Goal: Task Accomplishment & Management: Manage account settings

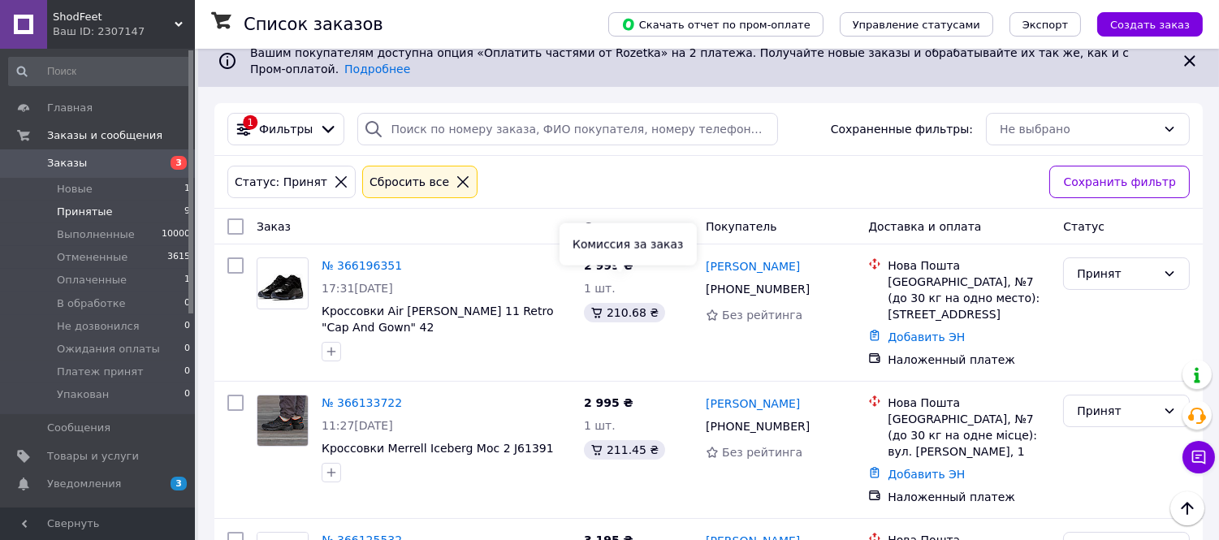
scroll to position [134, 0]
click at [80, 158] on span "Заказы" at bounding box center [67, 163] width 40 height 15
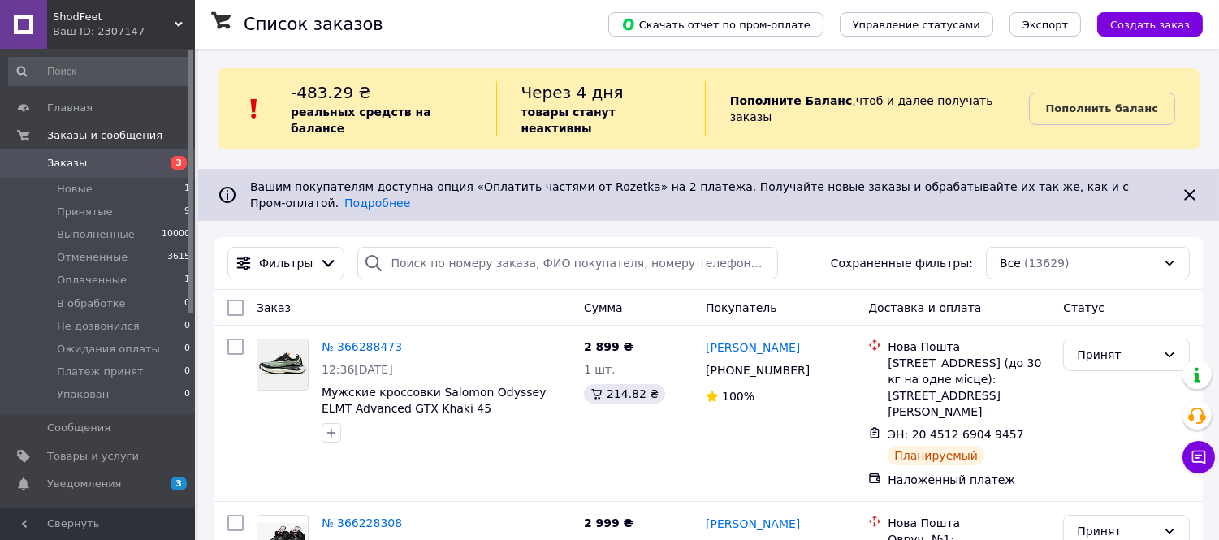
scroll to position [30, 0]
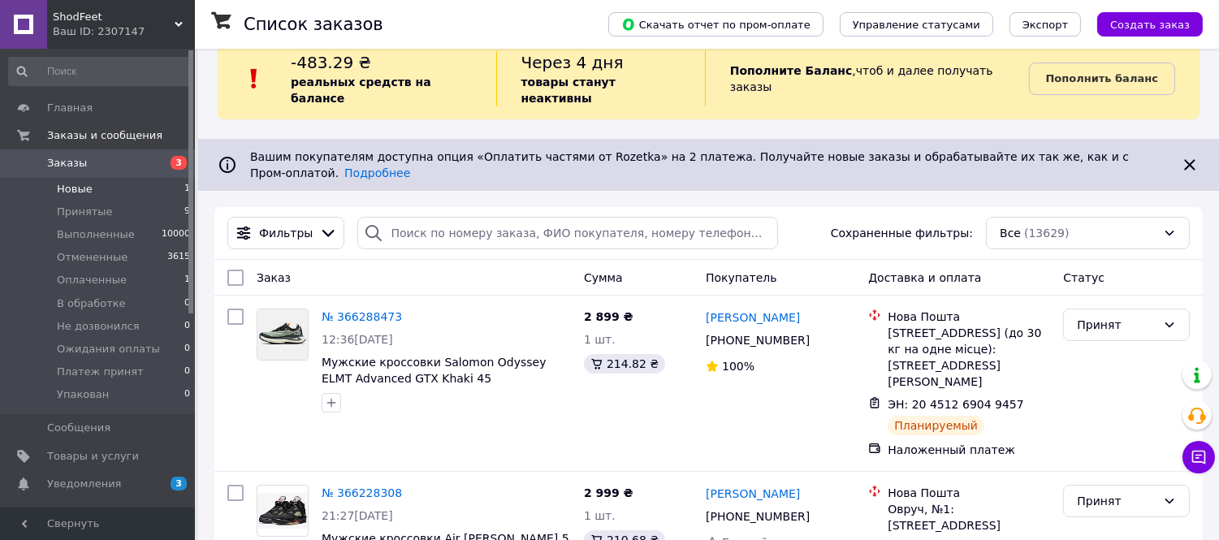
click at [83, 191] on span "Новые" at bounding box center [75, 189] width 36 height 15
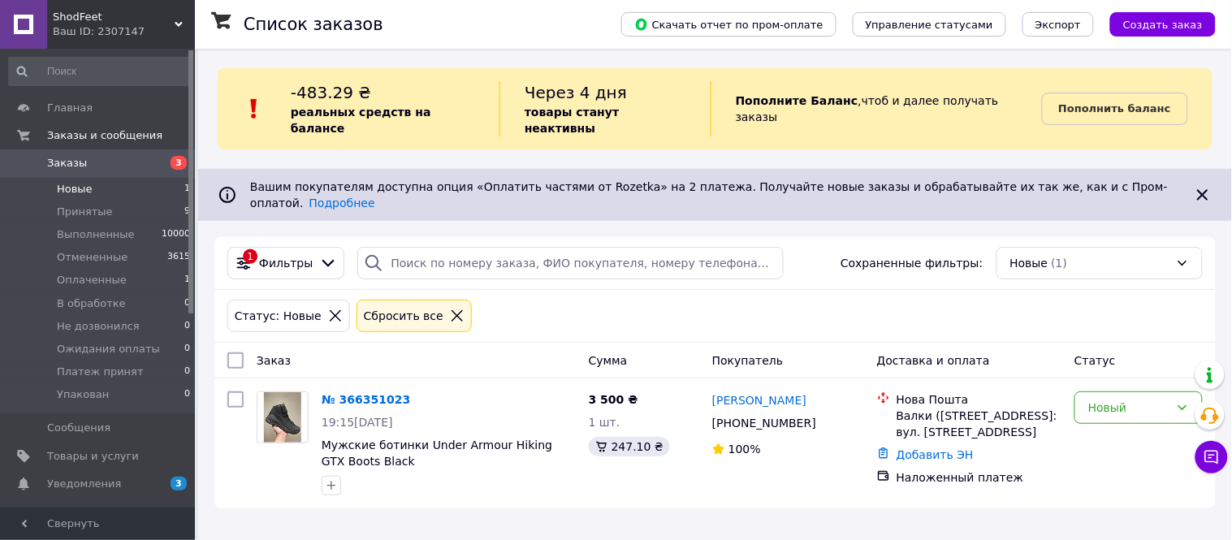
click at [382, 393] on link "№ 366351023" at bounding box center [366, 399] width 89 height 13
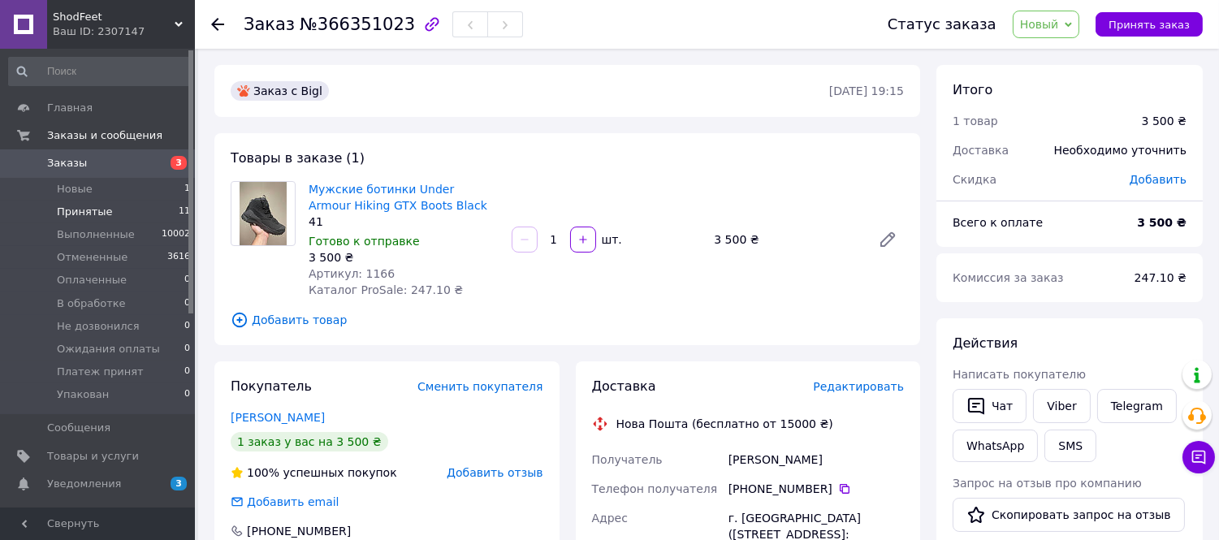
click at [81, 209] on span "Принятые" at bounding box center [85, 212] width 56 height 15
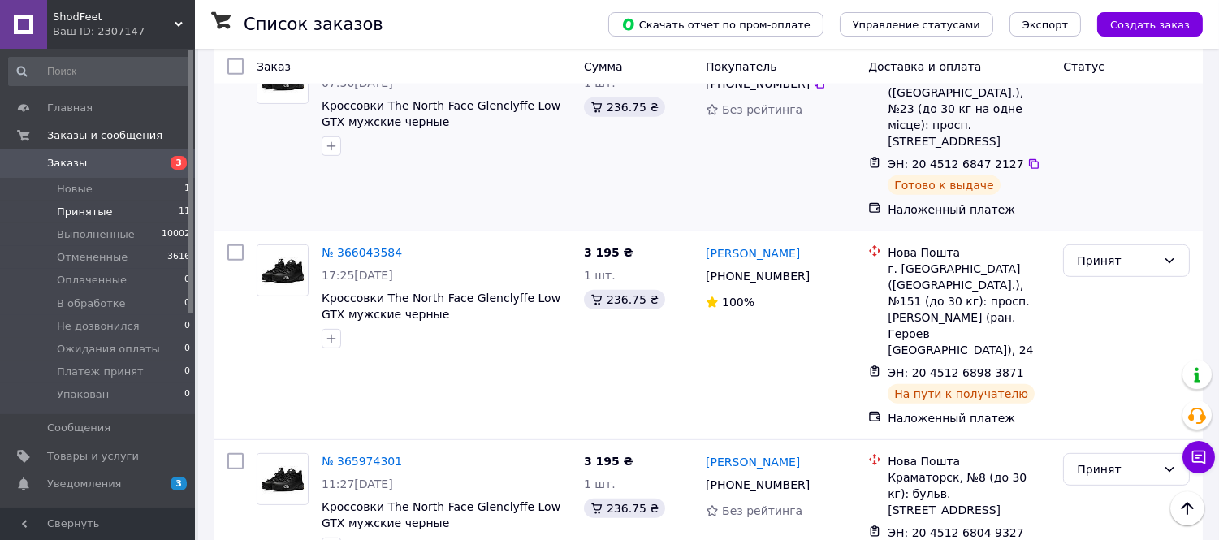
scroll to position [1443, 0]
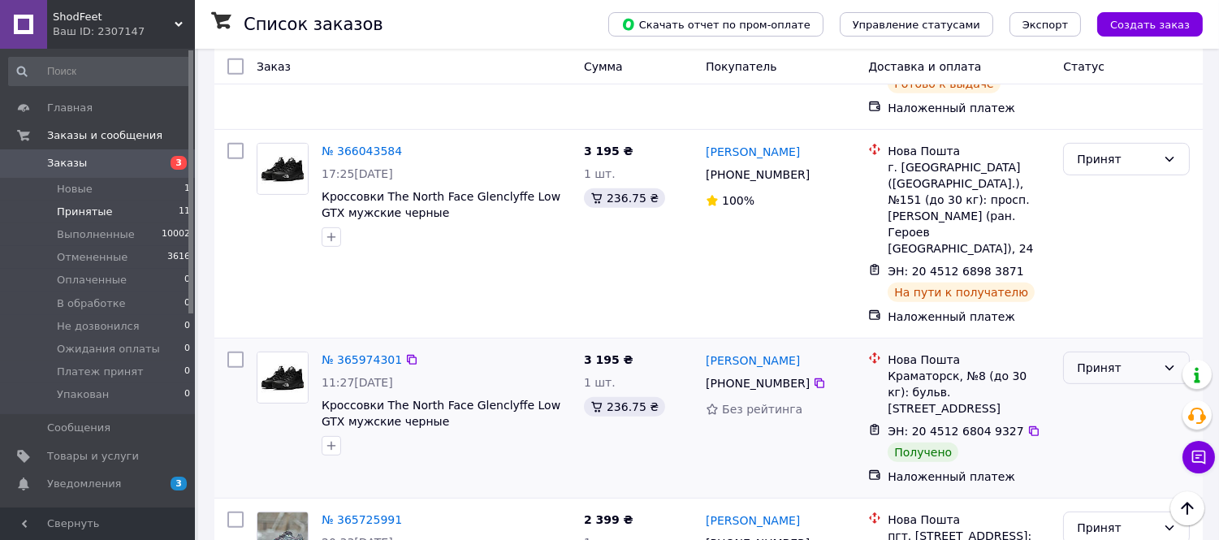
click at [1078, 359] on div "Принят" at bounding box center [1117, 368] width 80 height 18
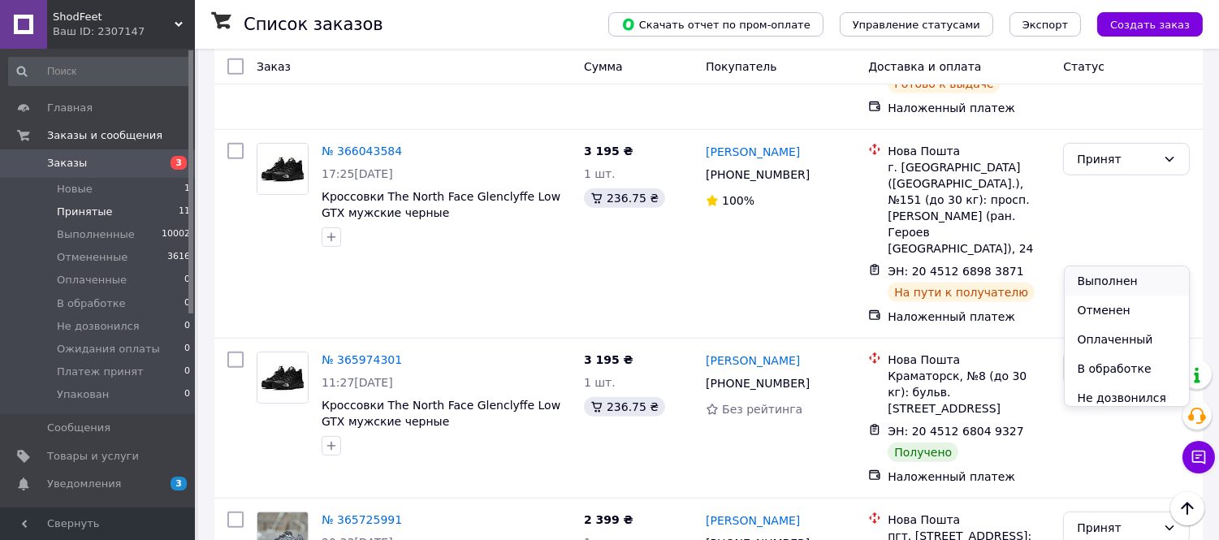
click at [1082, 276] on li "Выполнен" at bounding box center [1127, 280] width 125 height 29
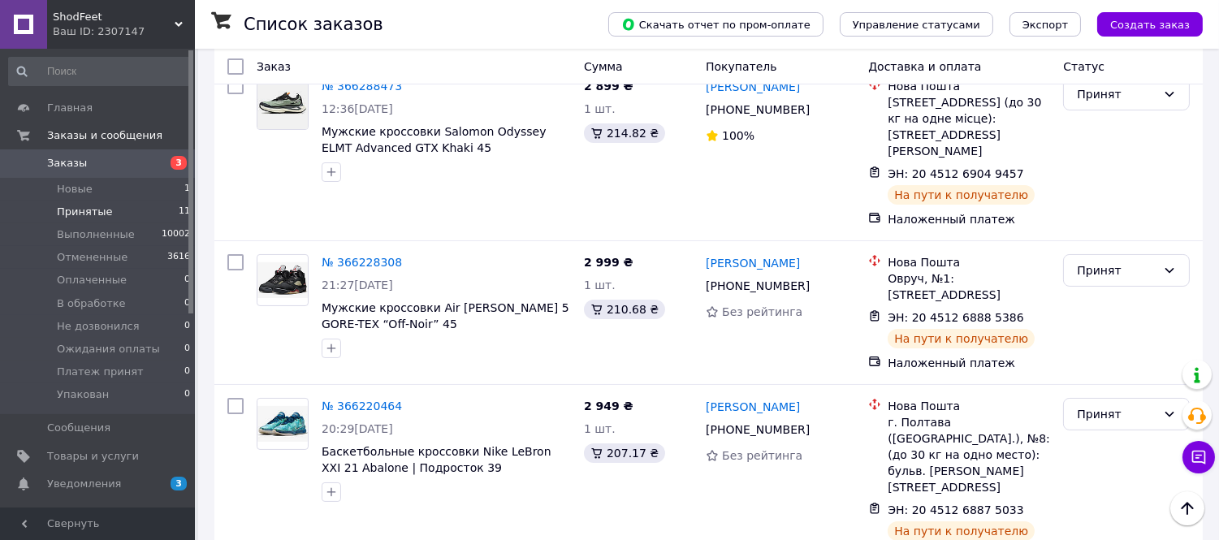
scroll to position [45, 0]
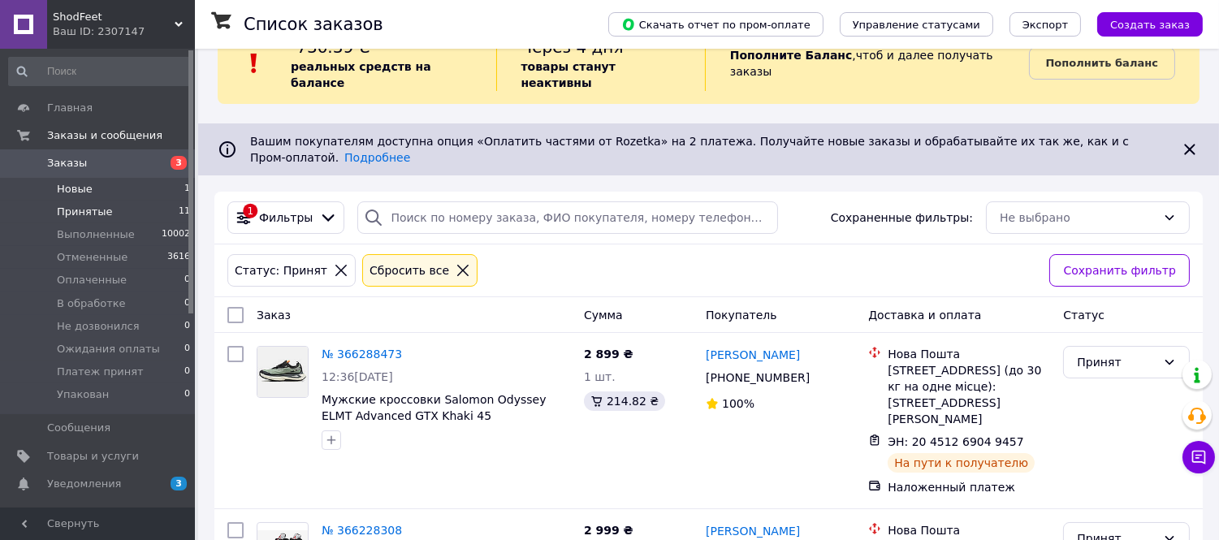
click at [93, 187] on li "Новые 1" at bounding box center [100, 189] width 200 height 23
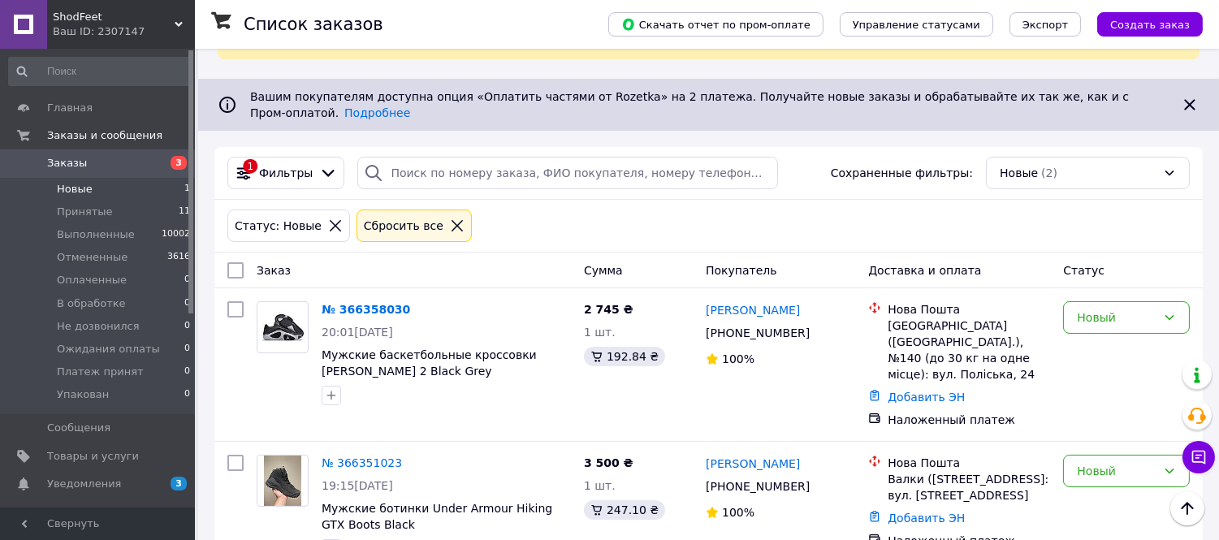
scroll to position [93, 0]
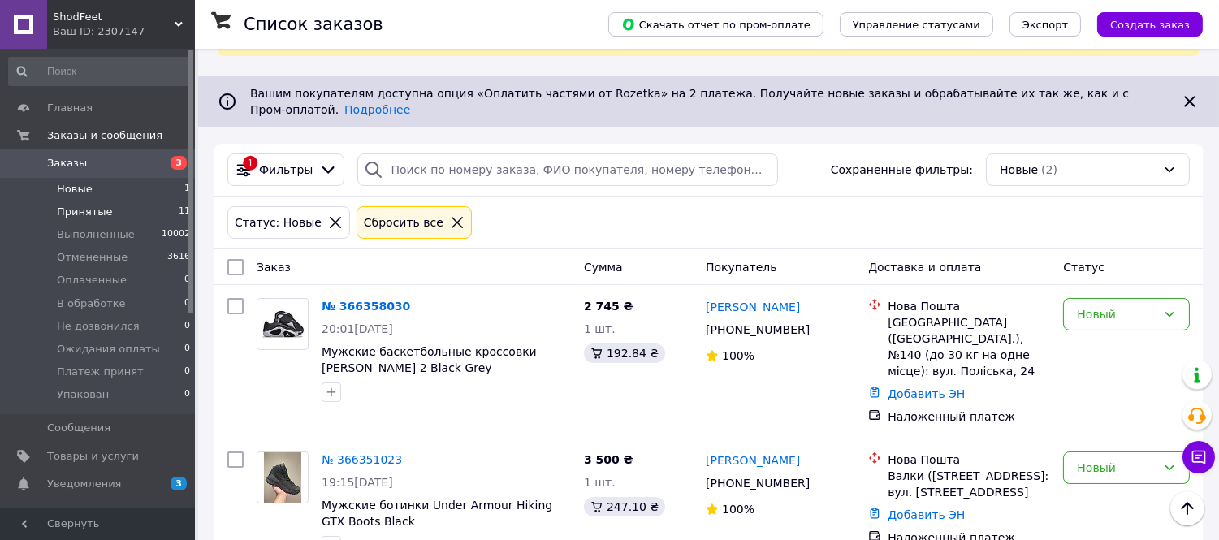
click at [78, 209] on span "Принятые" at bounding box center [85, 212] width 56 height 15
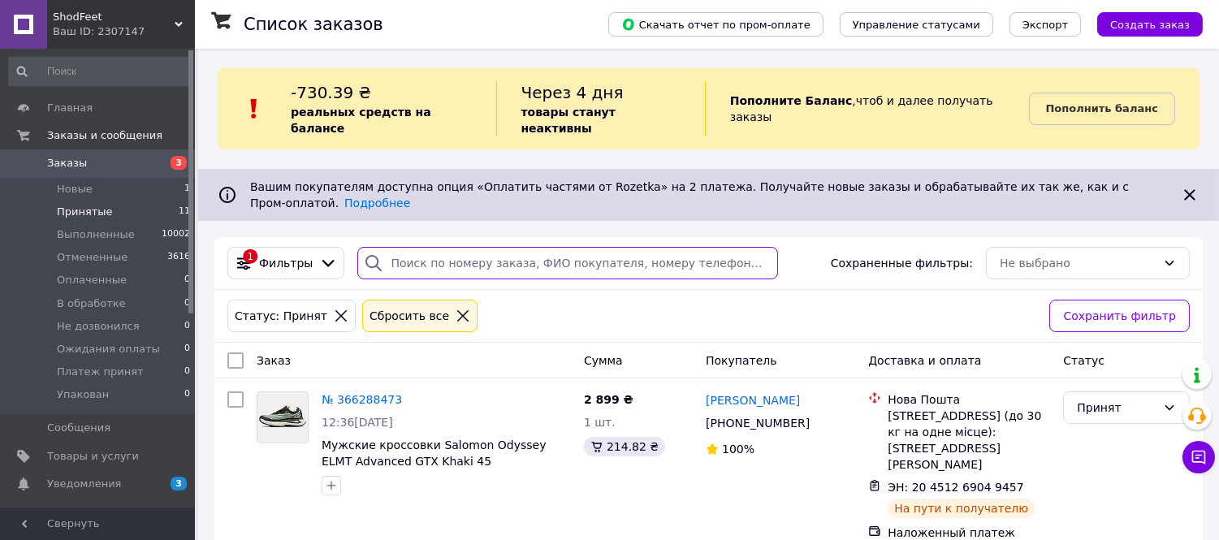
click at [449, 247] on input "search" at bounding box center [567, 263] width 421 height 32
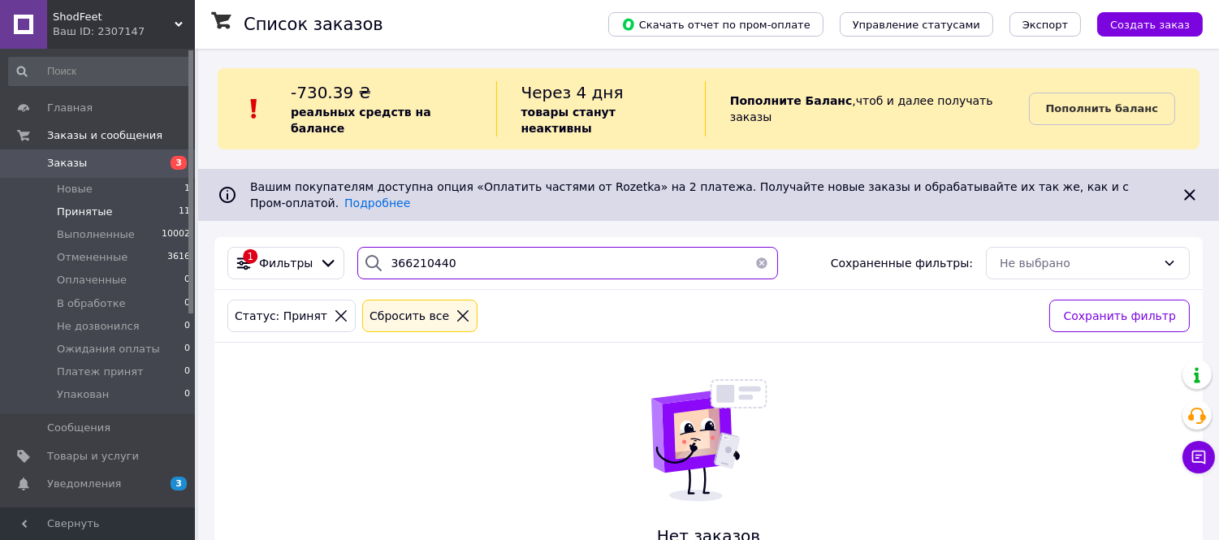
type input "366210440"
drag, startPoint x: 441, startPoint y: 233, endPoint x: 379, endPoint y: 234, distance: 61.7
click at [379, 247] on div "366210440" at bounding box center [567, 263] width 421 height 32
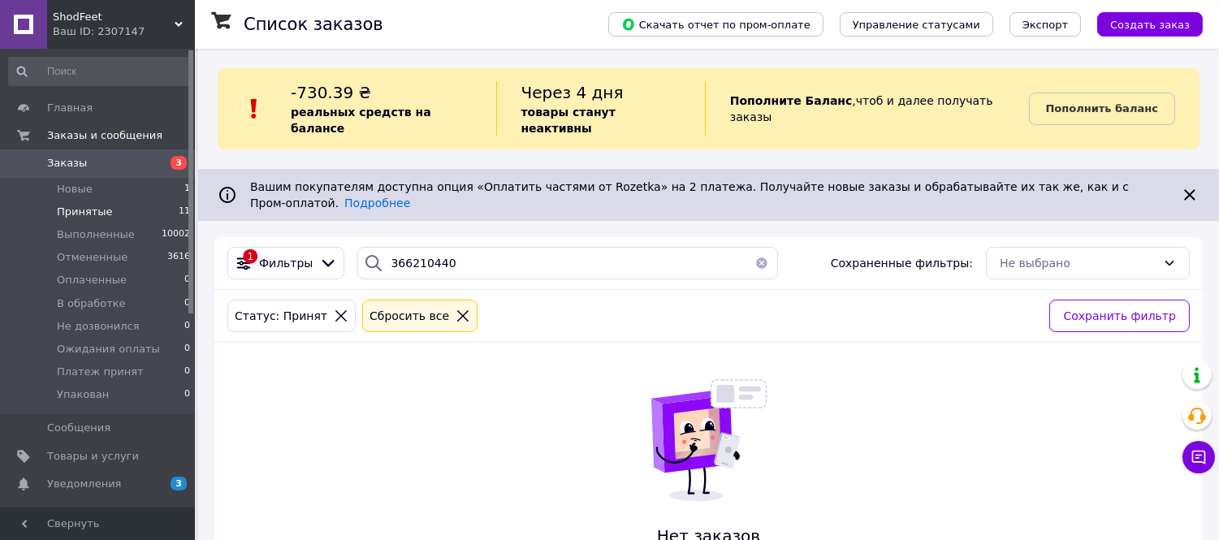
click at [456, 309] on icon at bounding box center [463, 316] width 15 height 15
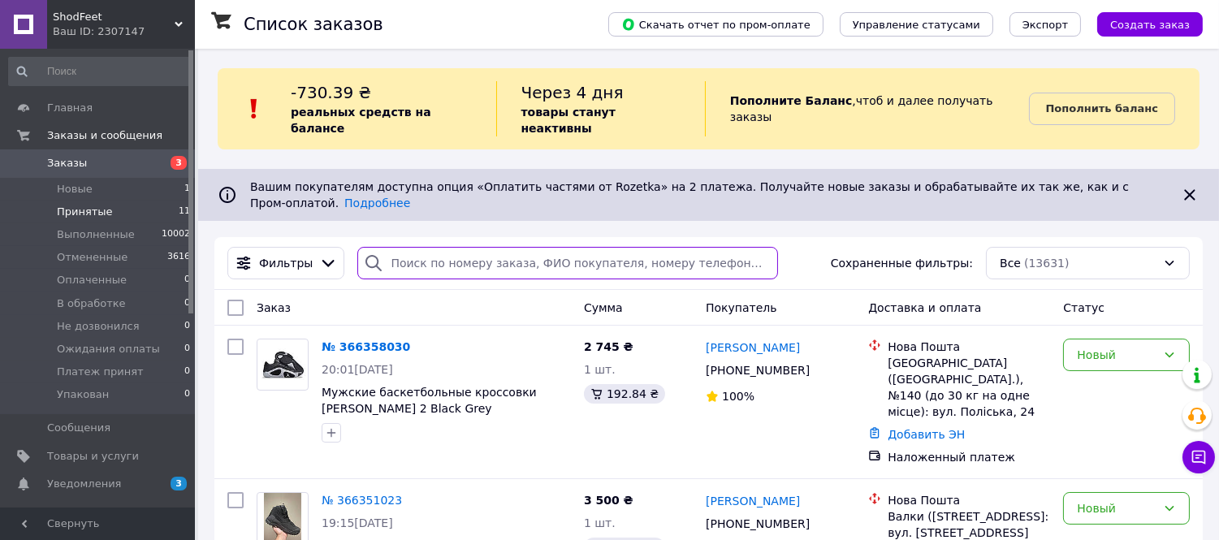
click at [407, 247] on input "search" at bounding box center [567, 263] width 421 height 32
paste input "366210440"
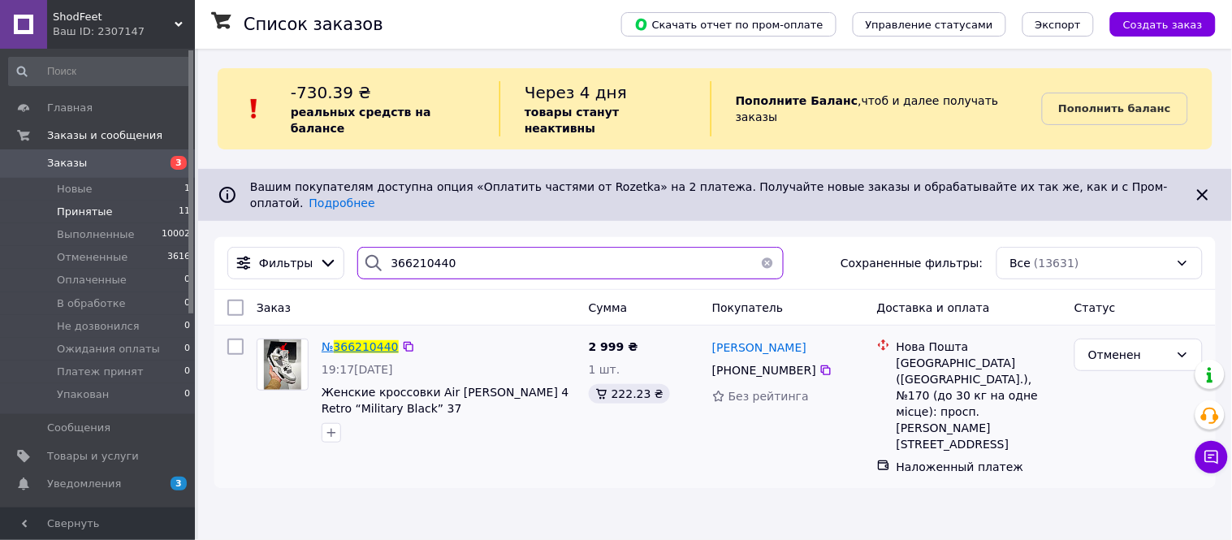
type input "366210440"
click at [376, 340] on span "366210440" at bounding box center [366, 346] width 65 height 13
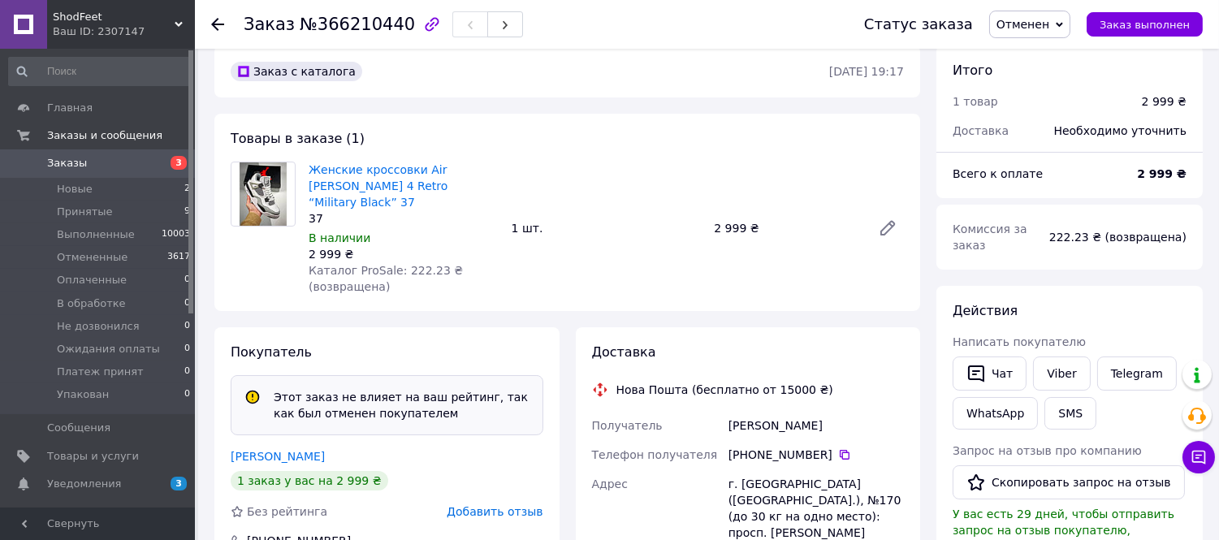
scroll to position [90, 0]
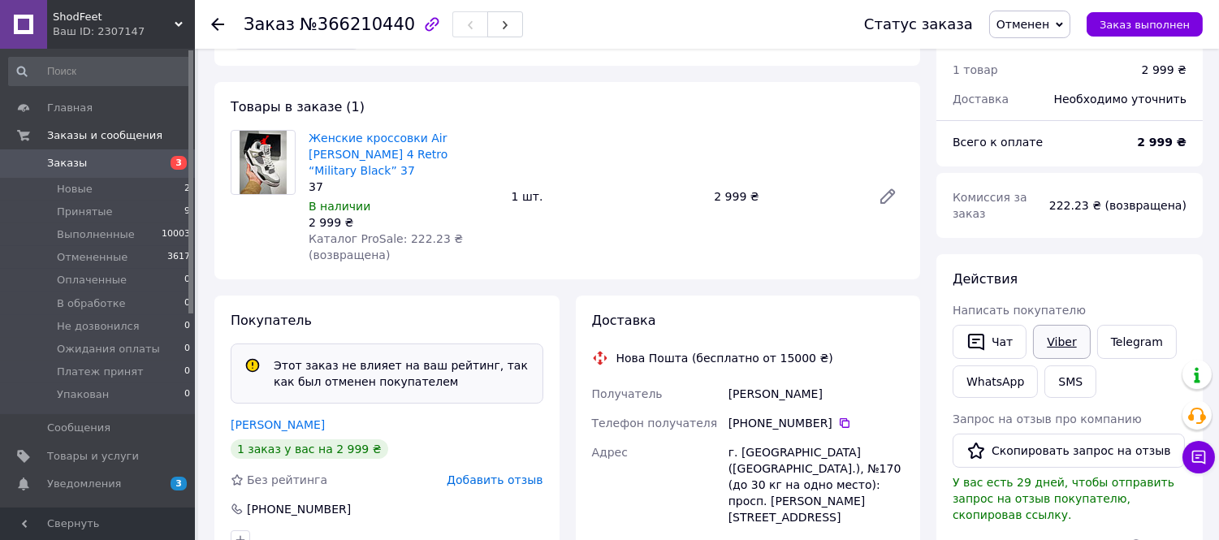
click at [1048, 327] on link "Viber" at bounding box center [1061, 342] width 57 height 34
click at [70, 189] on span "Новые" at bounding box center [75, 189] width 36 height 15
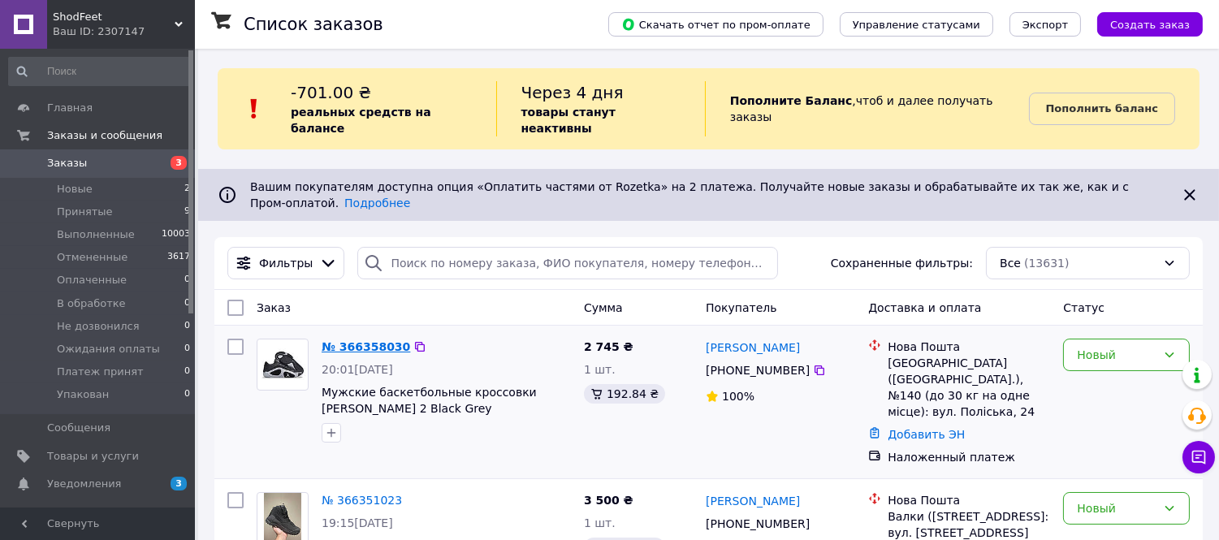
click at [350, 340] on link "№ 366358030" at bounding box center [366, 346] width 89 height 13
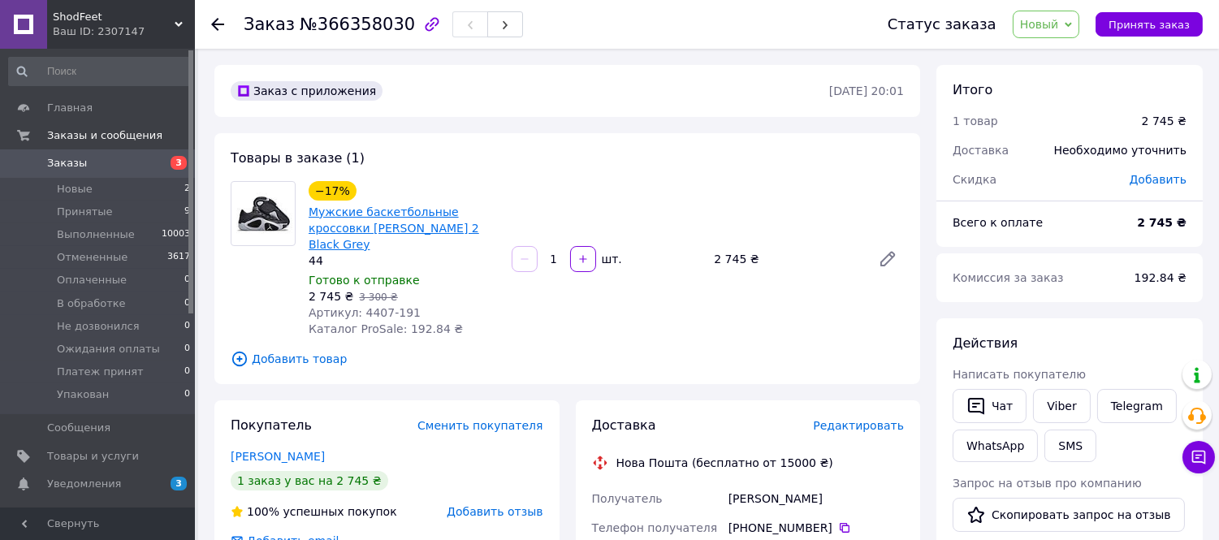
click at [421, 230] on link "Мужские баскетбольные кроссовки [PERSON_NAME] 2 Black Grey" at bounding box center [394, 227] width 171 height 45
click at [114, 450] on span "Товары и услуги" at bounding box center [93, 456] width 92 height 15
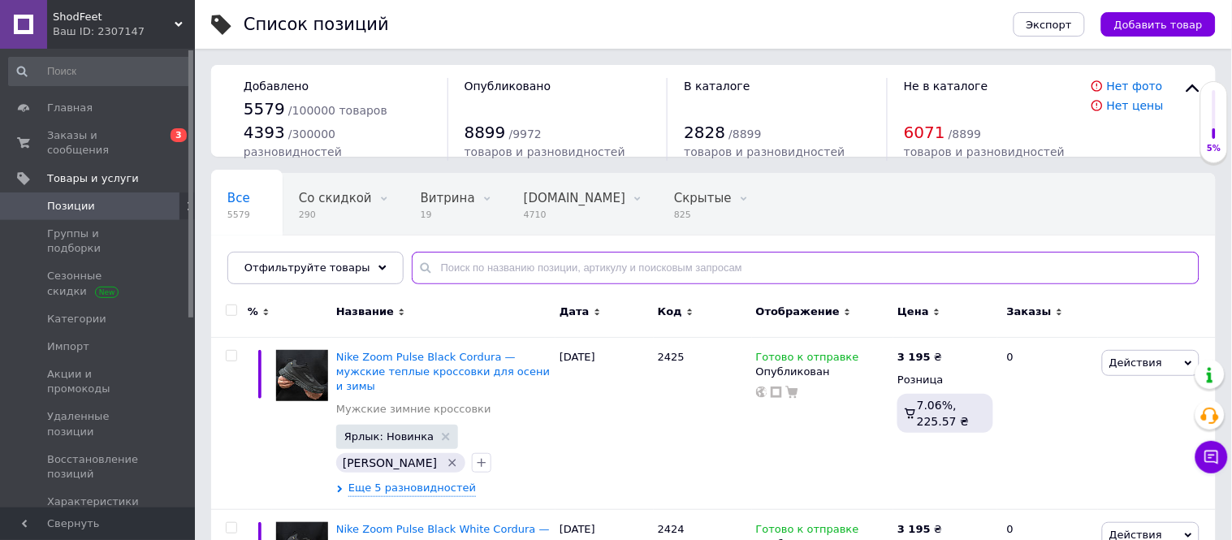
click at [459, 266] on input "text" at bounding box center [806, 268] width 788 height 32
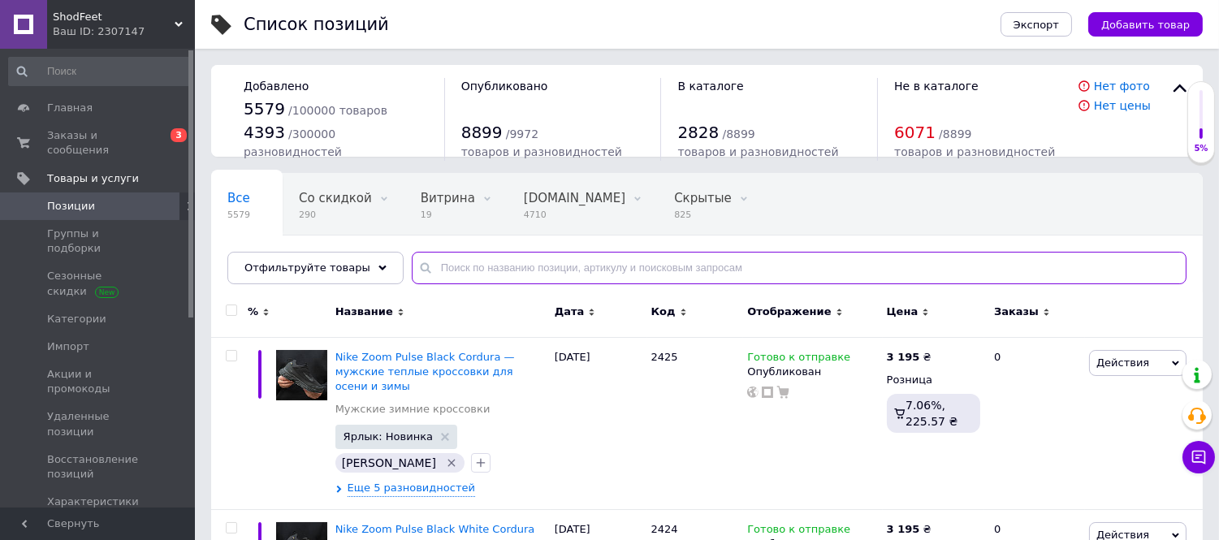
paste input "4407-191"
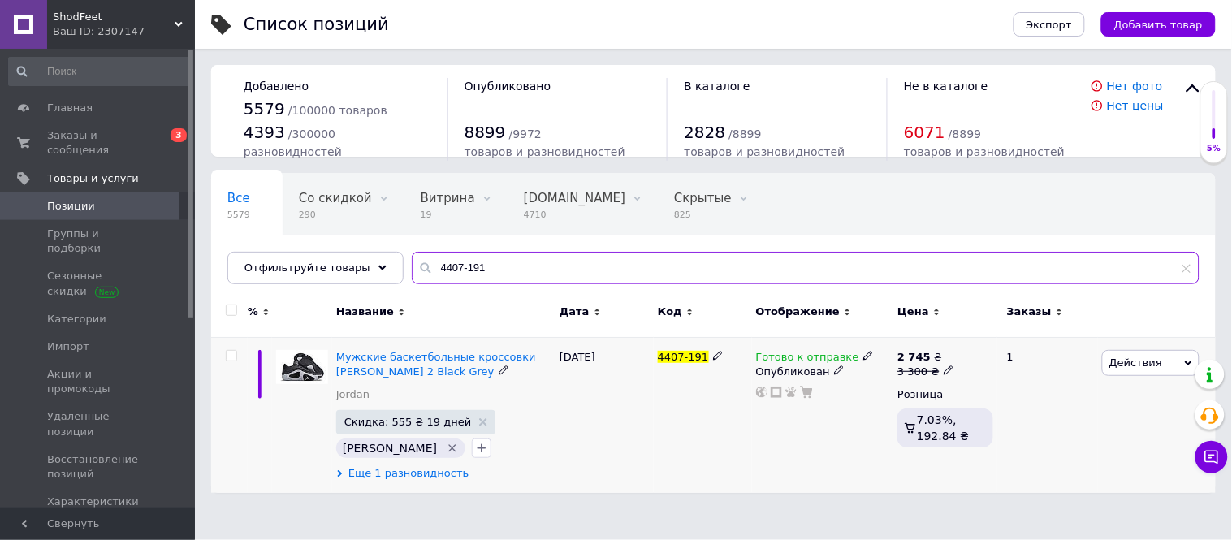
type input "4407-191"
click at [424, 477] on span "Еще 1 разновидность" at bounding box center [408, 473] width 121 height 15
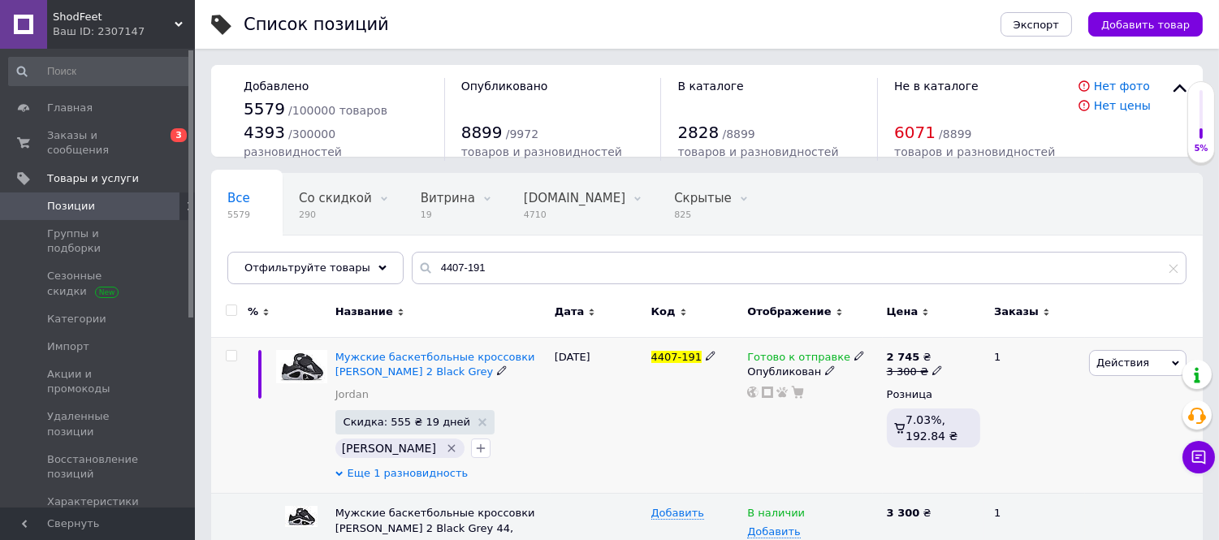
click at [434, 471] on span "Еще 1 разновидность" at bounding box center [408, 473] width 121 height 15
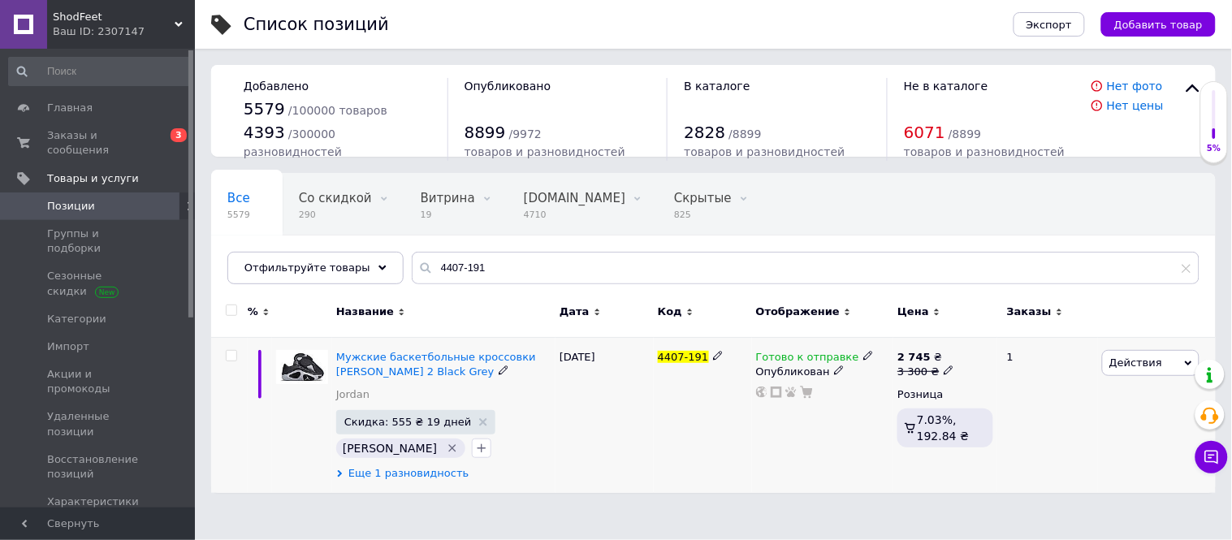
click at [439, 468] on span "Еще 1 разновидность" at bounding box center [408, 473] width 121 height 15
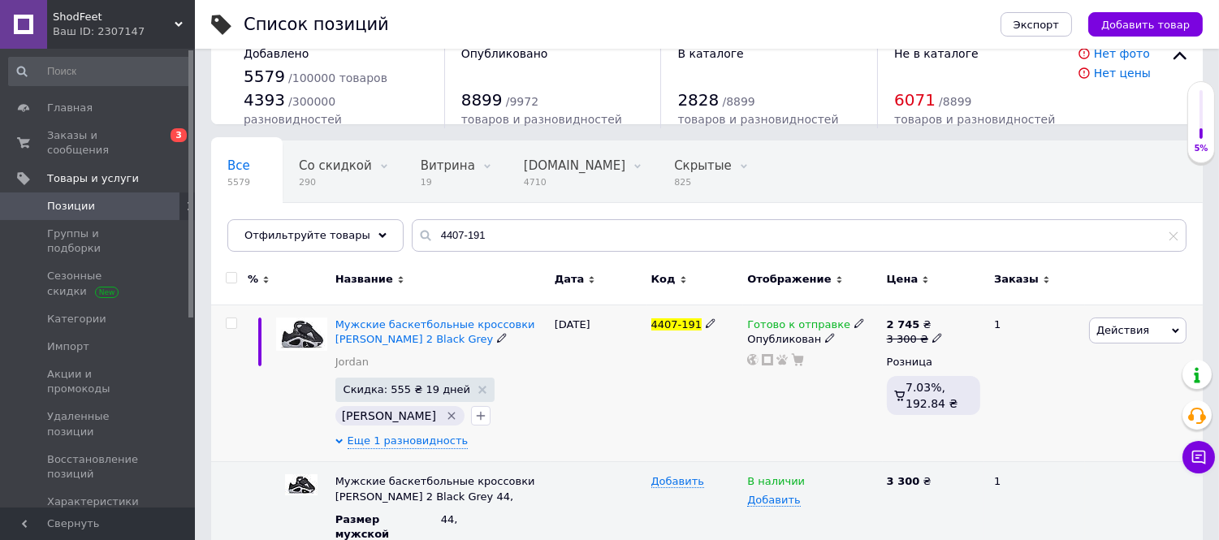
scroll to position [63, 0]
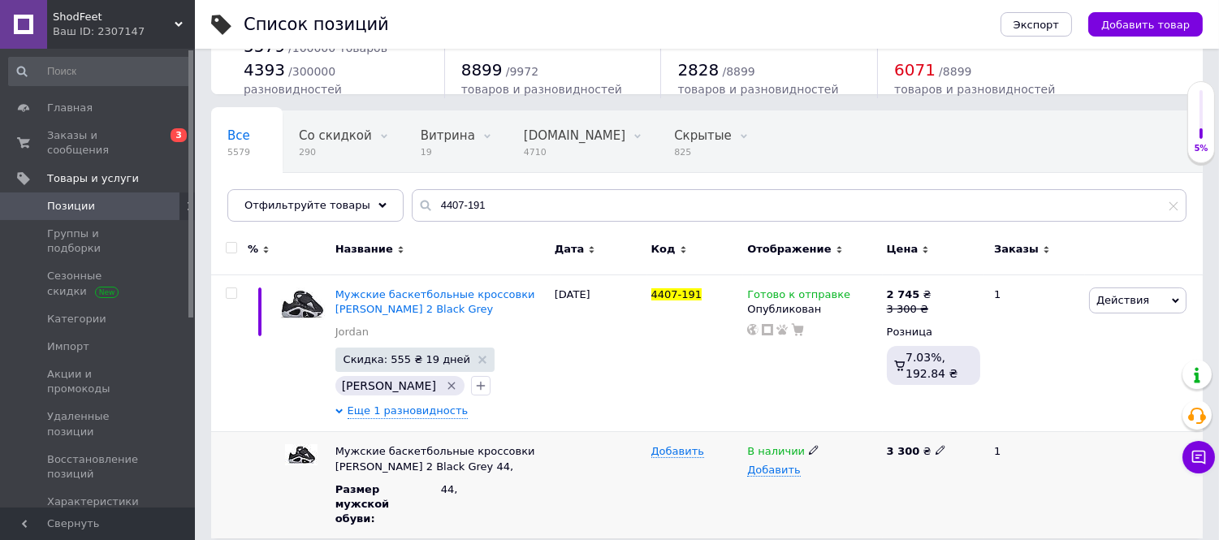
click at [809, 455] on use at bounding box center [813, 450] width 9 height 9
click at [792, 482] on li "Нет в наличии" at bounding box center [809, 483] width 136 height 23
click at [791, 385] on div "Готово к отправке Опубликован" at bounding box center [812, 353] width 139 height 158
click at [854, 292] on use at bounding box center [858, 292] width 9 height 9
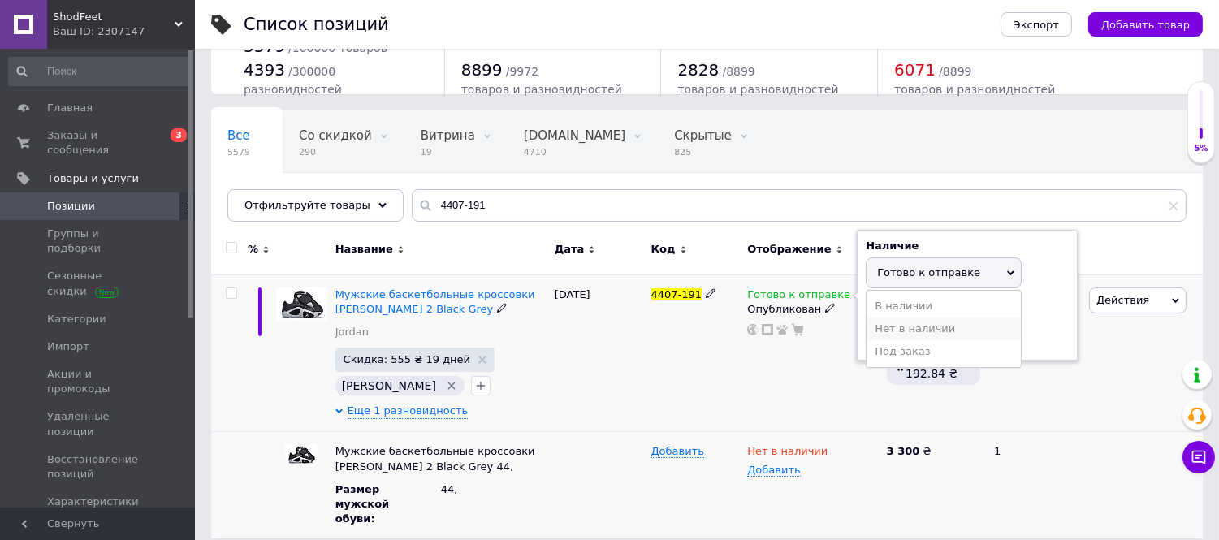
click at [890, 331] on li "Нет в наличии" at bounding box center [943, 329] width 154 height 23
click at [775, 379] on div "Готово к отправке Наличие Нет в наличии В наличии Под заказ Готово к отправке О…" at bounding box center [812, 353] width 139 height 158
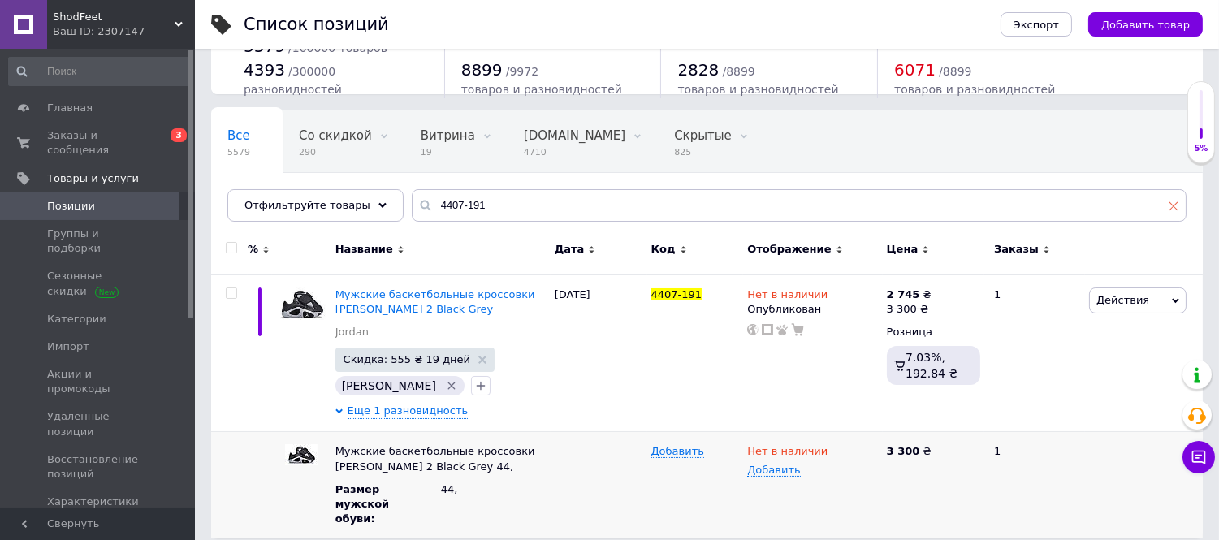
click at [1169, 205] on icon at bounding box center [1174, 206] width 10 height 10
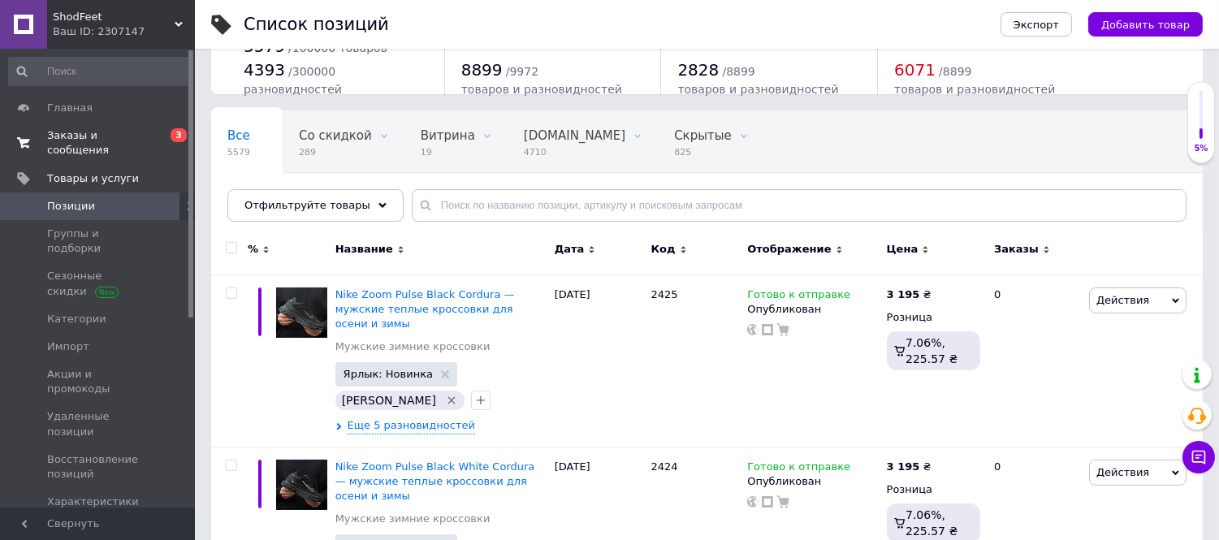
click at [90, 140] on span "Заказы и сообщения" at bounding box center [98, 142] width 103 height 29
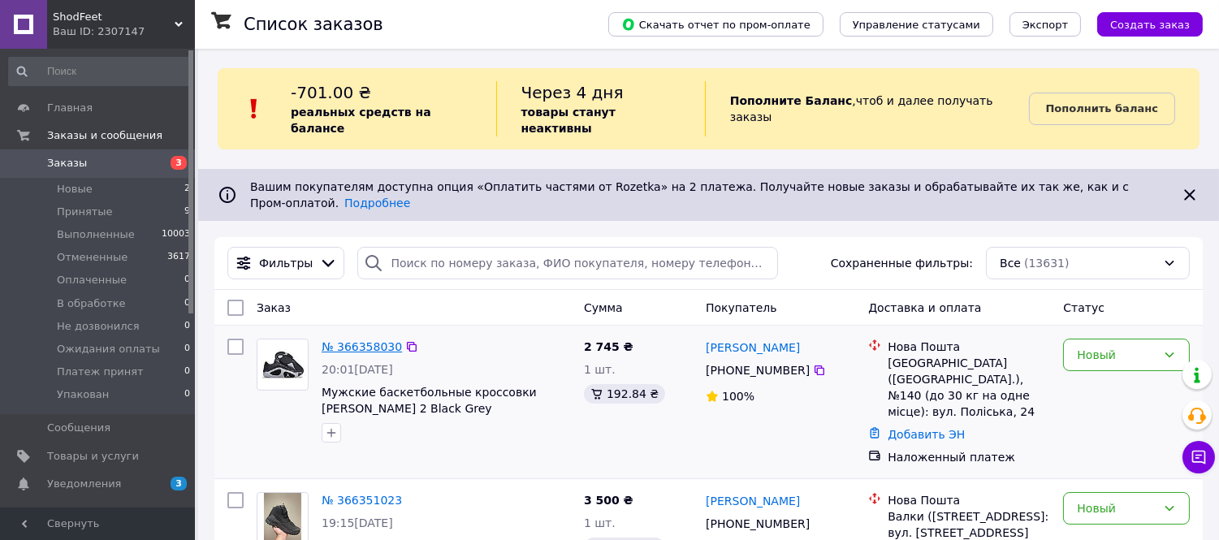
click at [339, 340] on link "№ 366358030" at bounding box center [362, 346] width 80 height 13
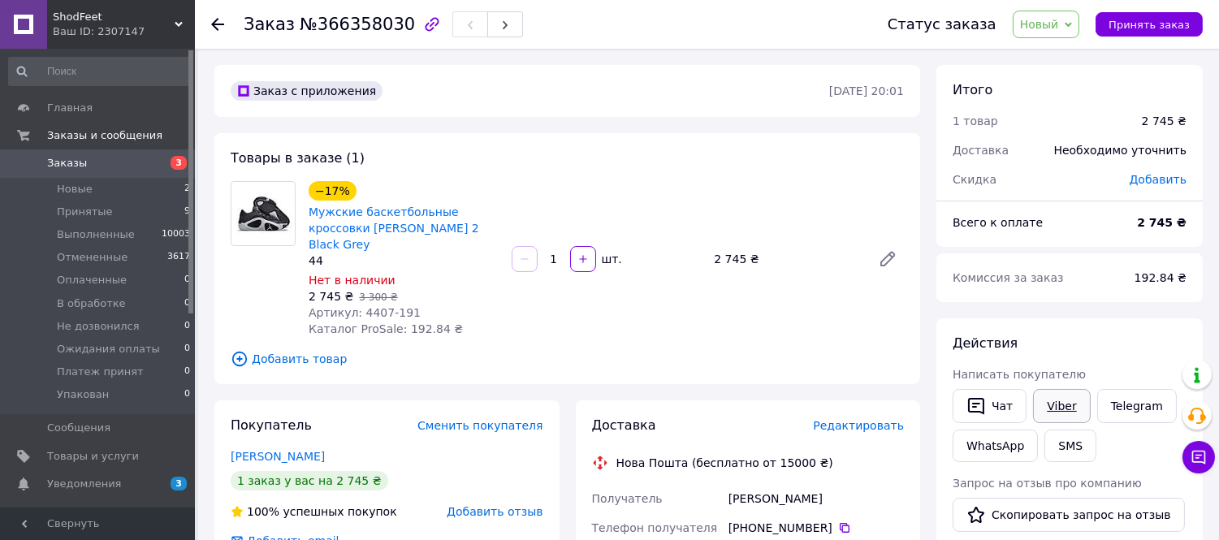
click at [1062, 404] on link "Viber" at bounding box center [1061, 406] width 57 height 34
click at [102, 210] on span "Принятые" at bounding box center [85, 212] width 56 height 15
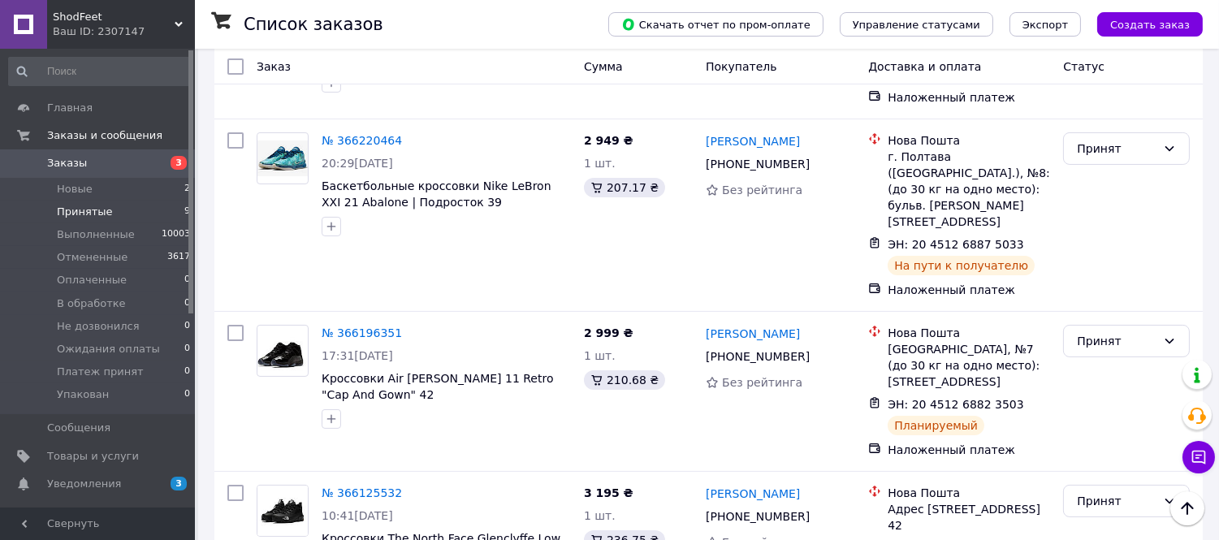
scroll to position [215, 0]
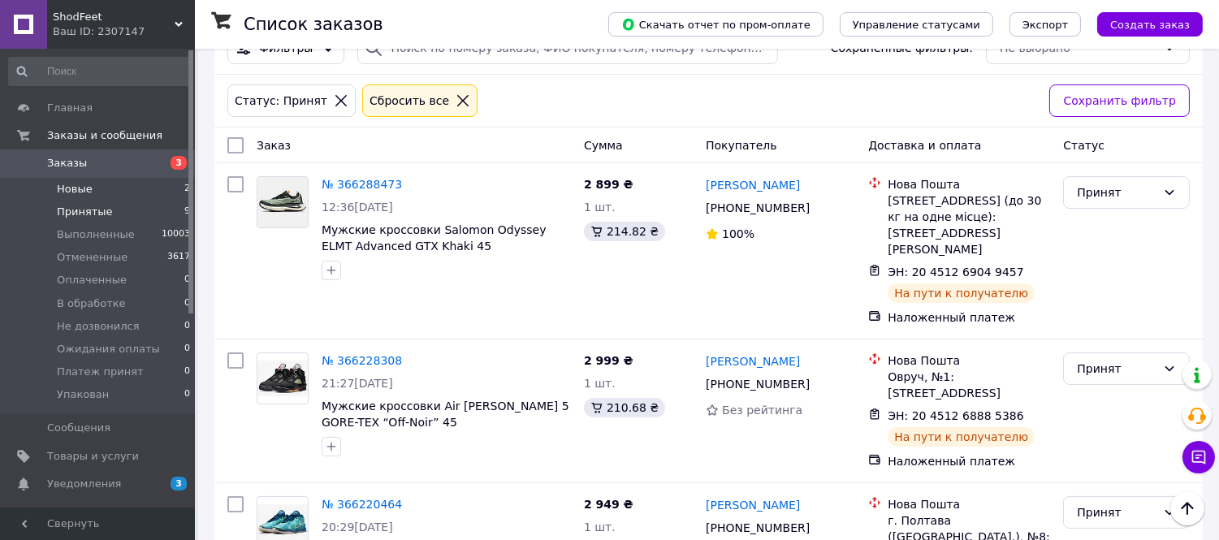
click at [77, 189] on span "Новые" at bounding box center [75, 189] width 36 height 15
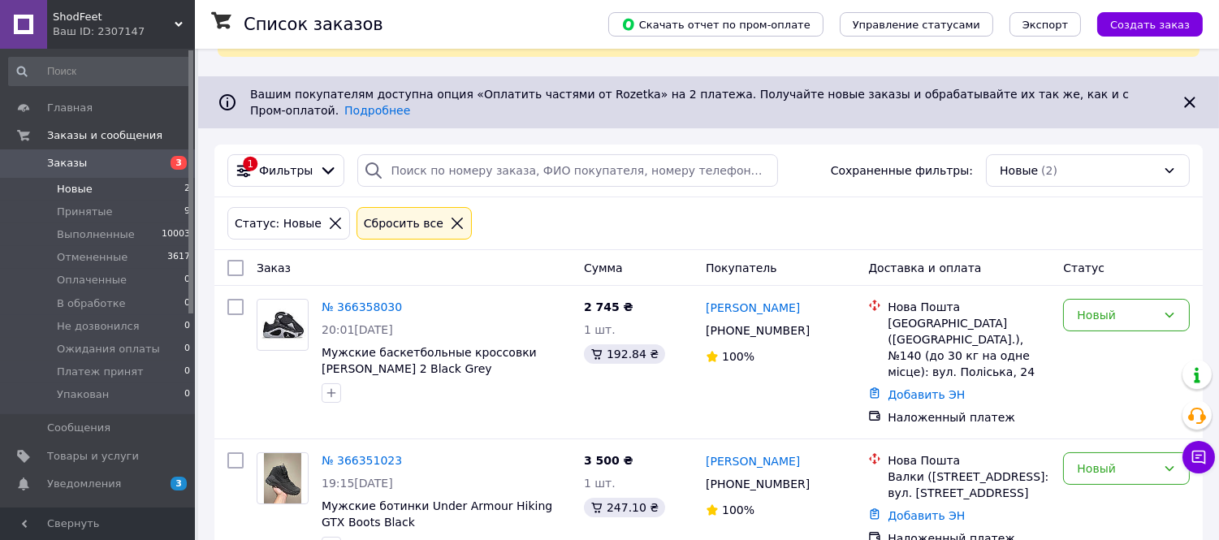
scroll to position [93, 0]
click at [372, 453] on link "№ 366351023" at bounding box center [362, 459] width 80 height 13
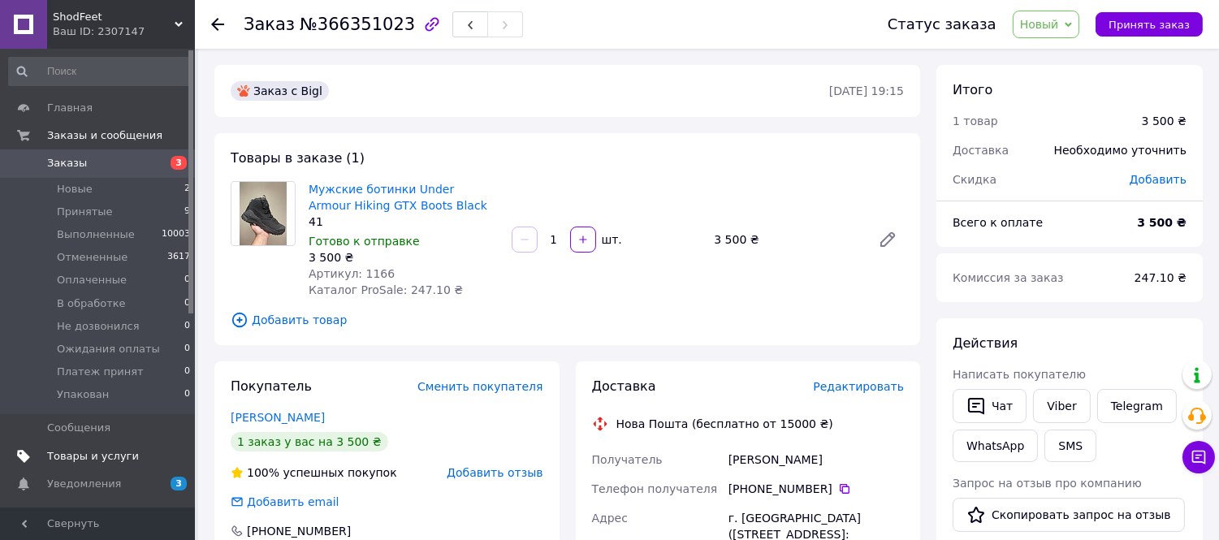
click at [106, 451] on span "Товары и услуги" at bounding box center [93, 456] width 92 height 15
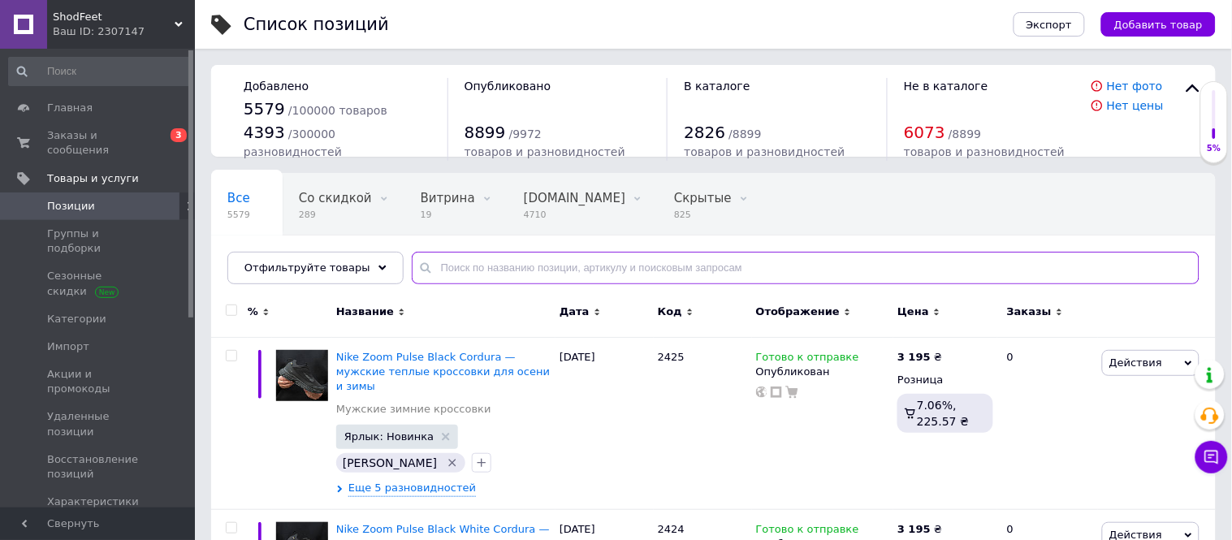
click at [450, 266] on input "text" at bounding box center [806, 268] width 788 height 32
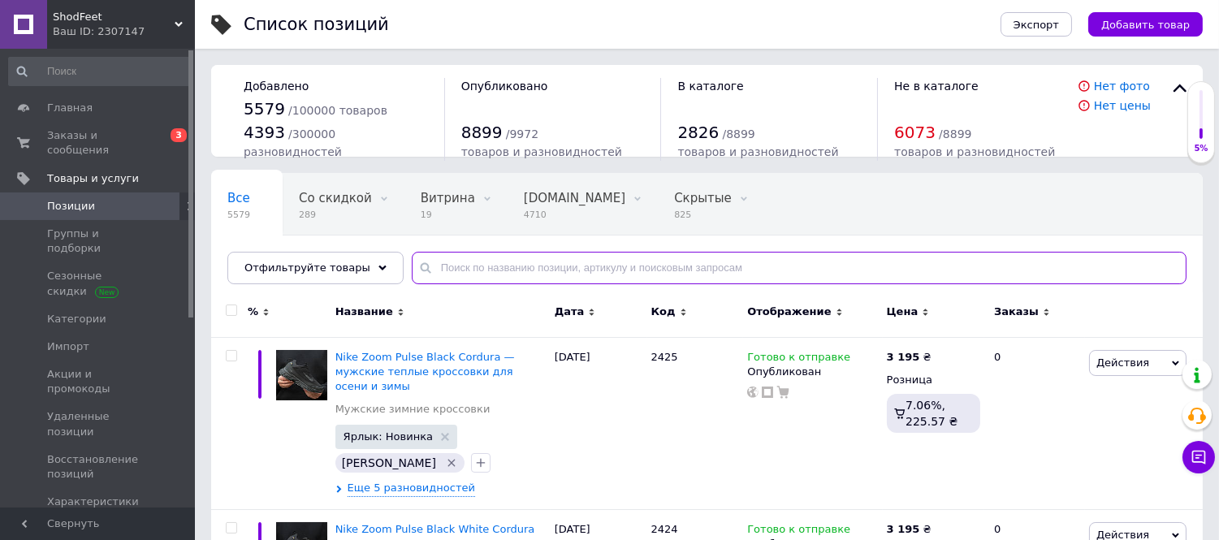
paste input "5283"
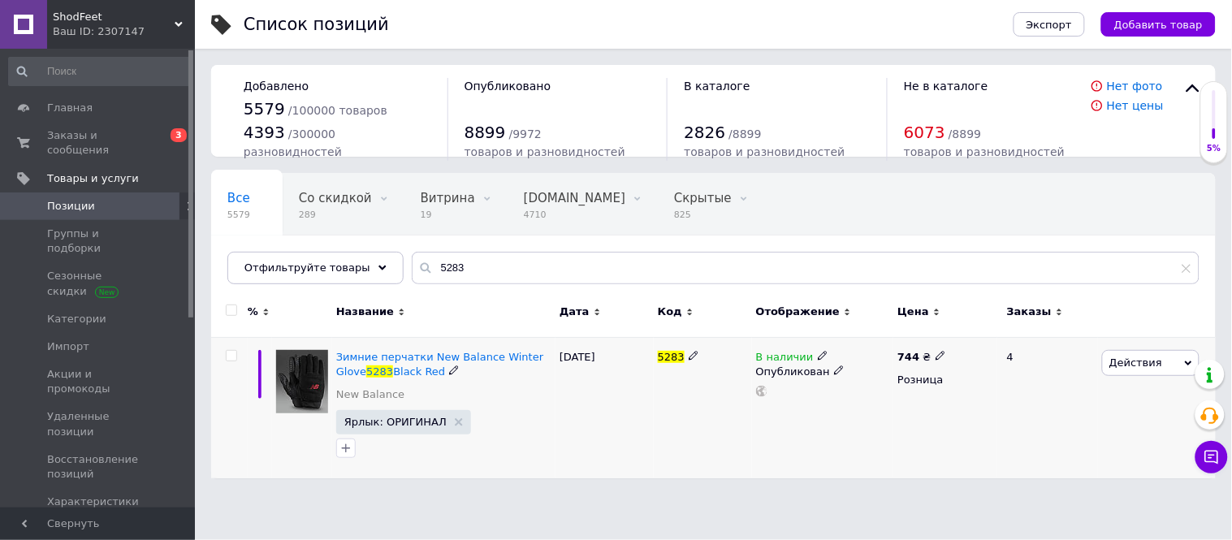
click at [818, 357] on icon at bounding box center [823, 356] width 10 height 10
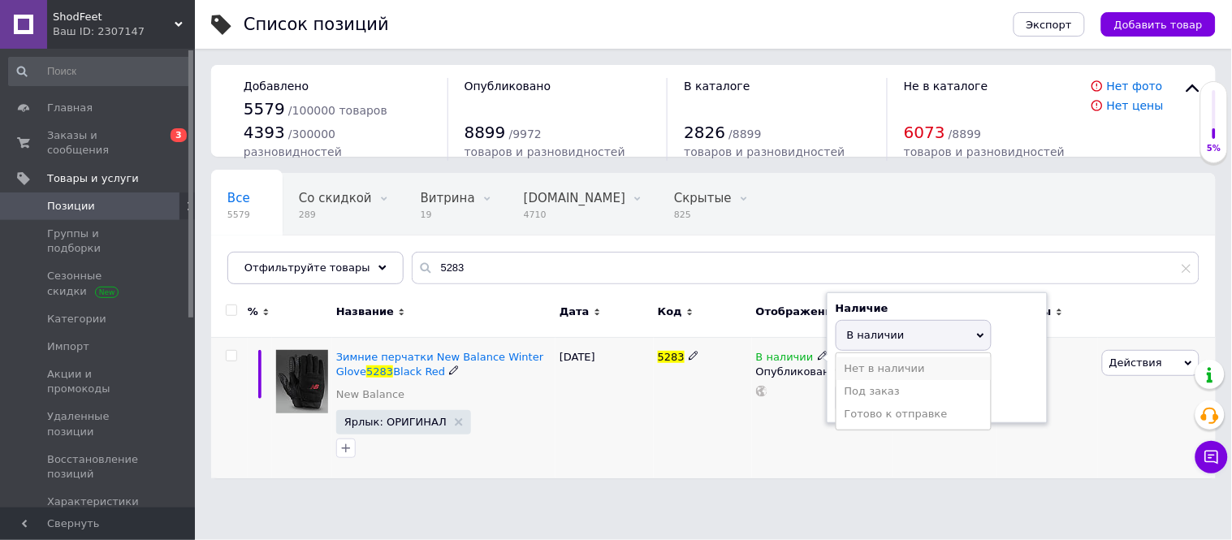
click at [847, 370] on li "Нет в наличии" at bounding box center [913, 368] width 154 height 23
click at [780, 433] on div "В наличии Наличие Нет в наличии В наличии Под заказ Готово к отправке Остатки ш…" at bounding box center [823, 407] width 142 height 141
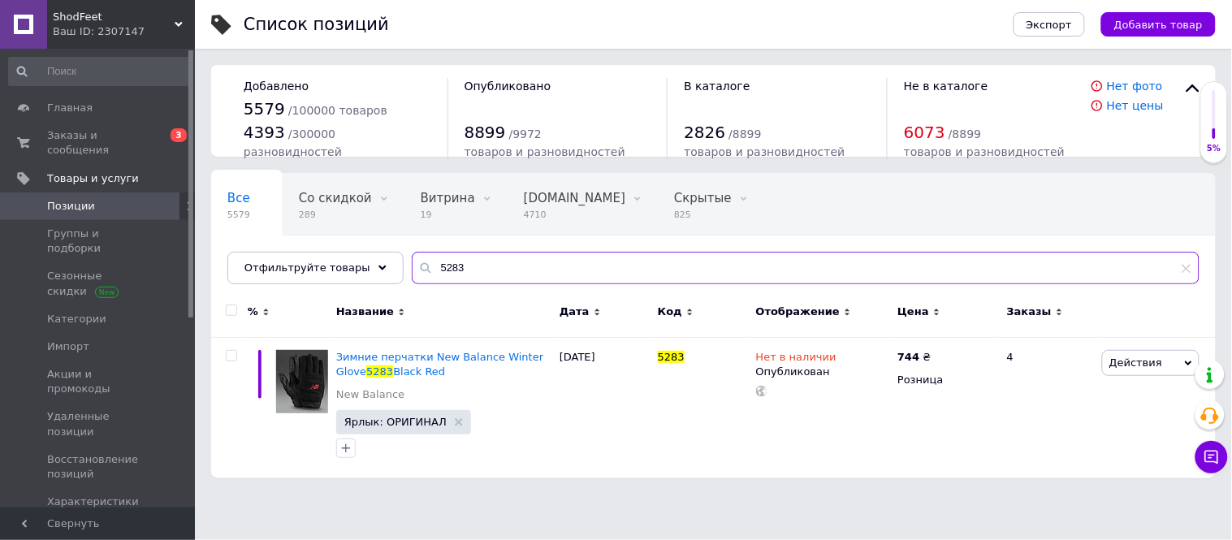
drag, startPoint x: 465, startPoint y: 282, endPoint x: 419, endPoint y: 272, distance: 47.3
click at [419, 272] on input "5283" at bounding box center [806, 268] width 788 height 32
paste input "nb4754"
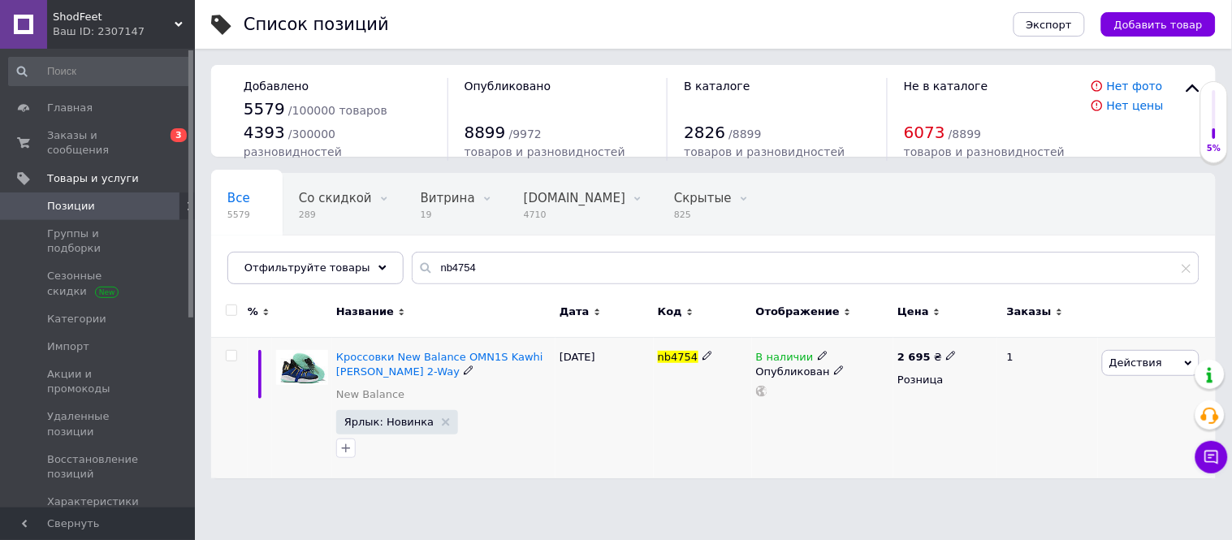
click at [818, 360] on use at bounding box center [822, 355] width 9 height 9
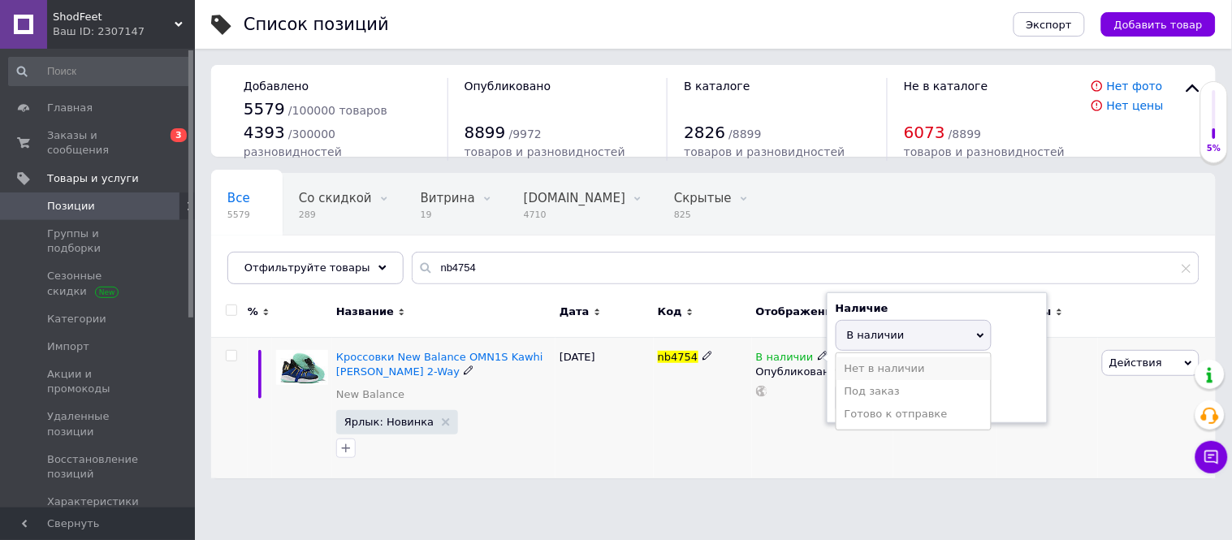
click at [853, 376] on li "Нет в наличии" at bounding box center [913, 368] width 154 height 23
click at [724, 425] on div "nb4754" at bounding box center [703, 407] width 98 height 141
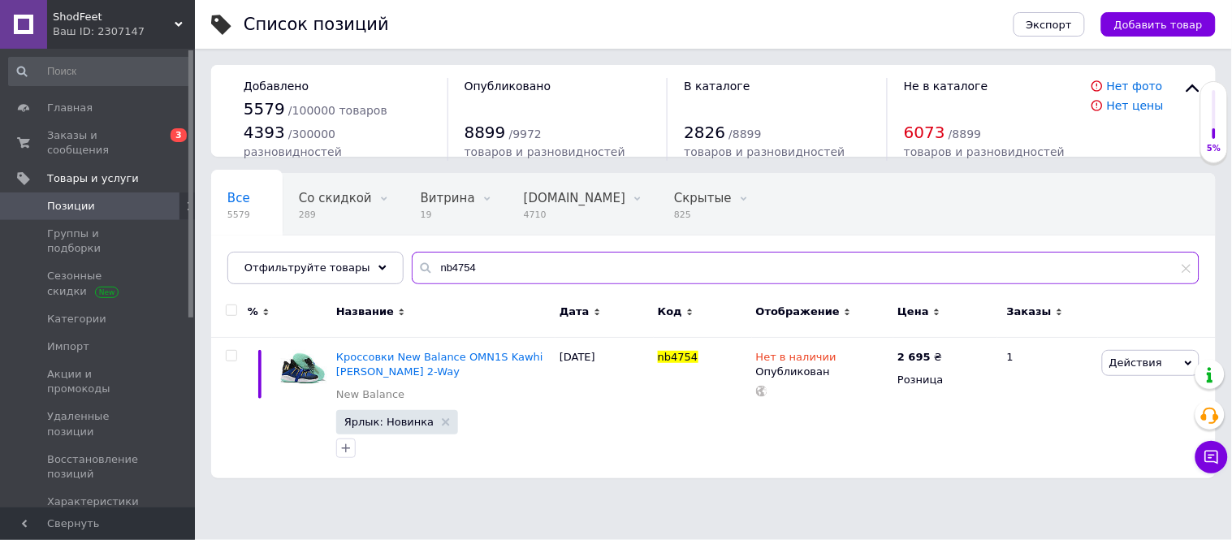
drag, startPoint x: 480, startPoint y: 268, endPoint x: 417, endPoint y: 271, distance: 62.6
click at [417, 271] on input "nb4754" at bounding box center [806, 268] width 788 height 32
paste input "5"
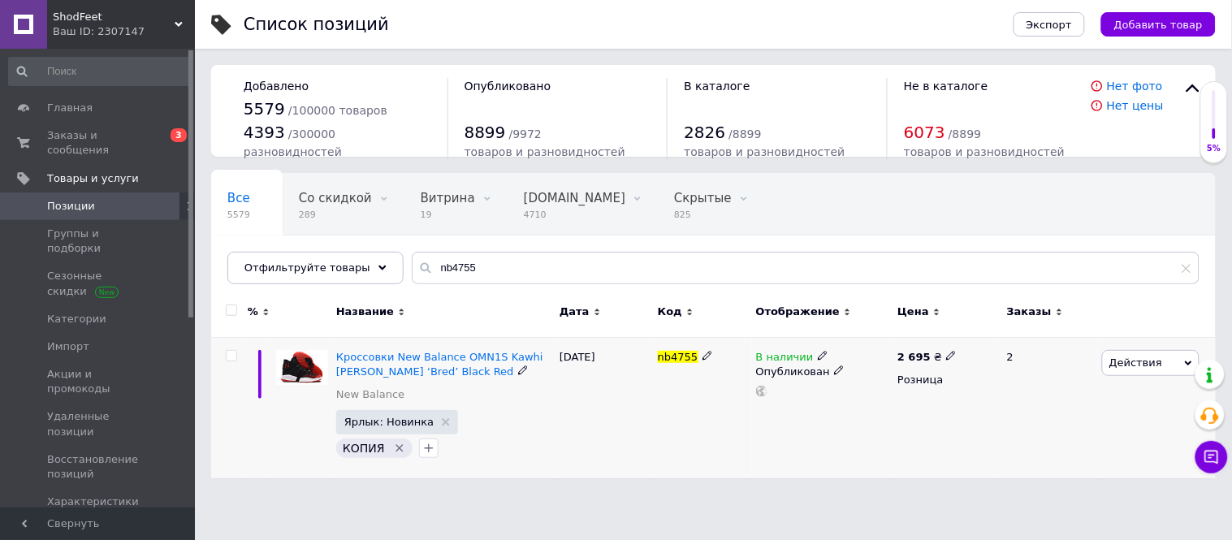
click at [818, 356] on icon at bounding box center [823, 356] width 10 height 10
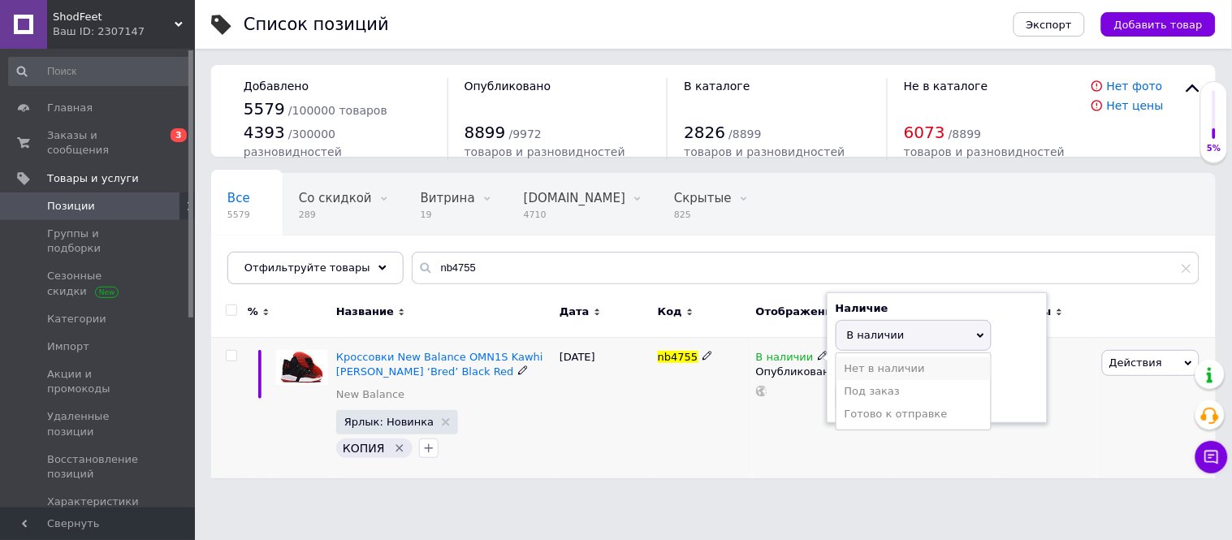
click at [856, 374] on li "Нет в наличии" at bounding box center [913, 368] width 154 height 23
click at [701, 416] on div "nb4755" at bounding box center [703, 407] width 98 height 141
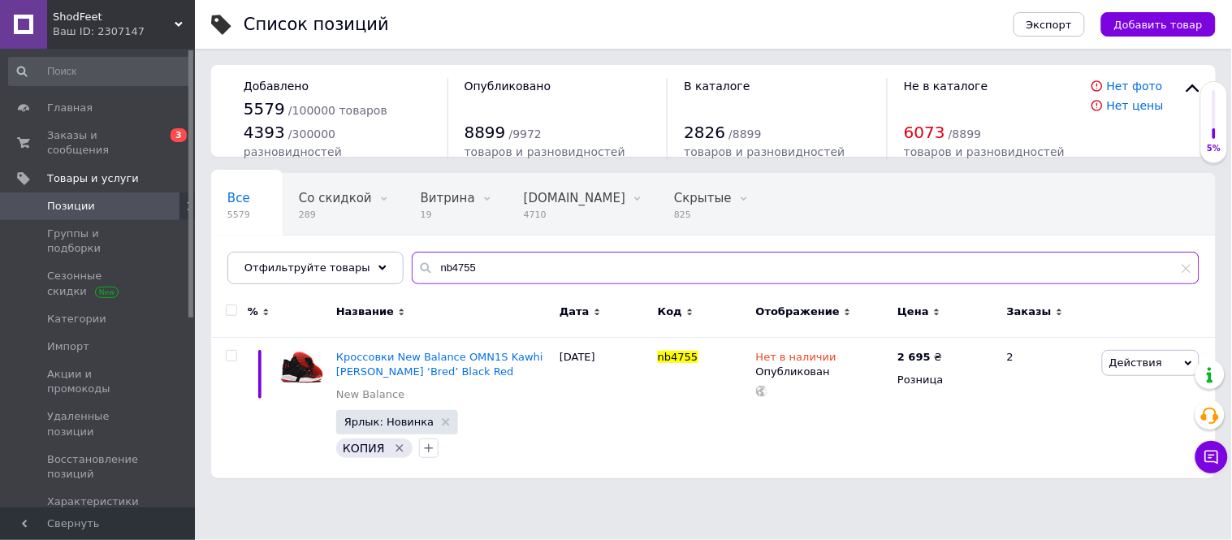
drag, startPoint x: 460, startPoint y: 268, endPoint x: 406, endPoint y: 268, distance: 53.6
click at [412, 268] on div "nb4755" at bounding box center [806, 268] width 788 height 32
paste input "0203-300"
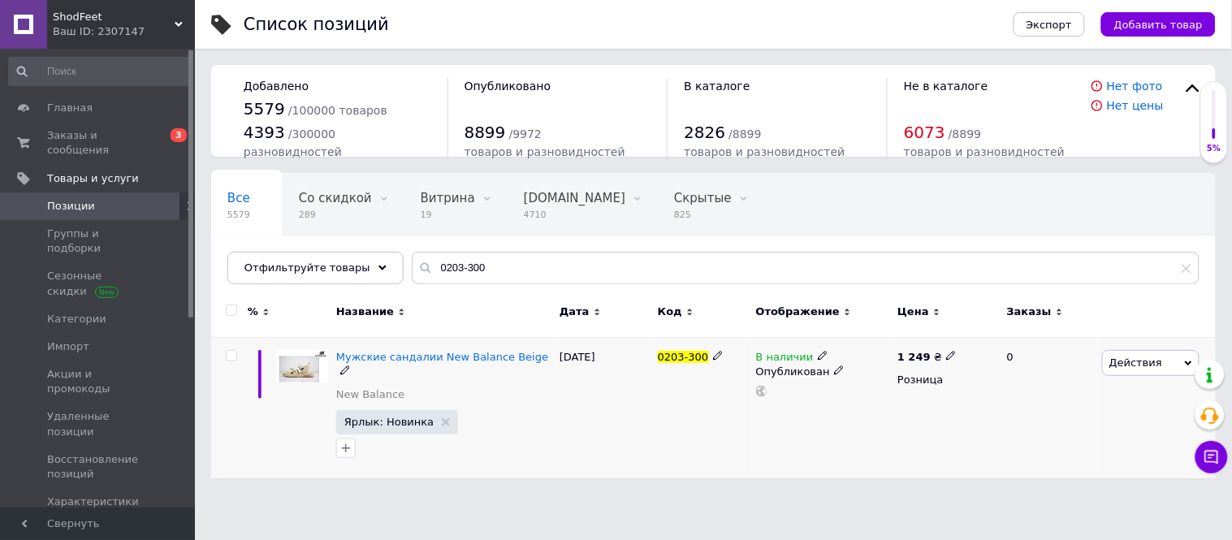
click at [818, 355] on icon at bounding box center [823, 356] width 10 height 10
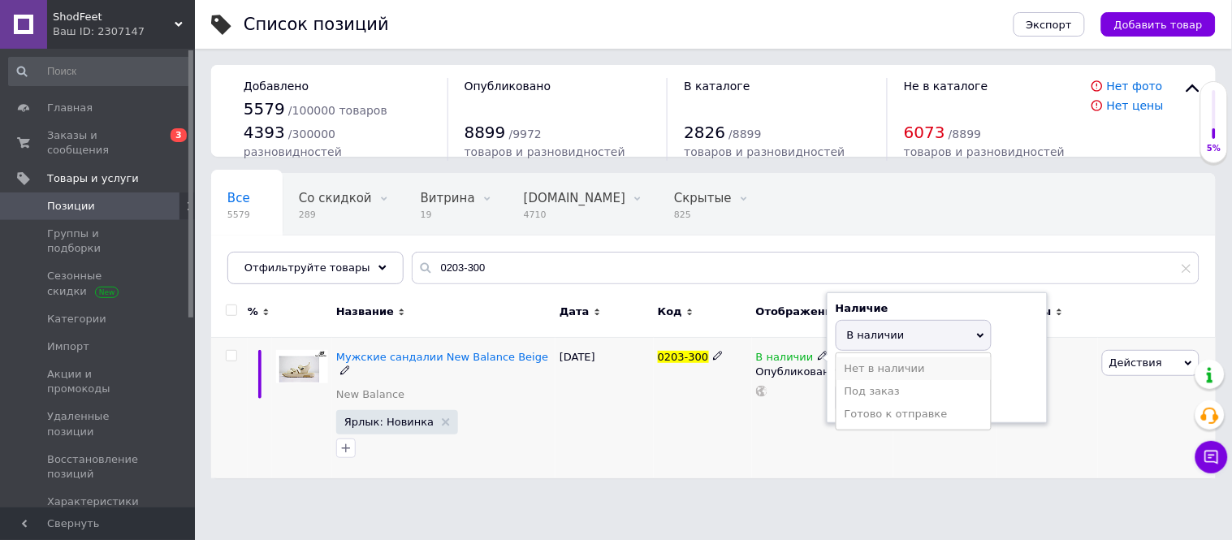
click at [866, 378] on li "Нет в наличии" at bounding box center [913, 368] width 154 height 23
click at [737, 413] on div "0203-300" at bounding box center [703, 407] width 98 height 141
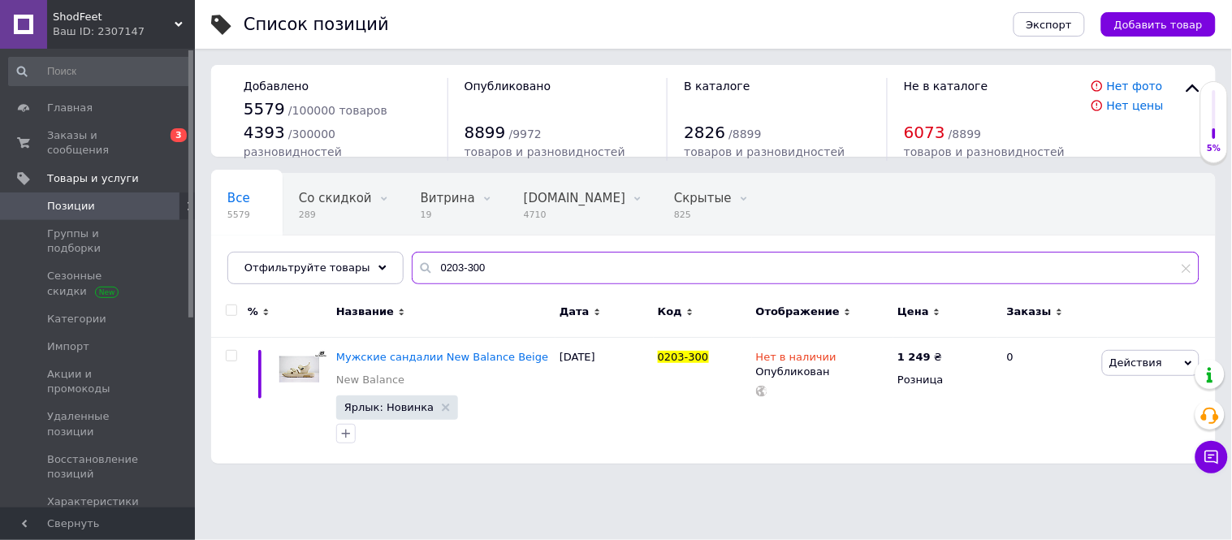
drag, startPoint x: 482, startPoint y: 272, endPoint x: 412, endPoint y: 273, distance: 70.7
click at [412, 273] on div "0203-300" at bounding box center [806, 268] width 788 height 32
paste input "m997.5tt"
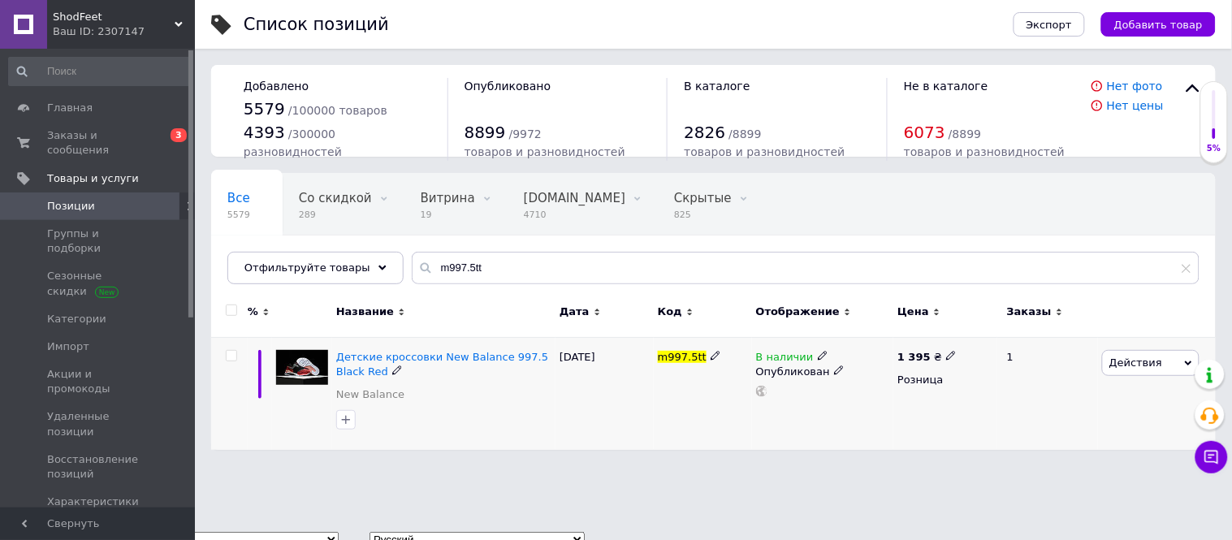
click at [818, 355] on icon at bounding box center [823, 356] width 10 height 10
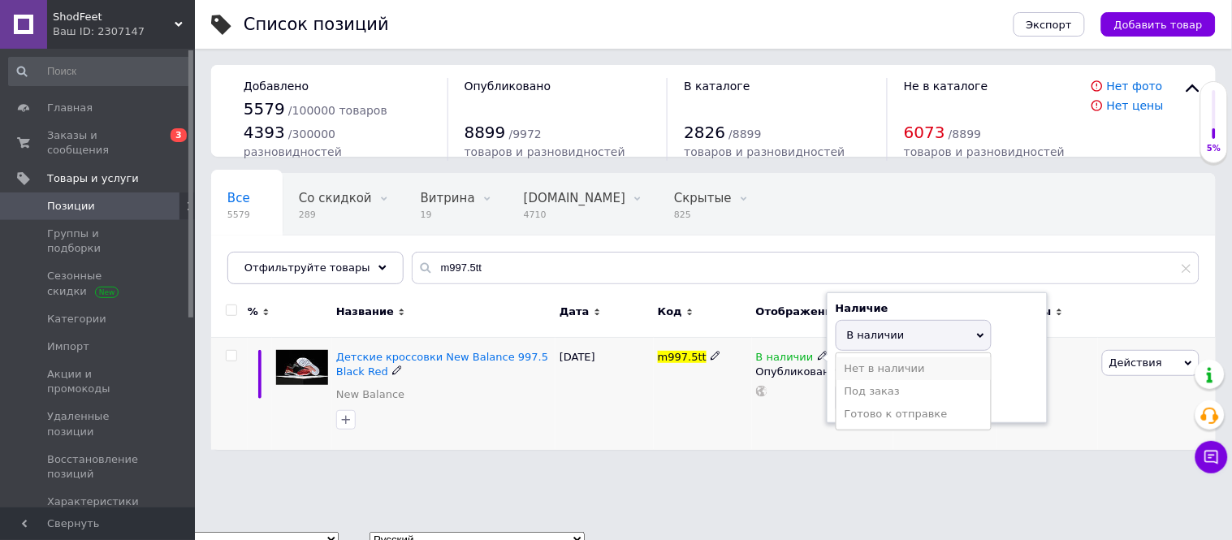
click at [838, 368] on li "Нет в наличии" at bounding box center [913, 368] width 154 height 23
click at [745, 419] on div "m997.5tt" at bounding box center [703, 393] width 98 height 113
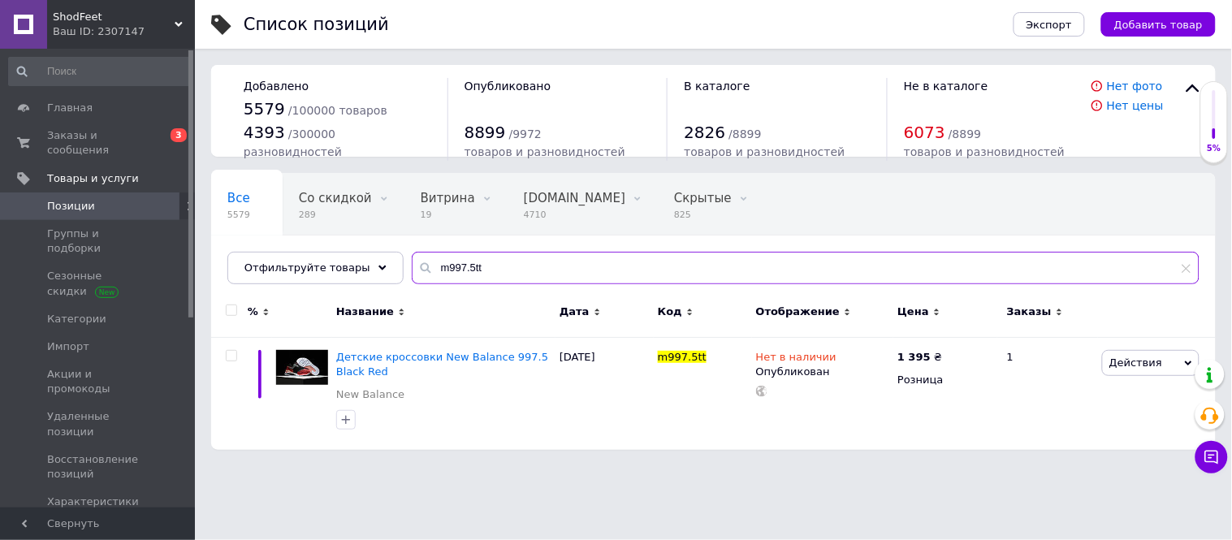
drag, startPoint x: 465, startPoint y: 264, endPoint x: 411, endPoint y: 276, distance: 55.8
click at [412, 276] on div "m997.5tt" at bounding box center [806, 268] width 788 height 32
paste input "New Balance 1906R x [PERSON_NAME]"
type input "New Balance 1906R x [PERSON_NAME]"
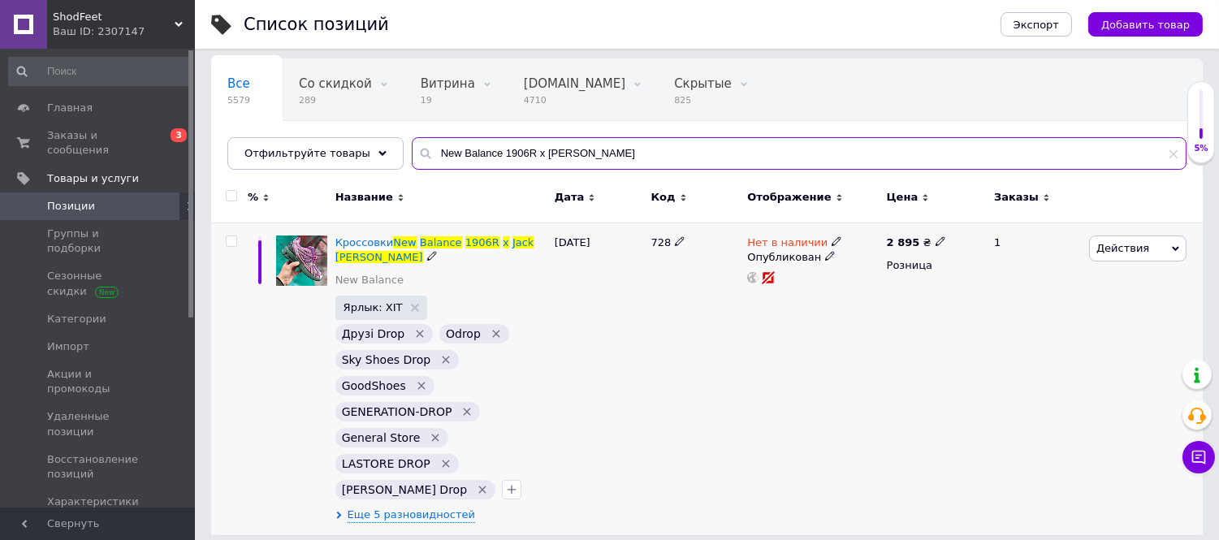
scroll to position [126, 0]
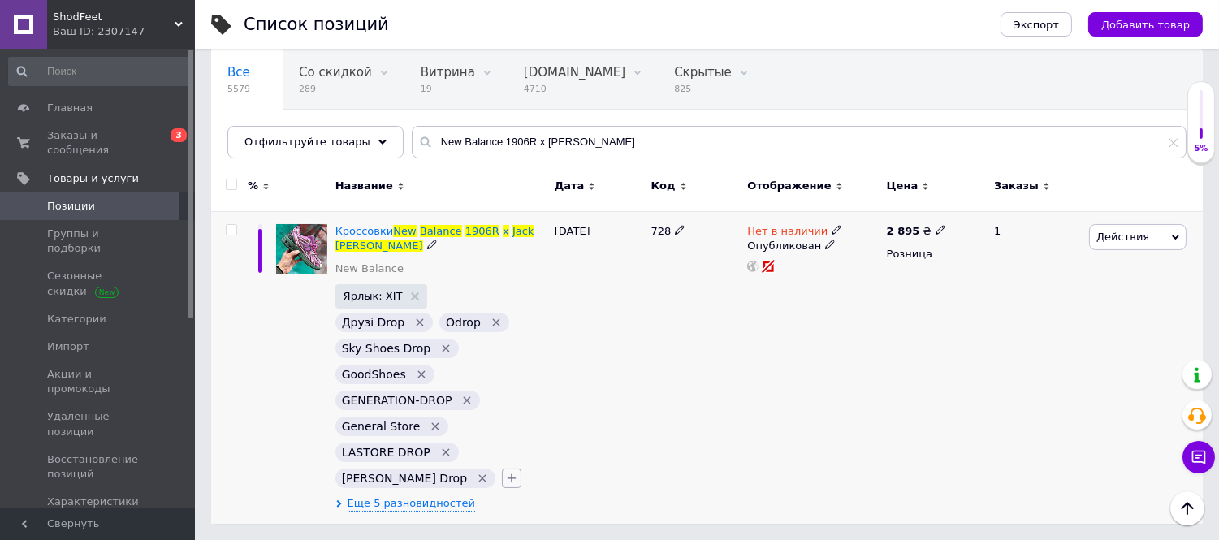
click at [502, 481] on button "button" at bounding box center [511, 478] width 19 height 19
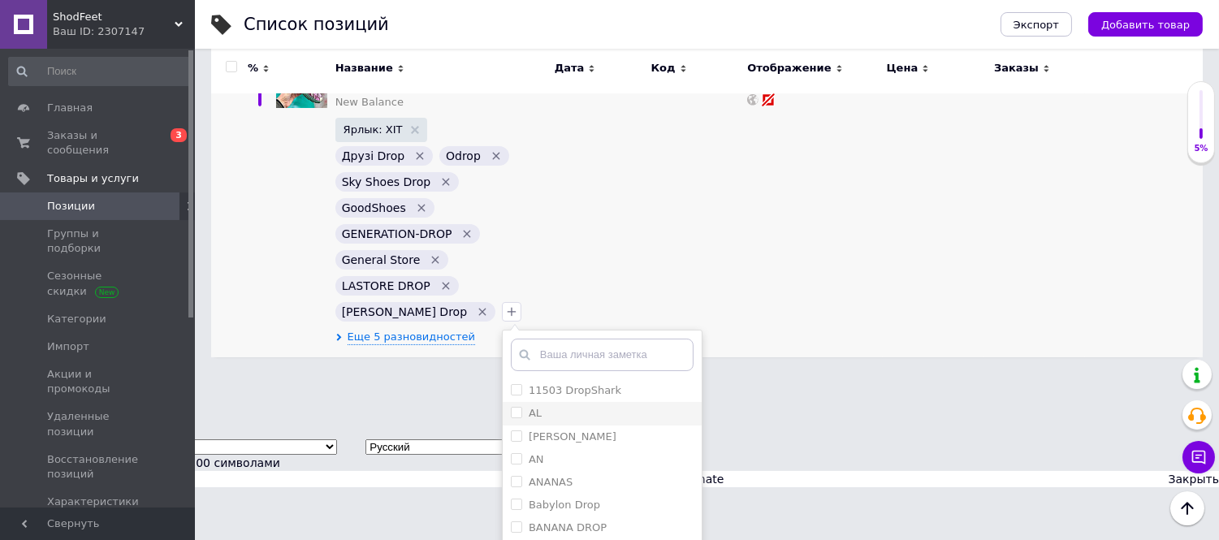
scroll to position [306, 0]
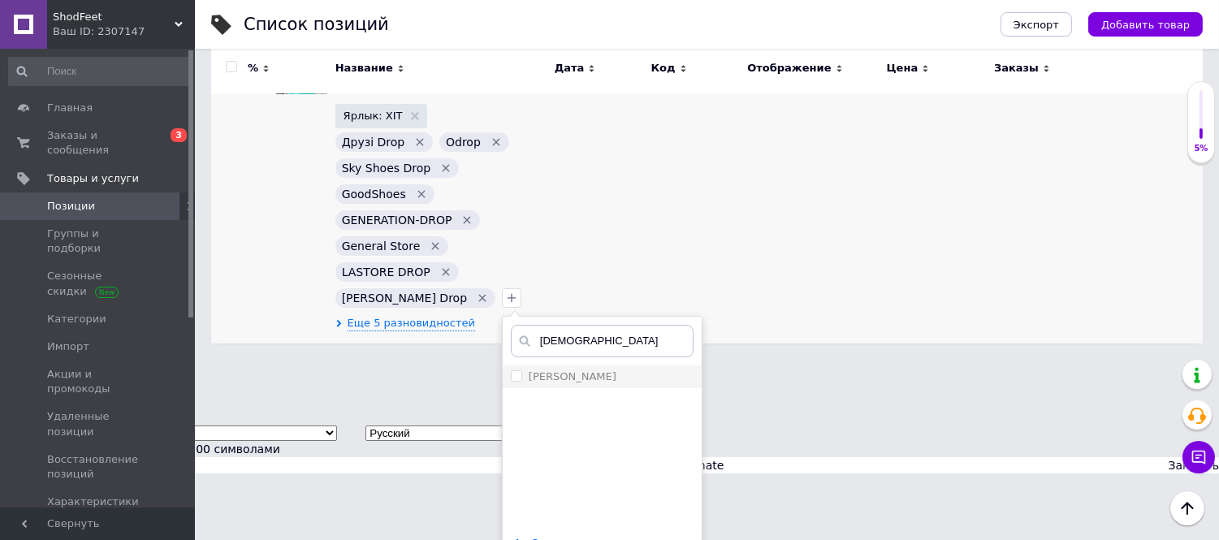
type input "[DEMOGRAPHIC_DATA]"
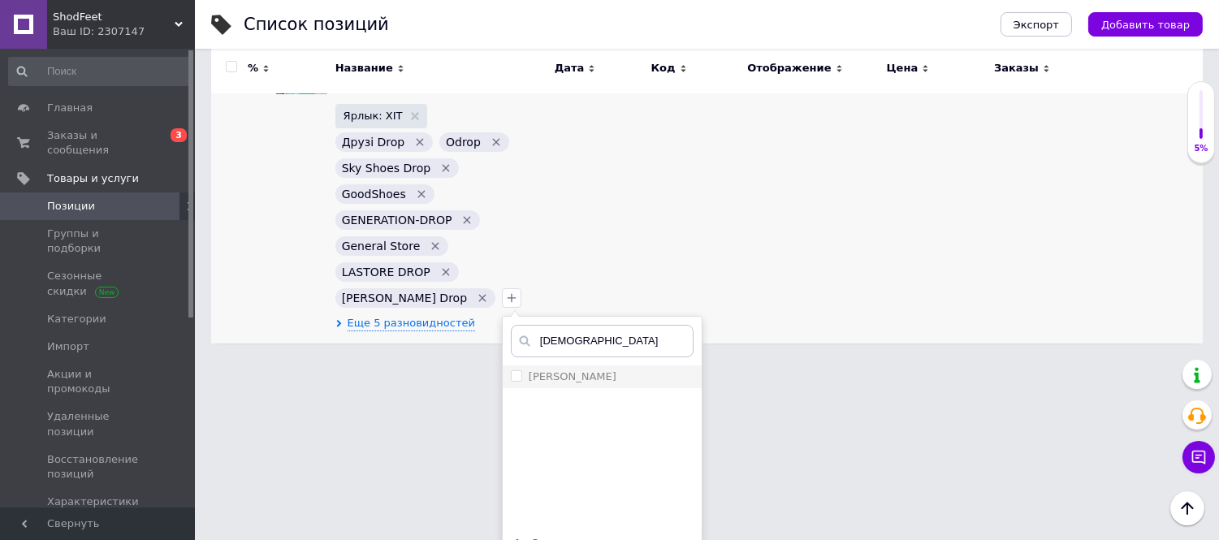
click at [529, 370] on label "[PERSON_NAME]" at bounding box center [573, 376] width 88 height 12
checkbox input "true"
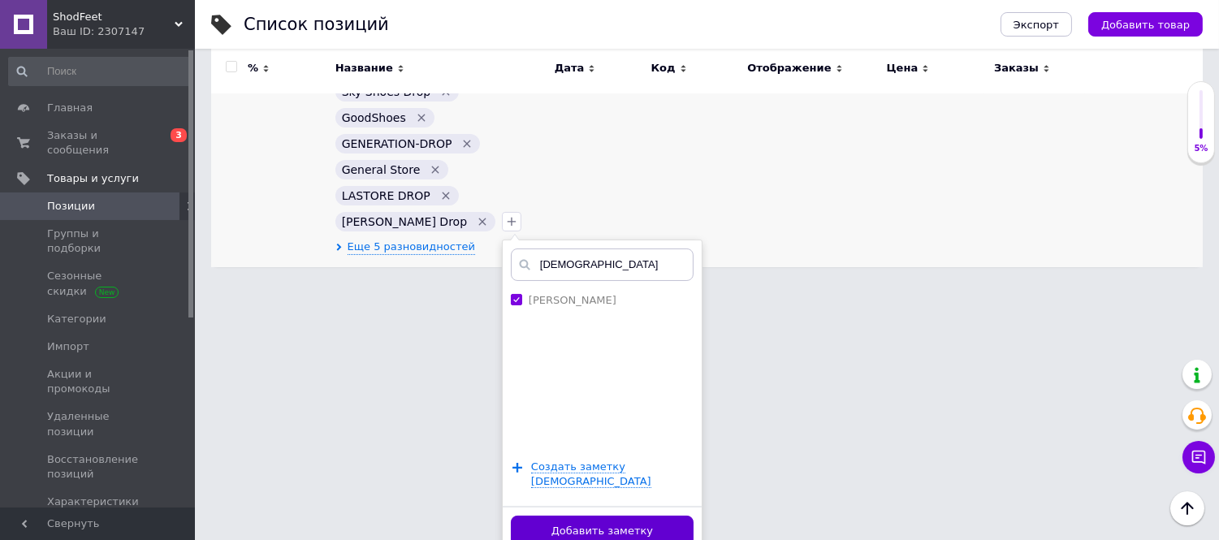
click at [597, 516] on button "Добавить заметку" at bounding box center [602, 532] width 183 height 32
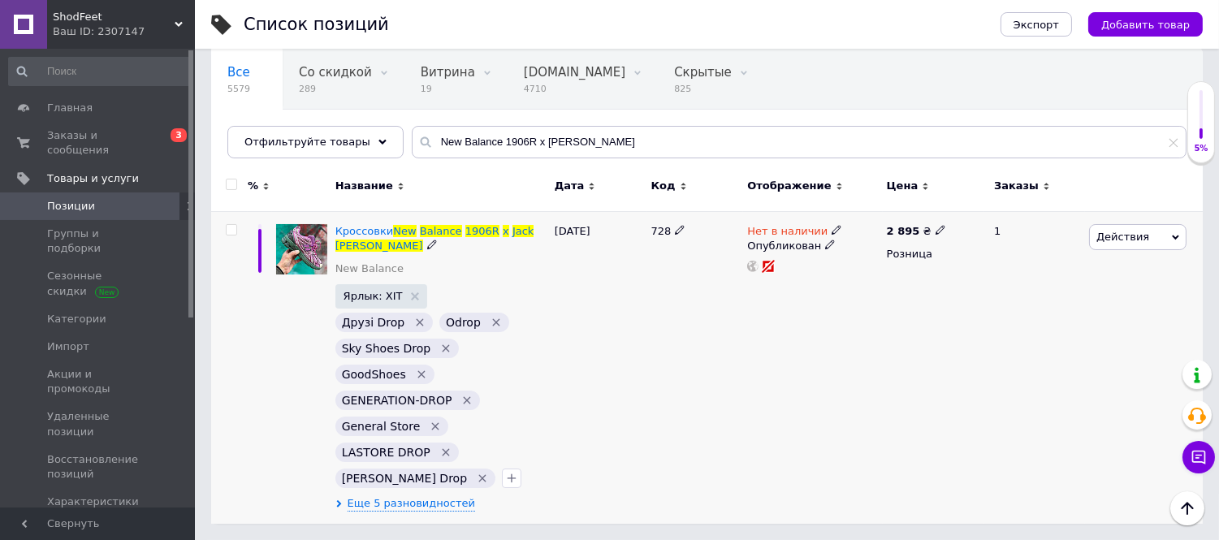
scroll to position [36, 0]
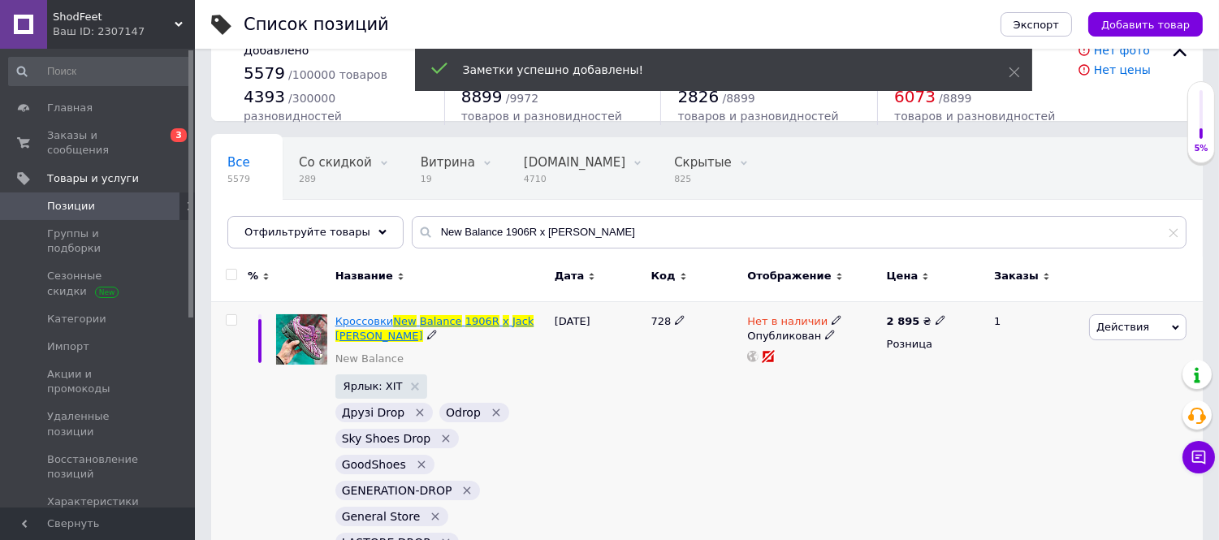
click at [393, 319] on span "New" at bounding box center [404, 321] width 23 height 12
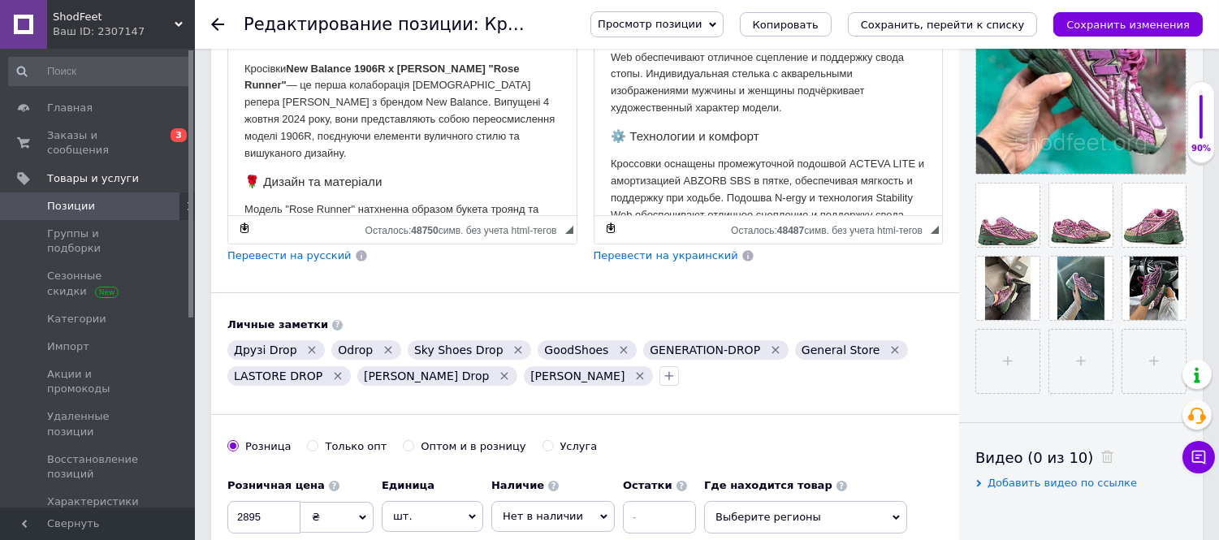
scroll to position [721, 0]
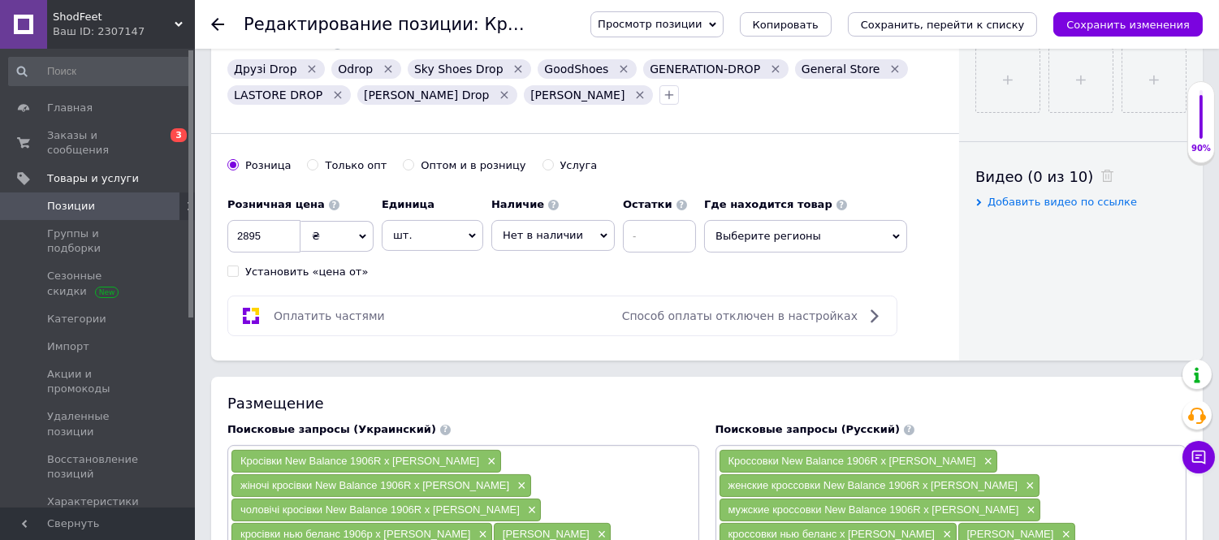
click at [547, 241] on span "Нет в наличии" at bounding box center [543, 235] width 80 height 12
click at [549, 326] on li "Готово к отправке" at bounding box center [553, 315] width 122 height 23
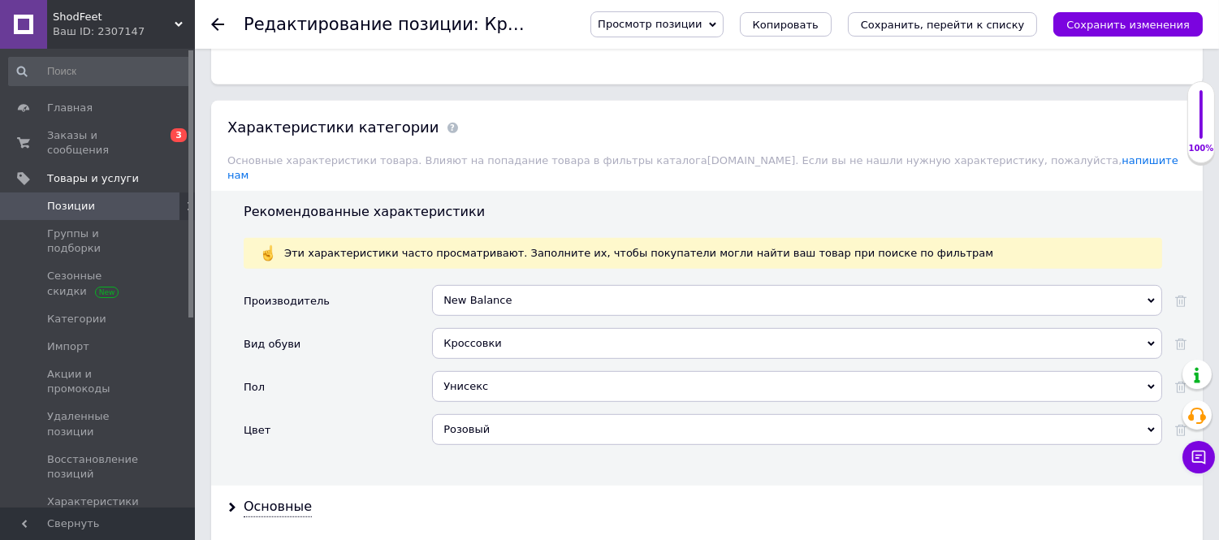
scroll to position [1894, 0]
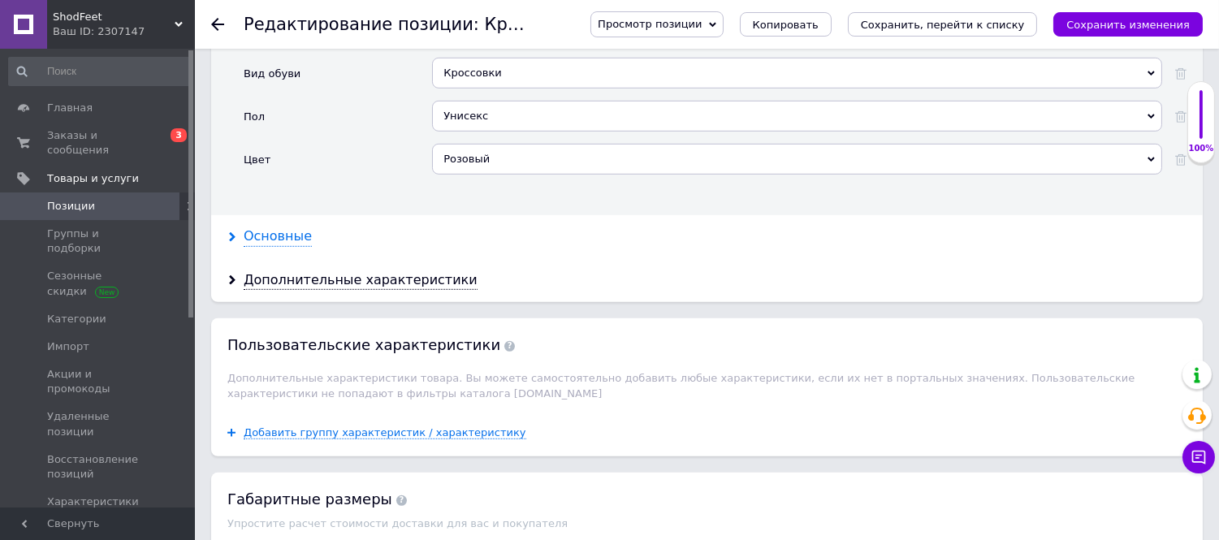
click at [282, 240] on div "Основные" at bounding box center [278, 236] width 68 height 19
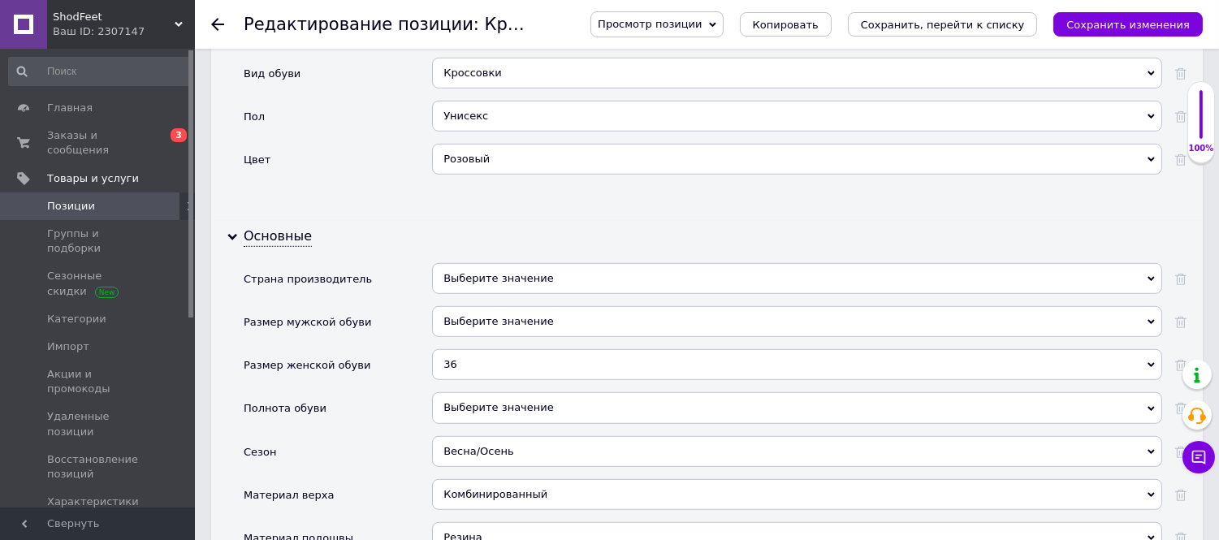
click at [481, 374] on div "36" at bounding box center [797, 364] width 730 height 31
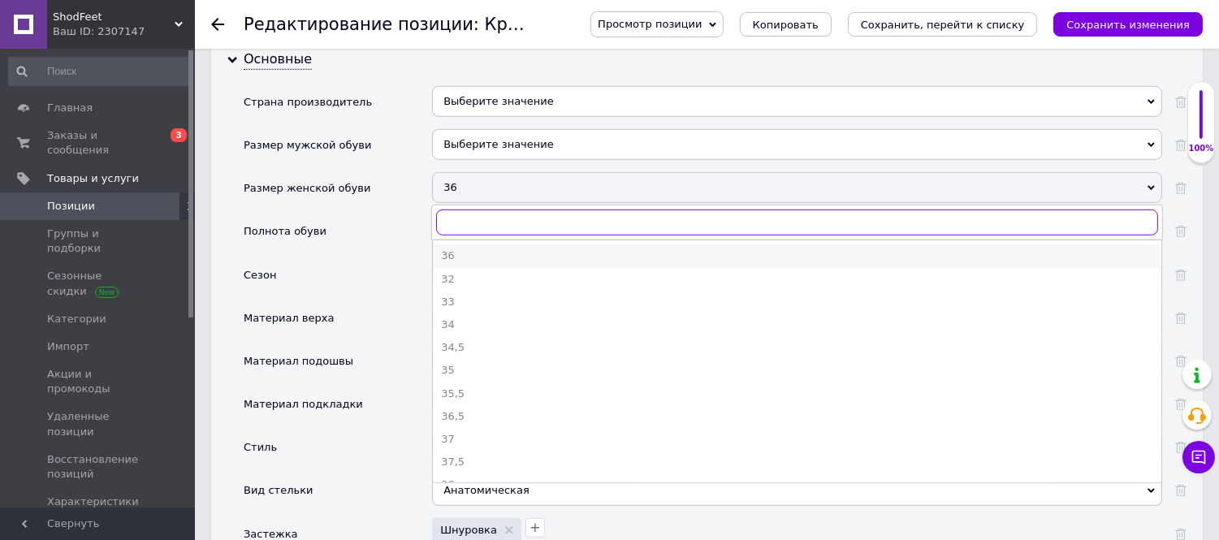
scroll to position [2075, 0]
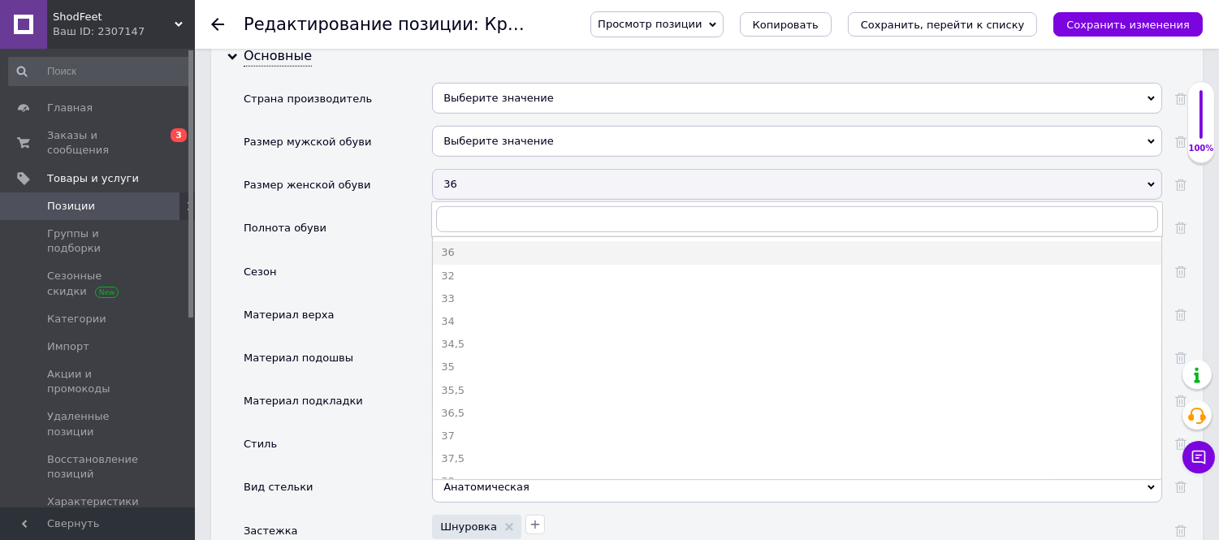
click at [484, 443] on div "37" at bounding box center [797, 436] width 712 height 15
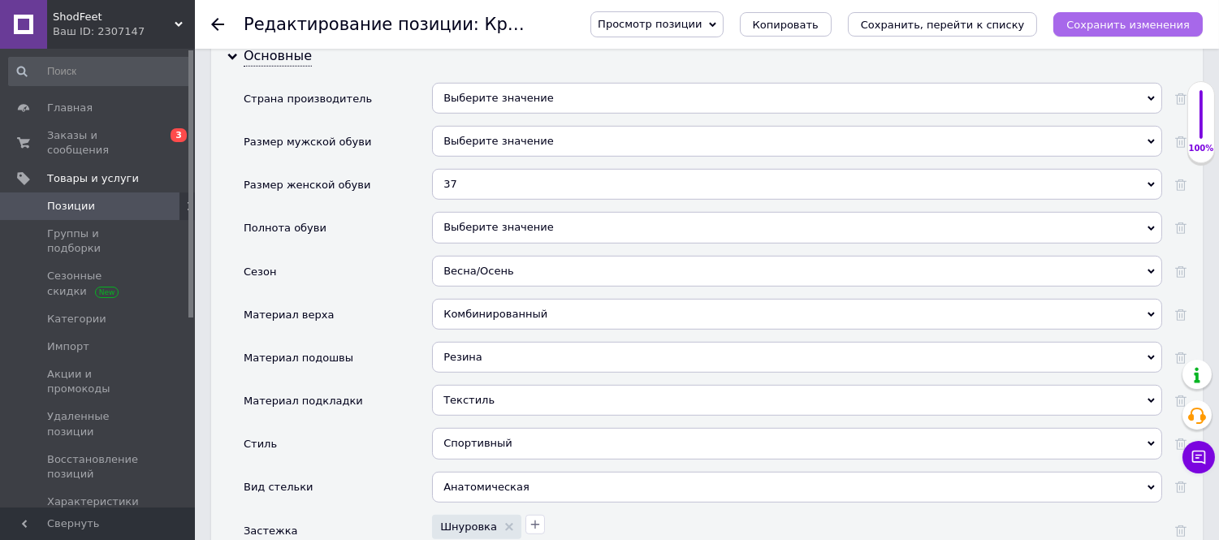
click at [1124, 25] on icon "Сохранить изменения" at bounding box center [1127, 25] width 123 height 12
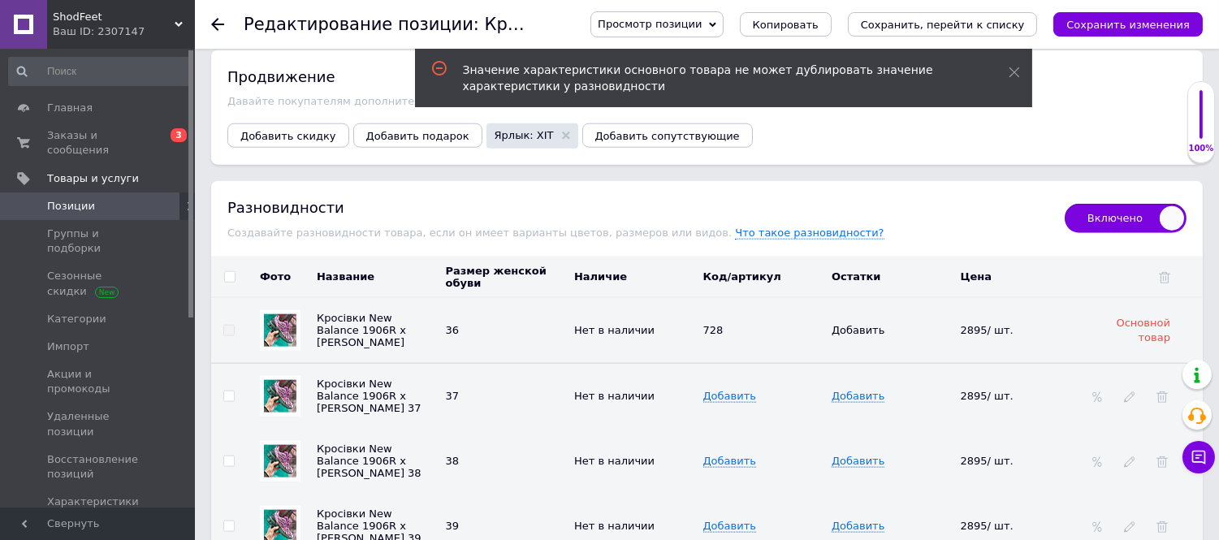
scroll to position [3699, 0]
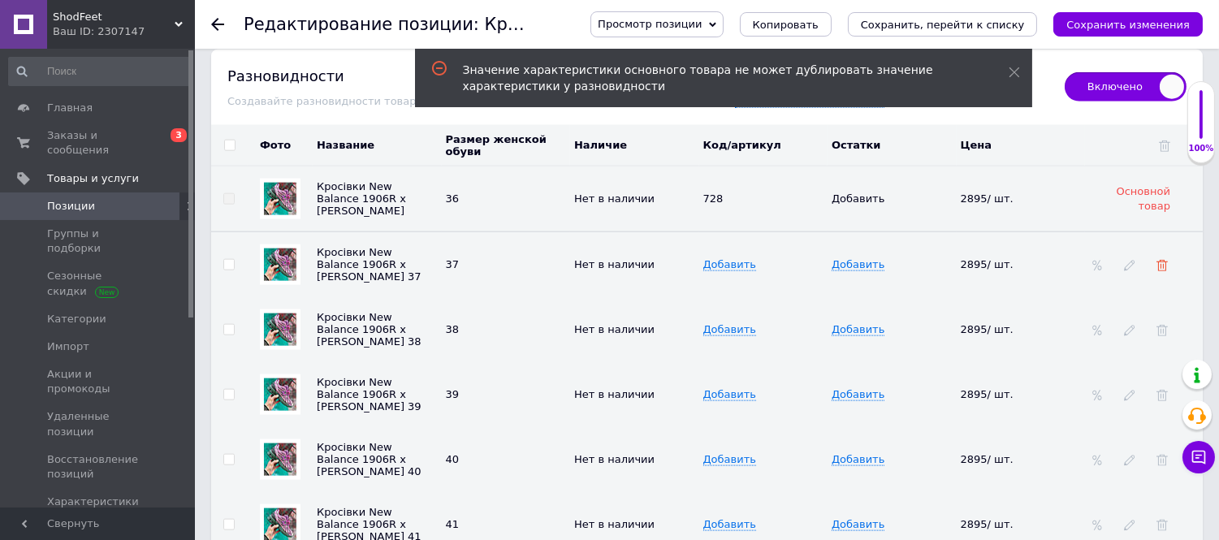
click at [1164, 271] on icon at bounding box center [1161, 265] width 11 height 11
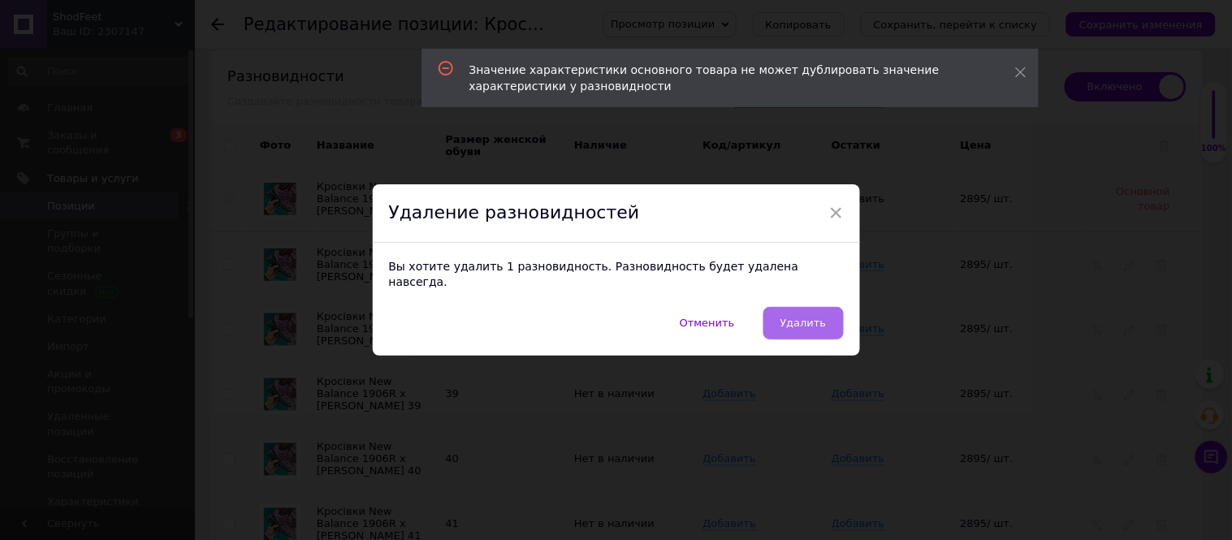
click at [808, 317] on span "Удалить" at bounding box center [803, 323] width 46 height 12
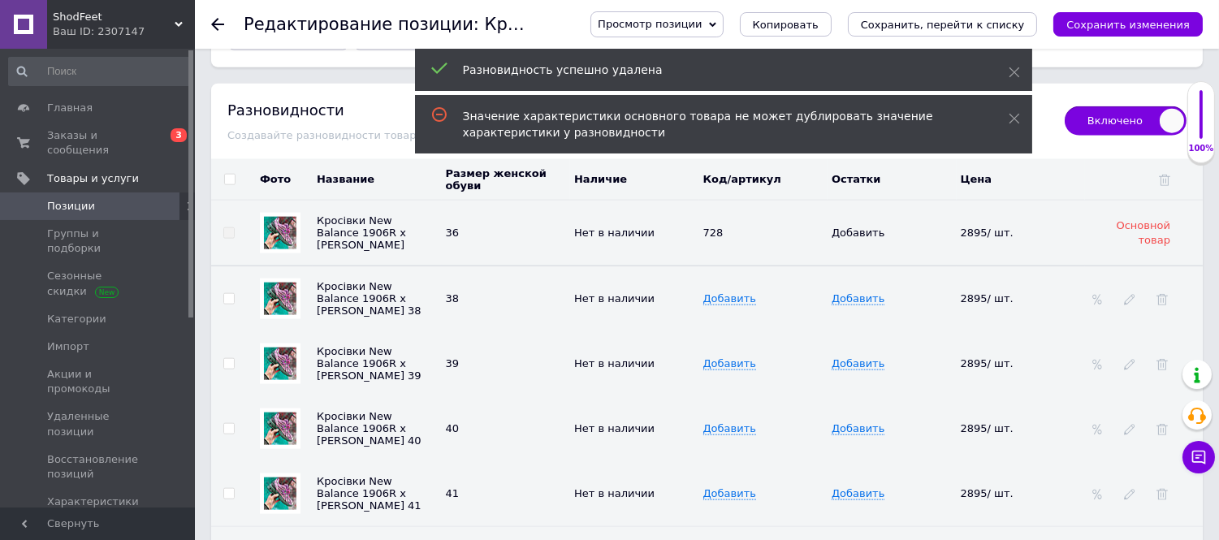
scroll to position [3609, 0]
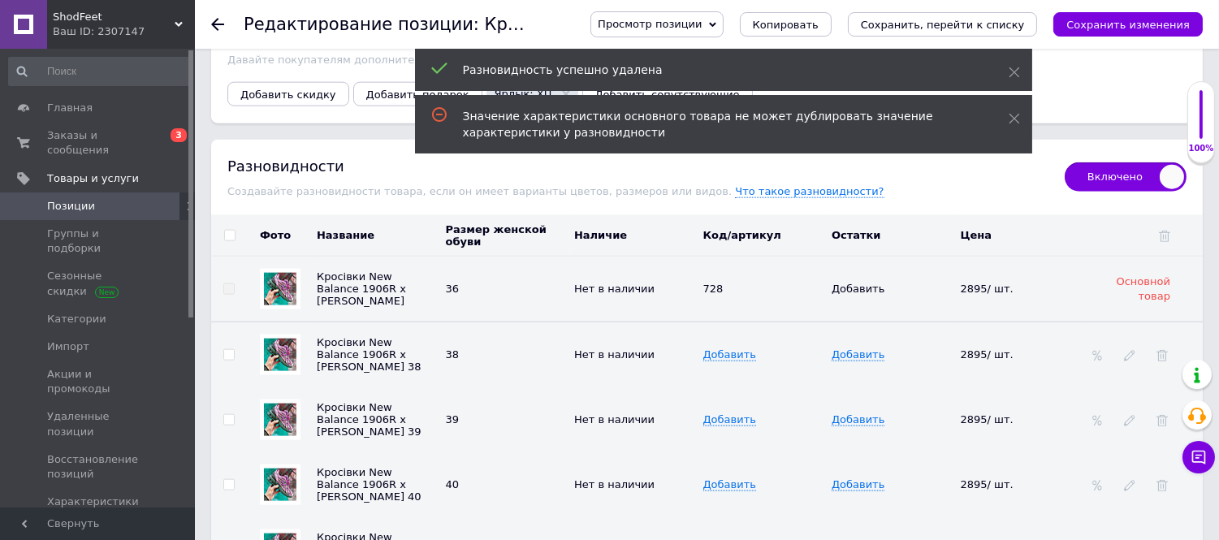
click at [228, 241] on input "checkbox" at bounding box center [229, 236] width 11 height 11
checkbox input "true"
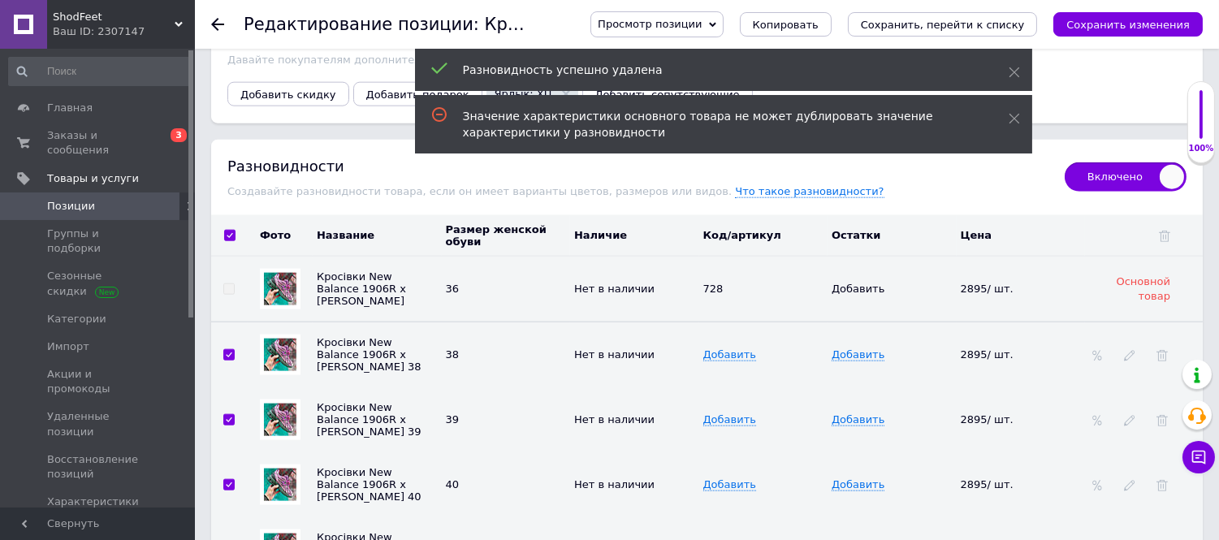
checkbox input "true"
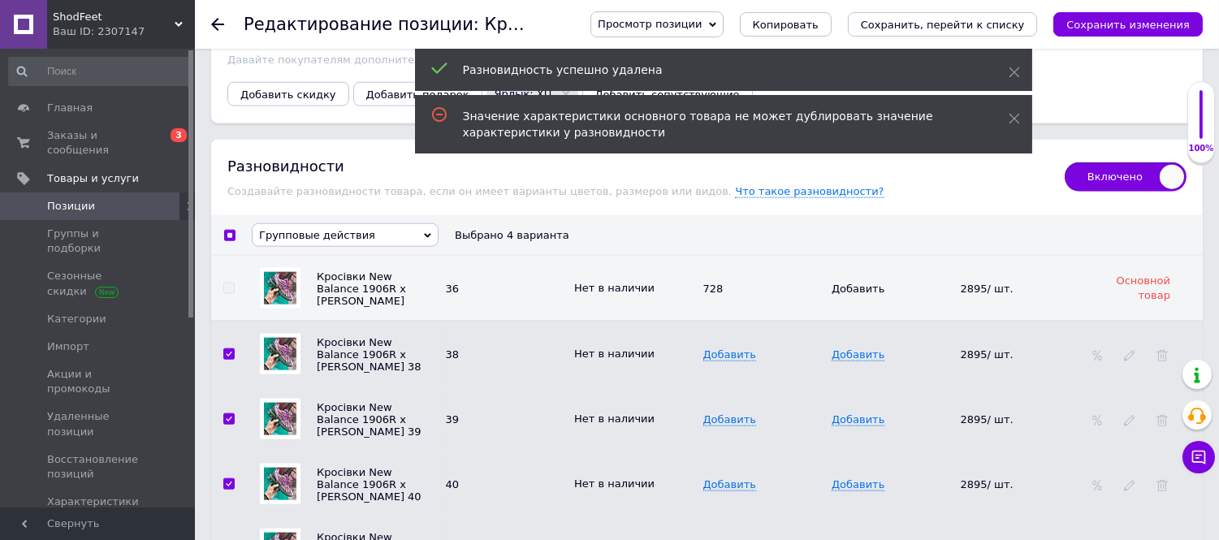
click at [326, 241] on span "Групповые действия" at bounding box center [317, 235] width 116 height 12
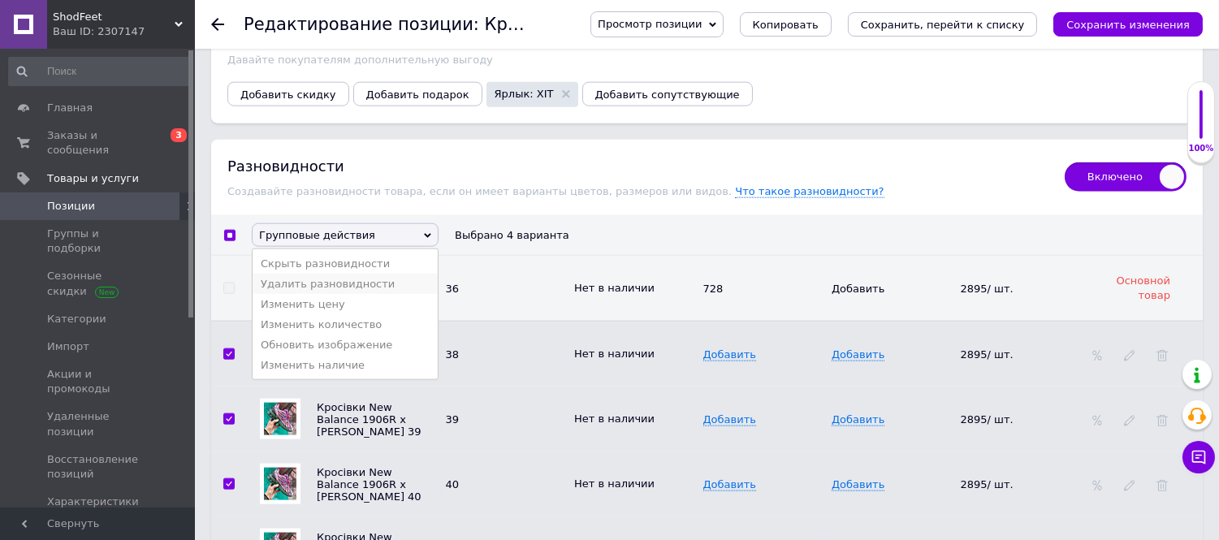
click at [335, 294] on li "Удалить разновидности" at bounding box center [345, 284] width 185 height 20
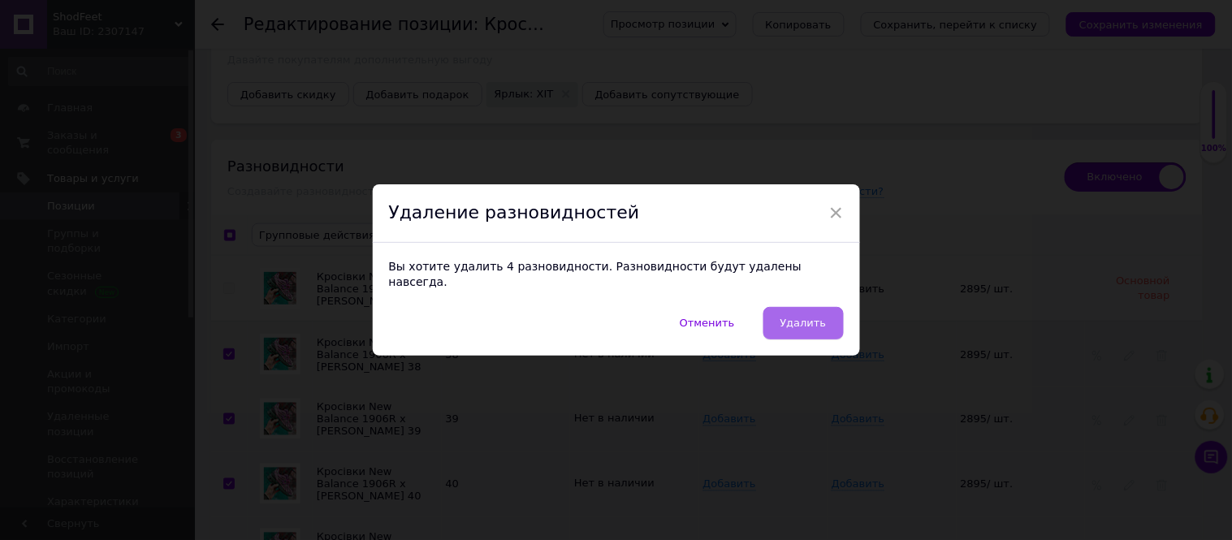
click at [816, 317] on span "Удалить" at bounding box center [803, 323] width 46 height 12
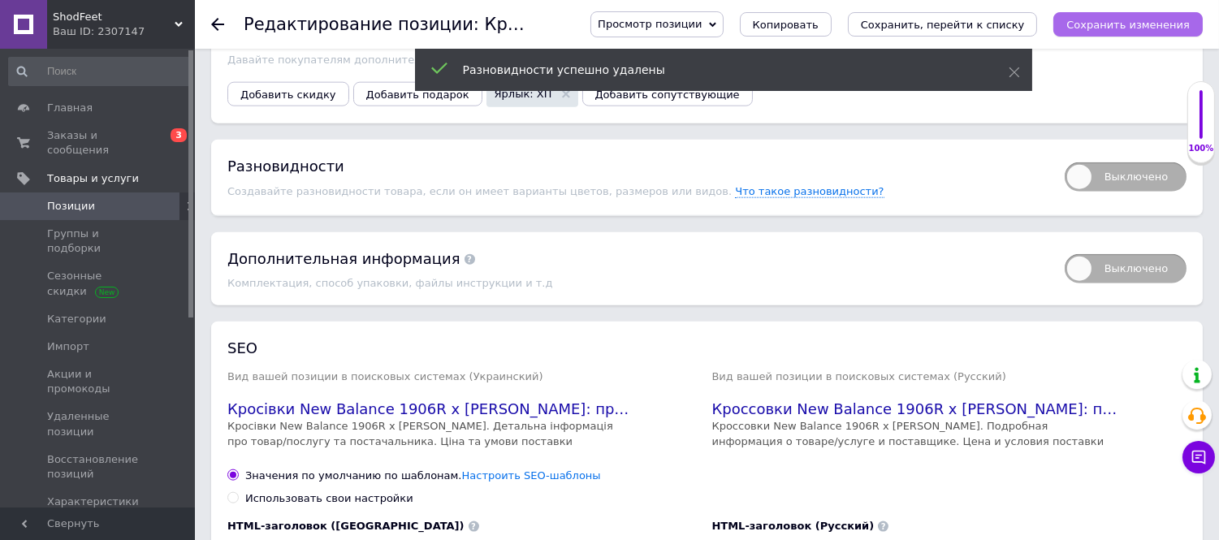
click at [1117, 25] on icon "Сохранить изменения" at bounding box center [1127, 25] width 123 height 12
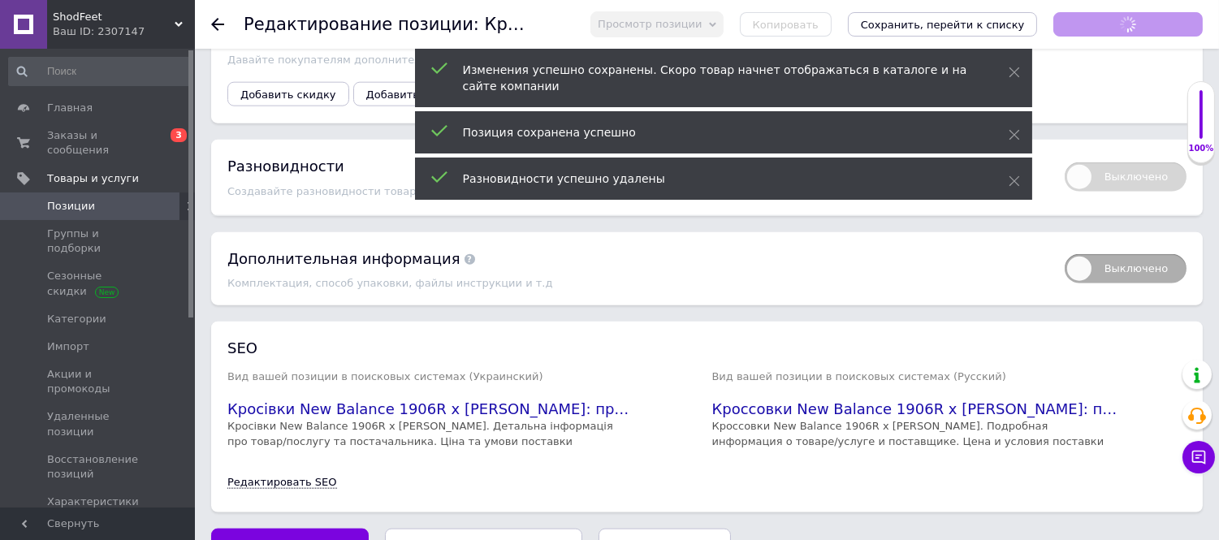
scroll to position [358, 0]
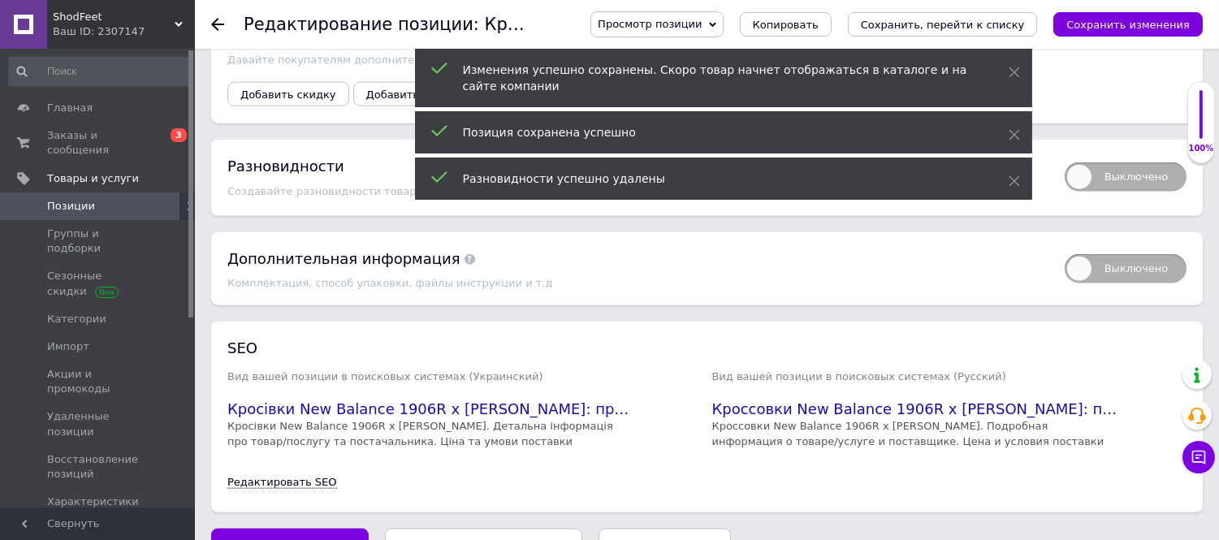
click at [1075, 192] on span "Выключено" at bounding box center [1126, 176] width 122 height 29
click at [1065, 162] on input "Выключено" at bounding box center [1059, 157] width 11 height 11
checkbox input "true"
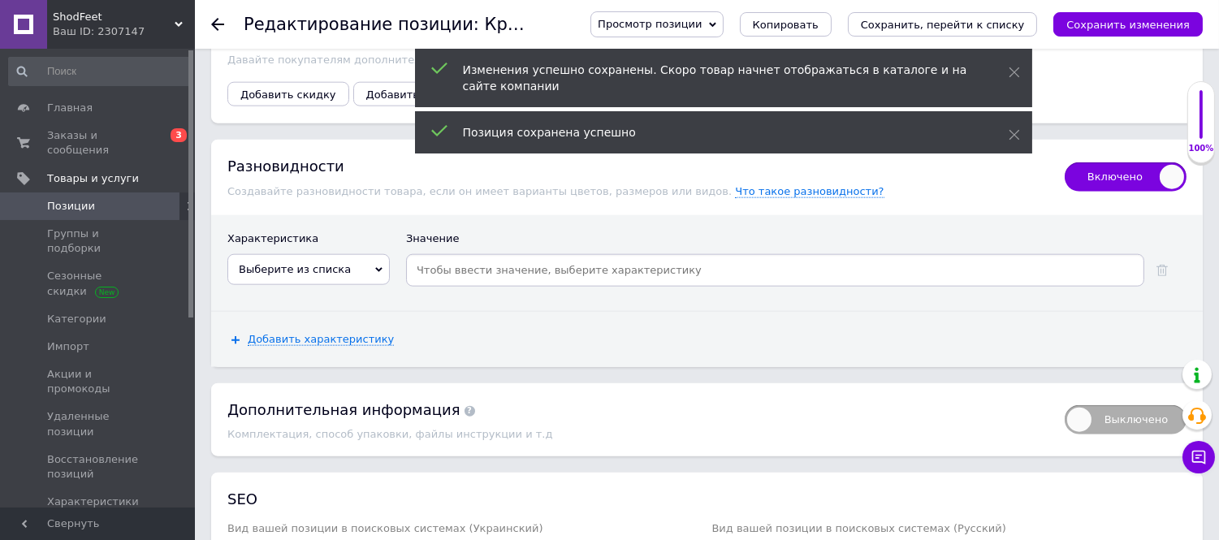
click at [307, 275] on span "Выберите из списка" at bounding box center [295, 269] width 112 height 12
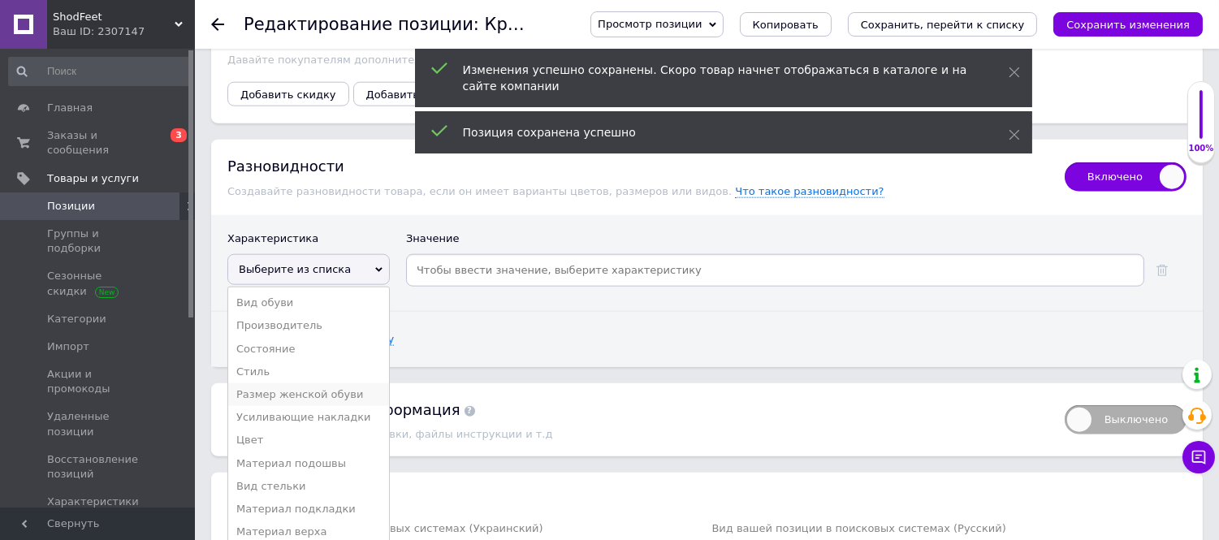
click at [301, 406] on li "Размер женской обуви" at bounding box center [308, 394] width 161 height 23
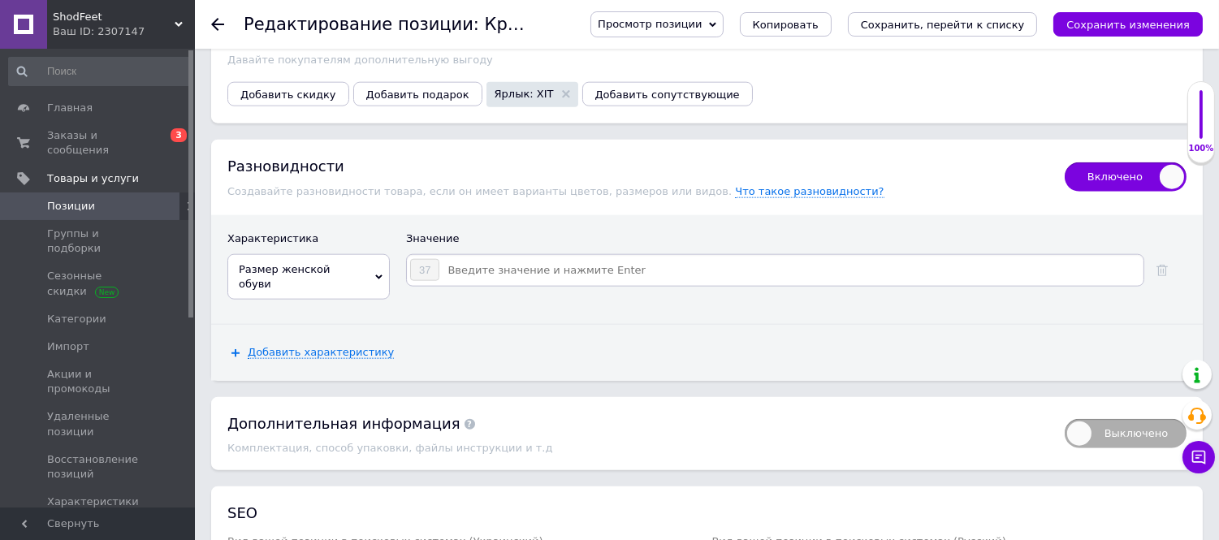
click at [469, 283] on input at bounding box center [790, 270] width 701 height 24
type input "38"
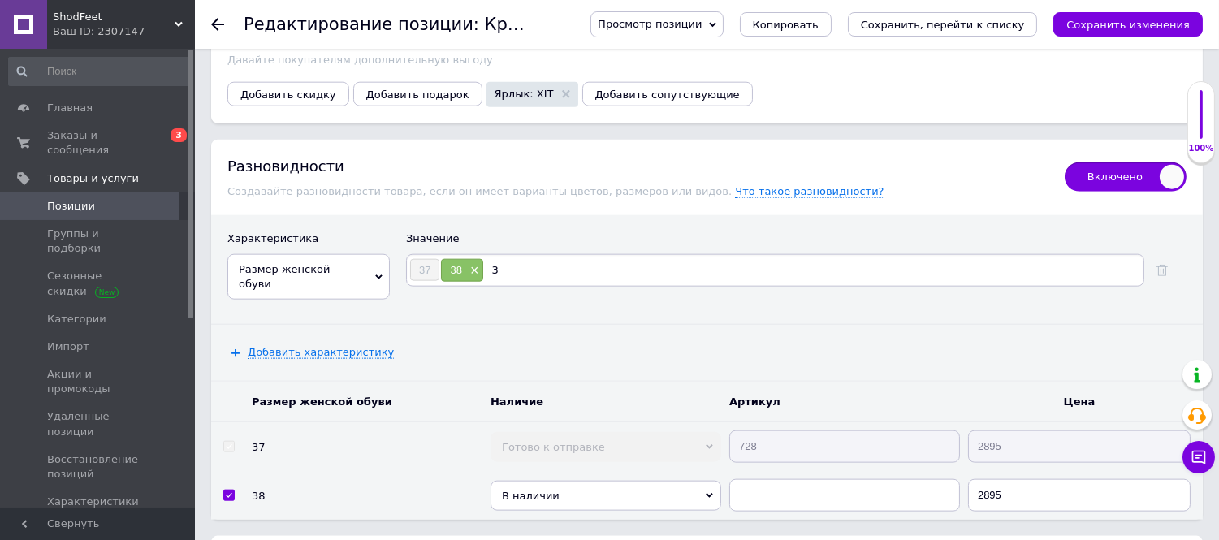
type input "39"
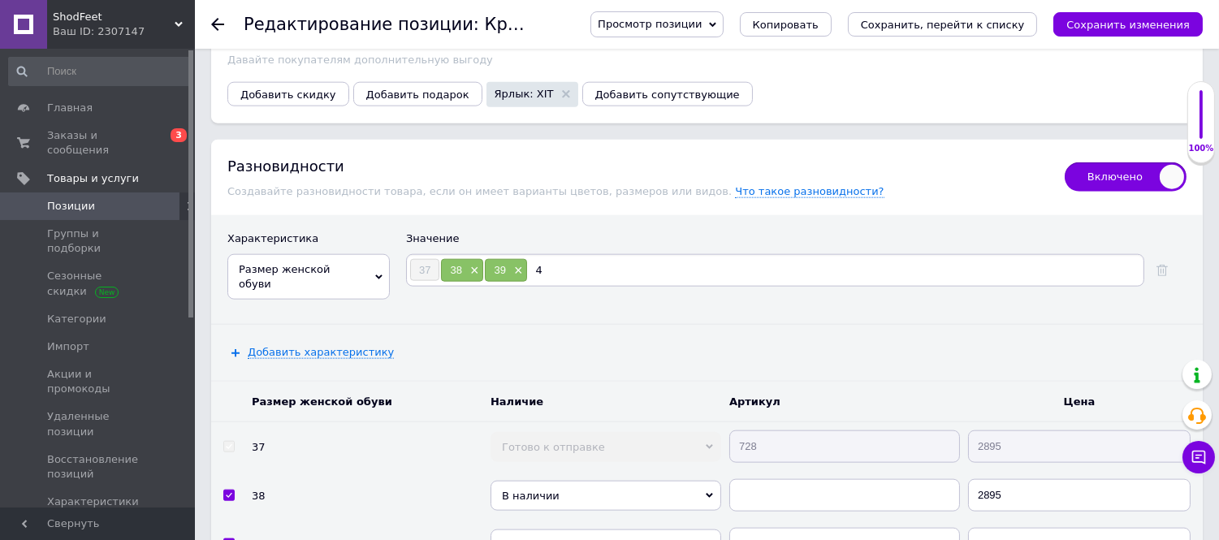
type input "40"
type input "41"
type input "42"
type input "43"
type input "44"
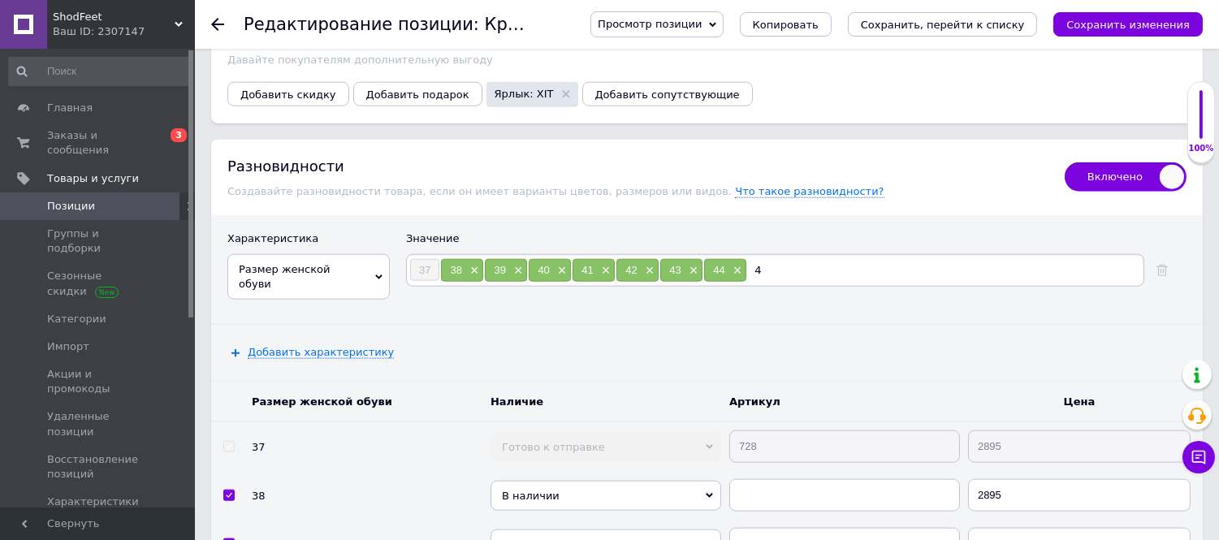
type input "45"
click at [1129, 22] on icon "Сохранить изменения" at bounding box center [1127, 25] width 123 height 12
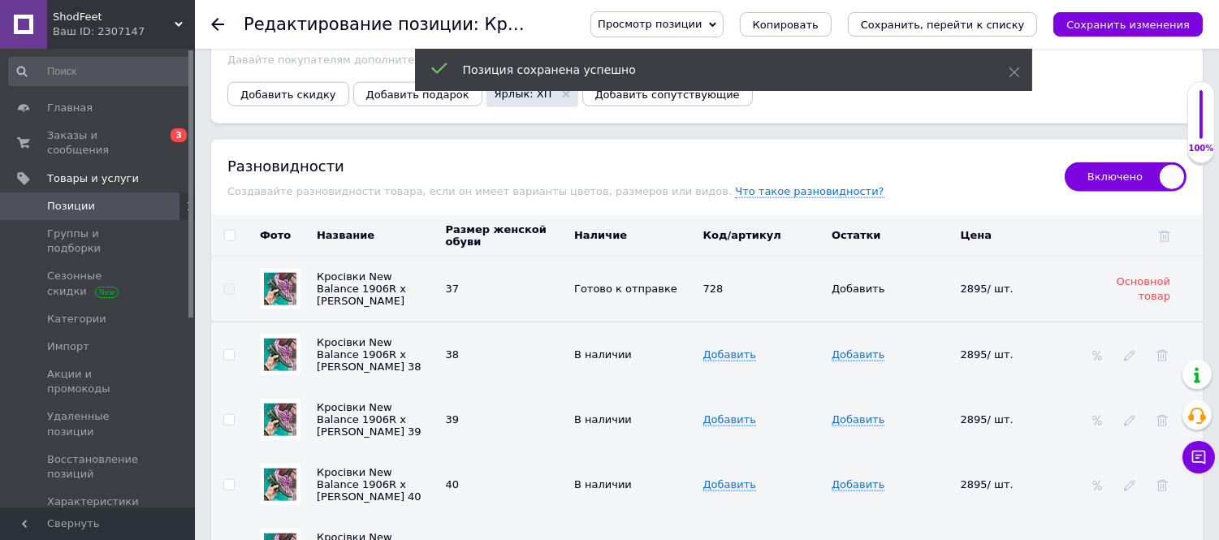
click at [230, 241] on input "checkbox" at bounding box center [229, 236] width 11 height 11
checkbox input "true"
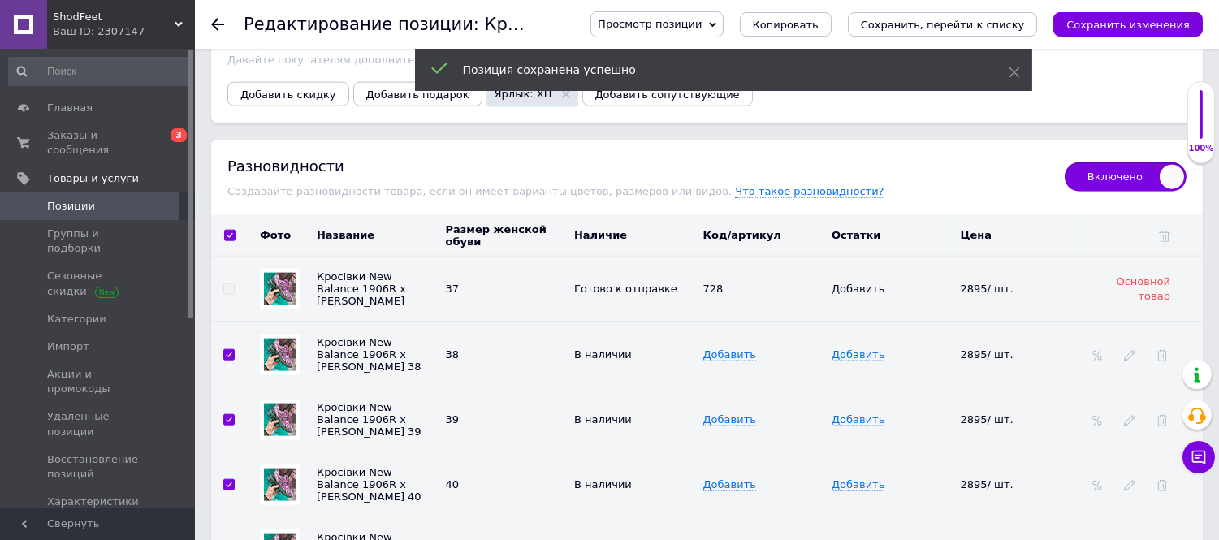
checkbox input "true"
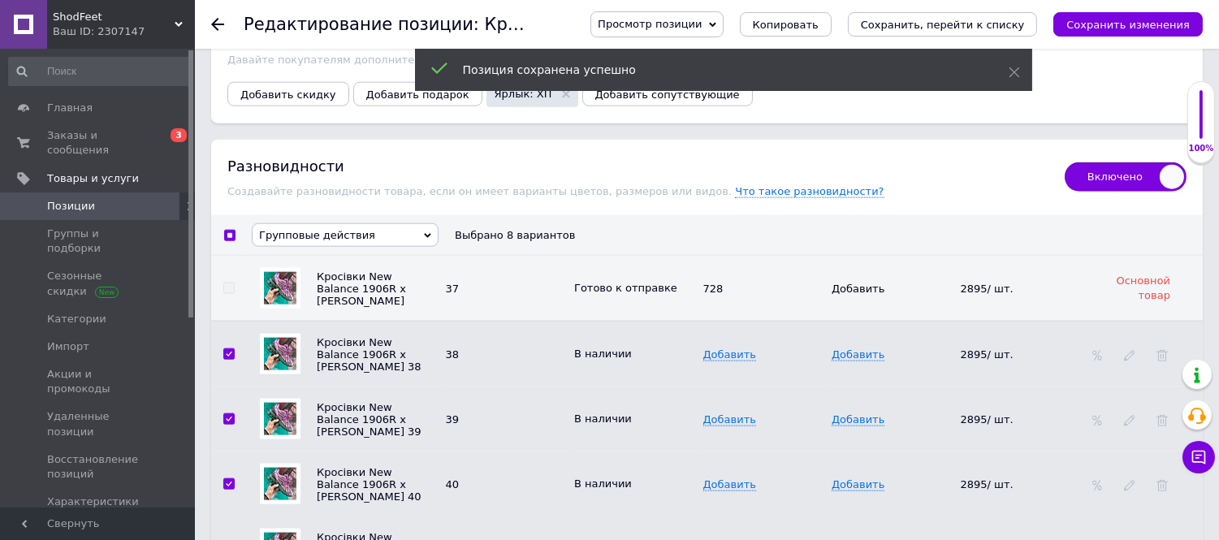
click at [312, 241] on span "Групповые действия" at bounding box center [317, 235] width 116 height 12
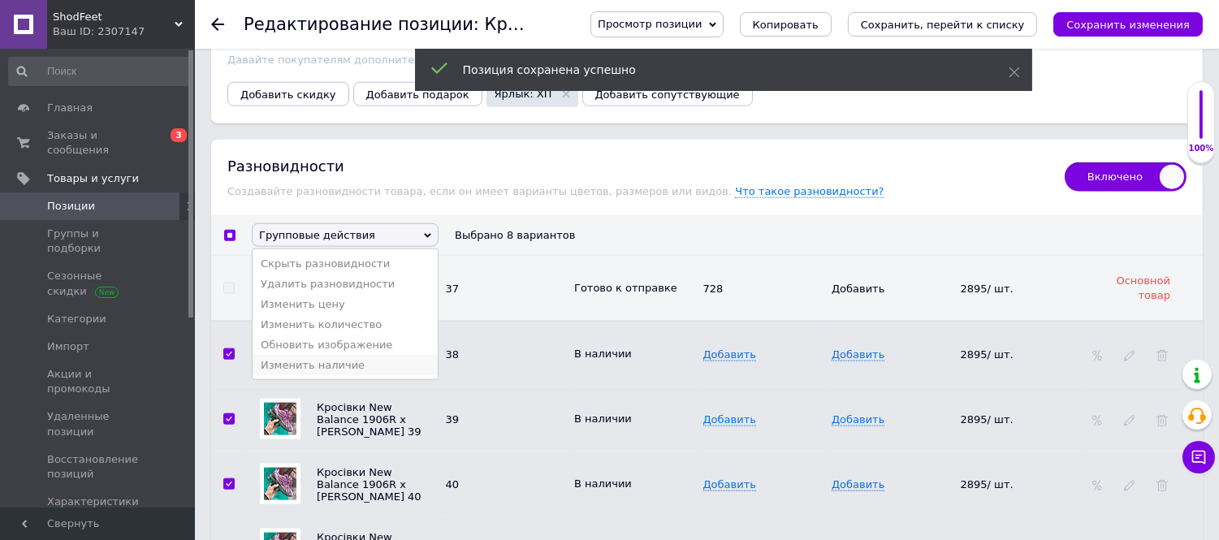
click at [329, 375] on li "Изменить наличие" at bounding box center [345, 365] width 185 height 20
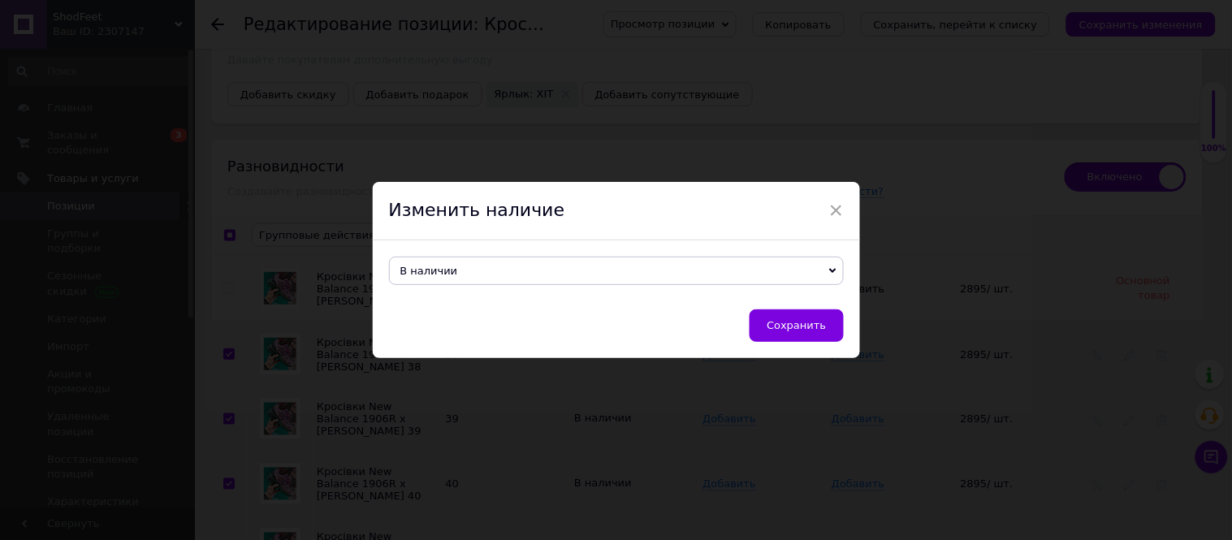
click at [498, 268] on span "В наличии" at bounding box center [616, 271] width 455 height 28
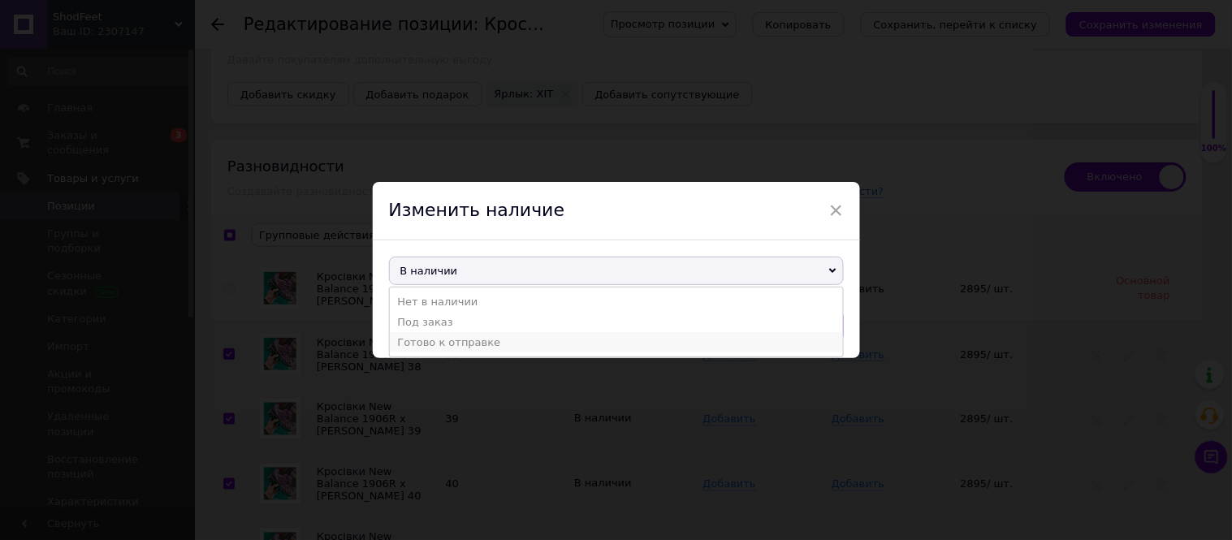
click at [459, 351] on li "Готово к отправке" at bounding box center [616, 342] width 453 height 20
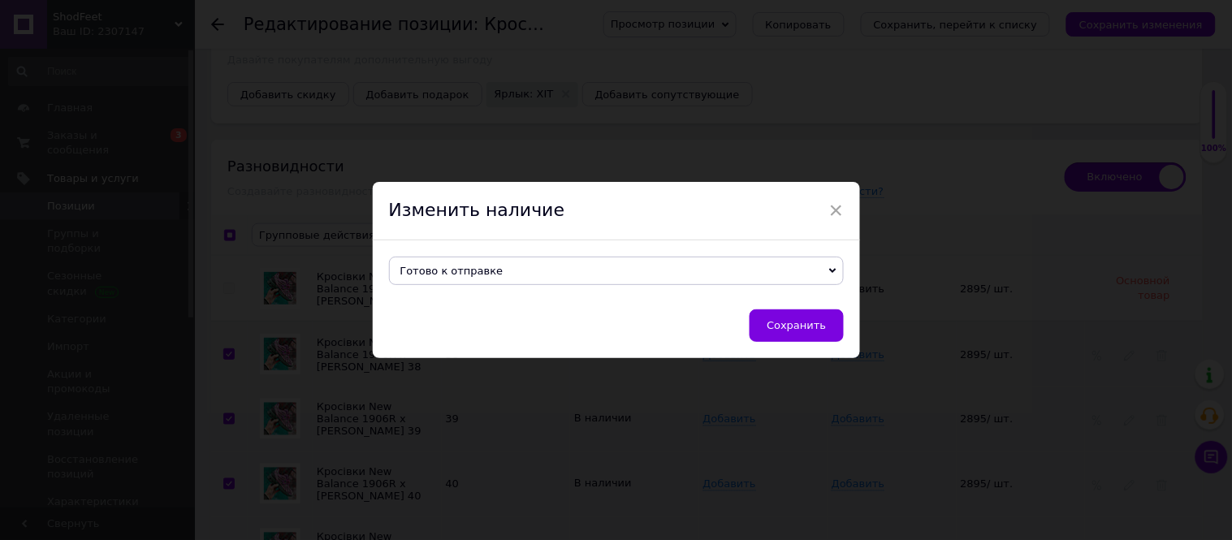
drag, startPoint x: 786, startPoint y: 314, endPoint x: 732, endPoint y: 311, distance: 54.5
click at [786, 315] on button "Сохранить" at bounding box center [796, 325] width 93 height 32
checkbox input "false"
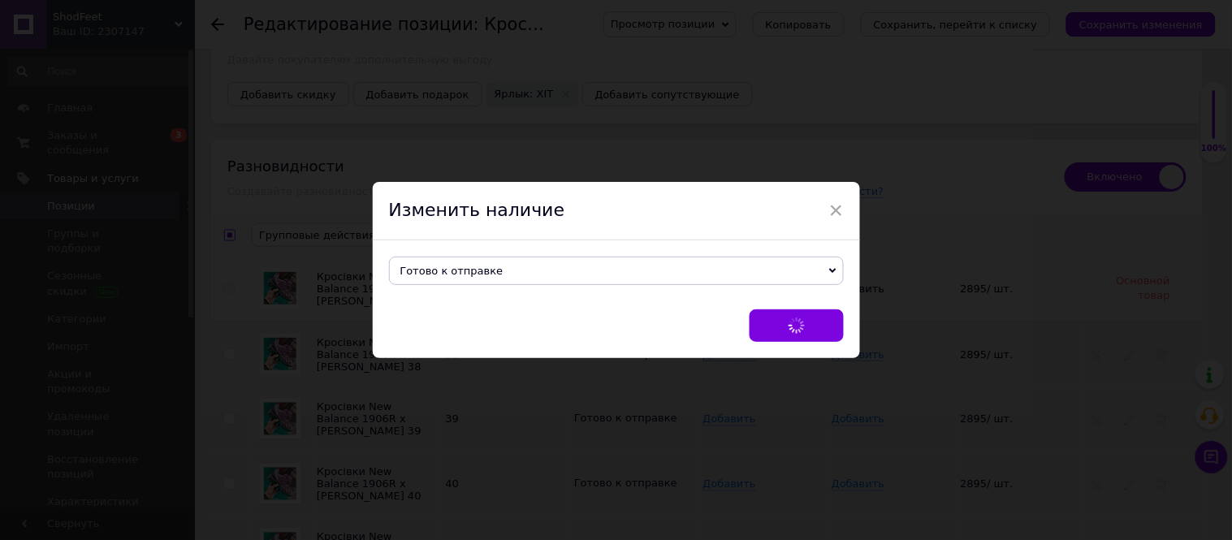
checkbox input "false"
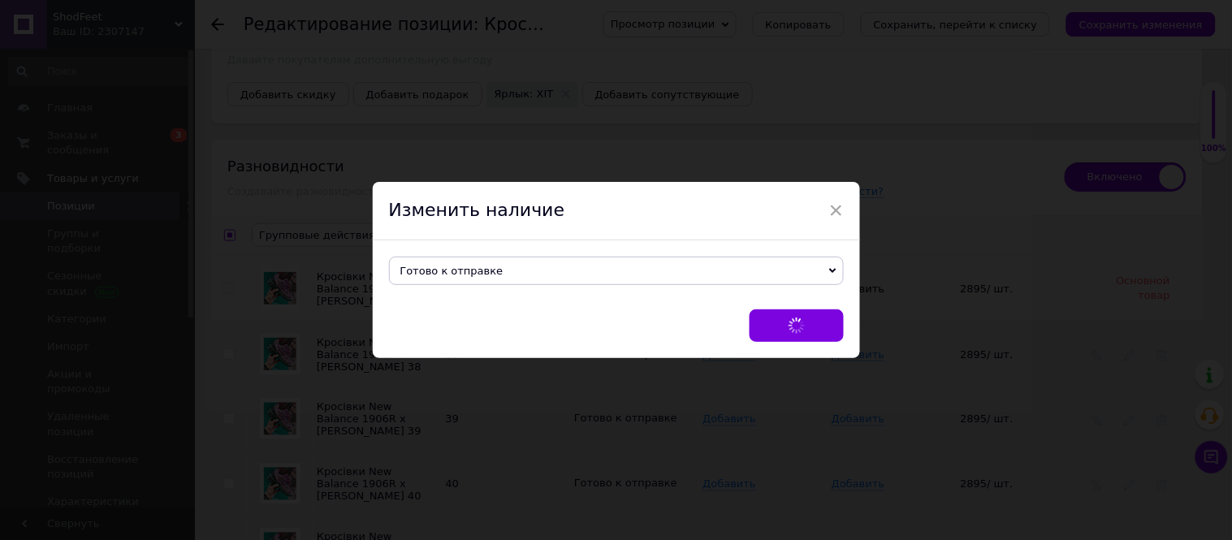
checkbox input "false"
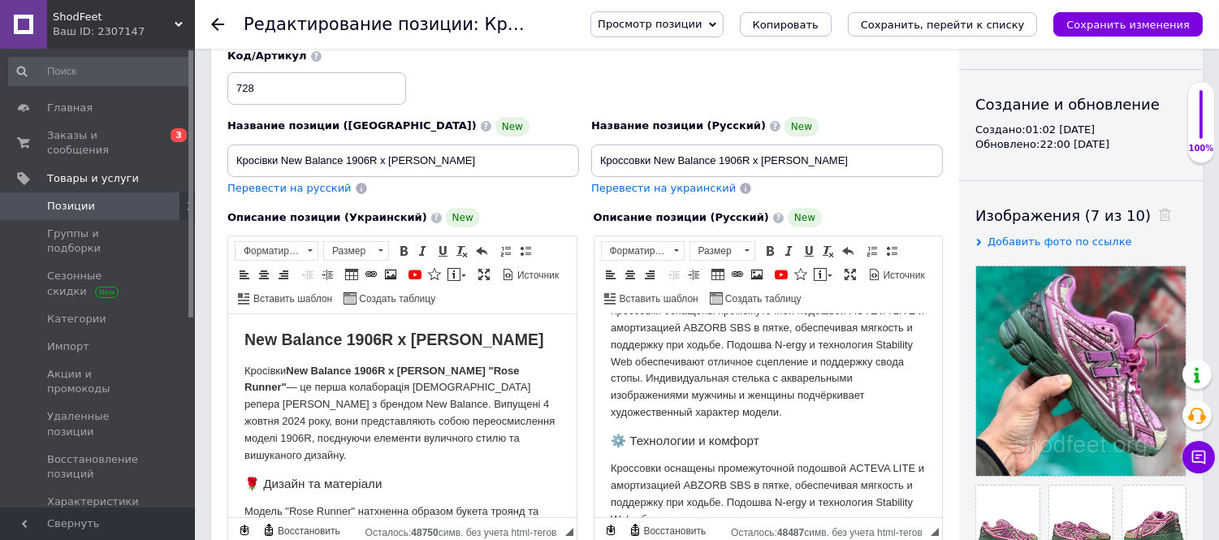
scroll to position [0, 0]
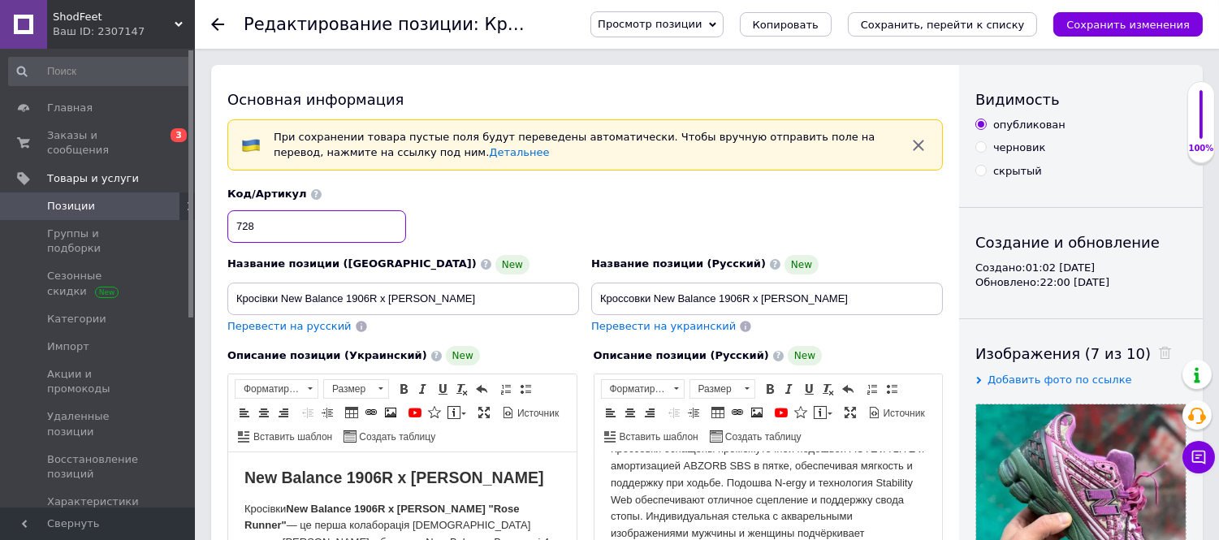
drag, startPoint x: 246, startPoint y: 225, endPoint x: 212, endPoint y: 215, distance: 35.5
type input "2238"
click at [464, 213] on div "Код/Артикул 2238" at bounding box center [586, 214] width 728 height 67
drag, startPoint x: 268, startPoint y: 221, endPoint x: 228, endPoint y: 228, distance: 40.5
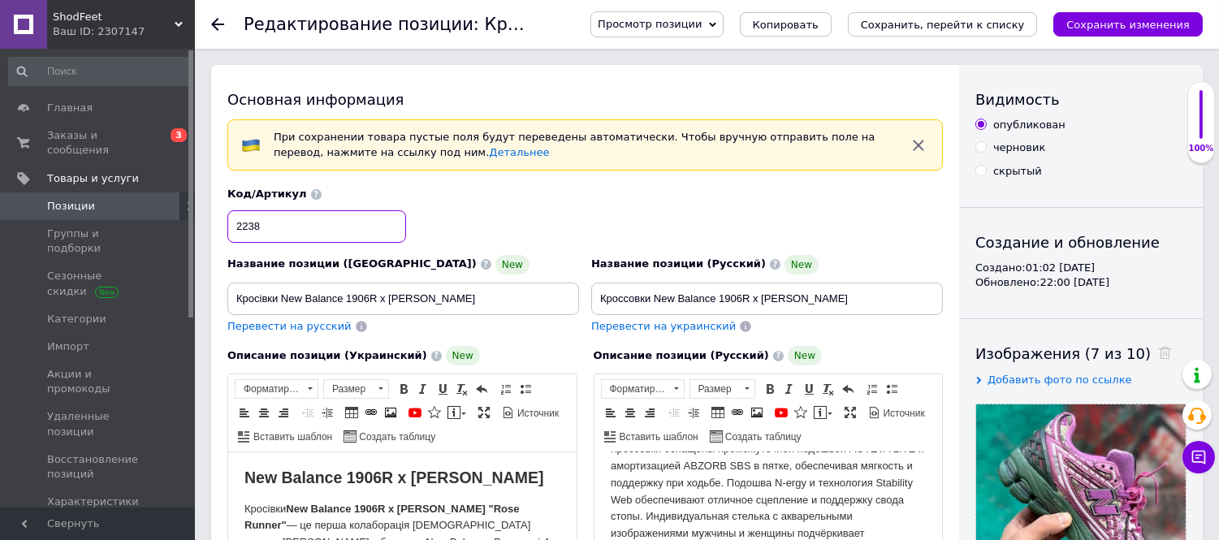
click at [1145, 20] on icon "Сохранить изменения" at bounding box center [1127, 25] width 123 height 12
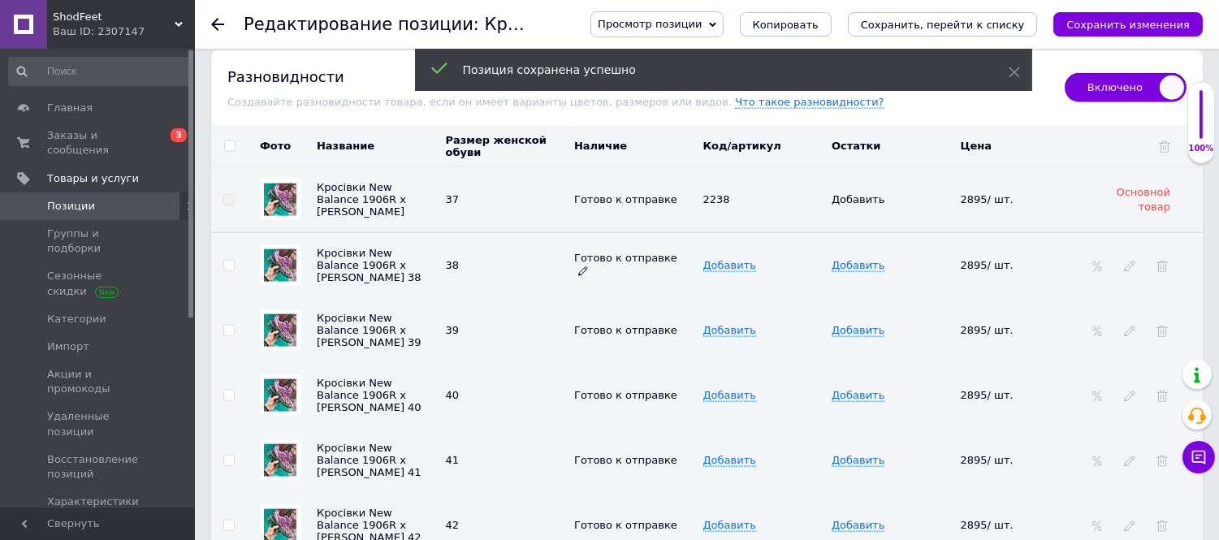
scroll to position [3699, 0]
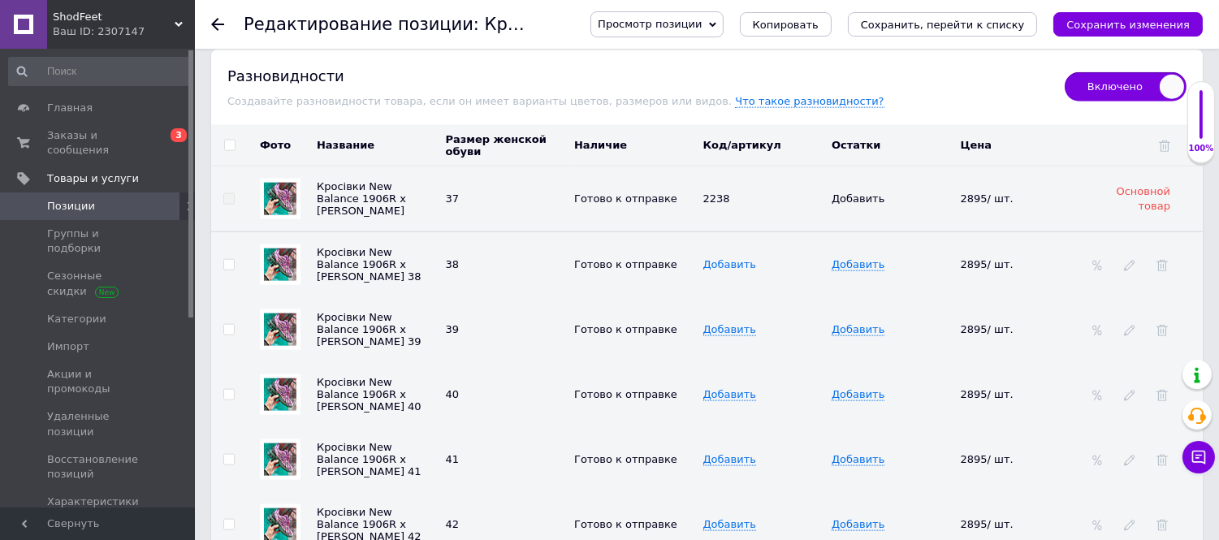
click at [728, 271] on span "Добавить" at bounding box center [729, 264] width 53 height 13
type input "2238"
click at [731, 336] on span "Добавить" at bounding box center [729, 329] width 53 height 13
type input "2238"
click at [710, 401] on span "Добавить" at bounding box center [729, 394] width 53 height 13
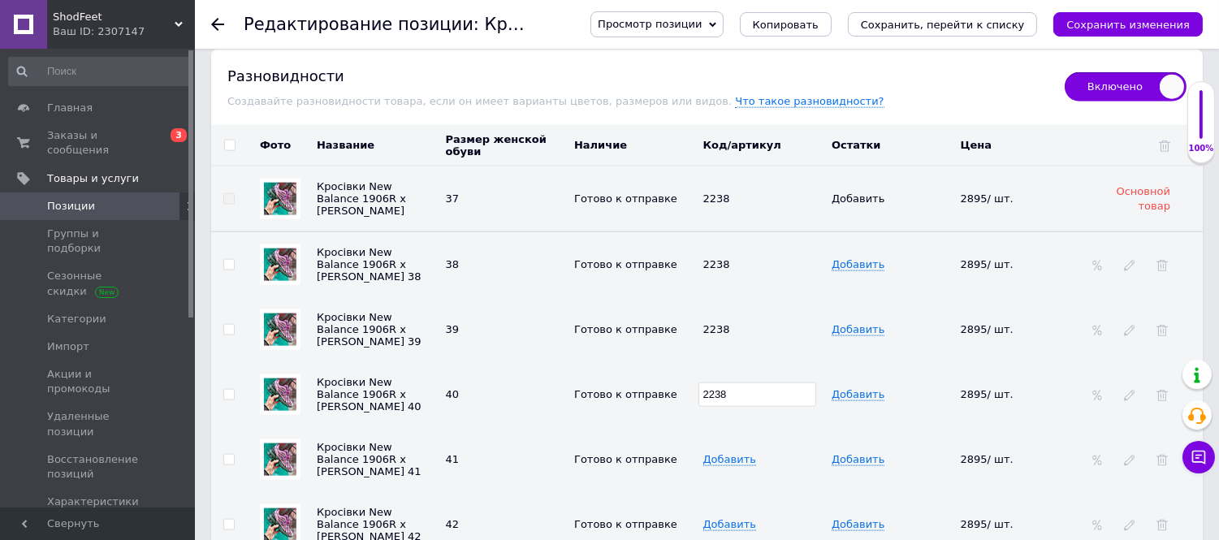
type input "2238"
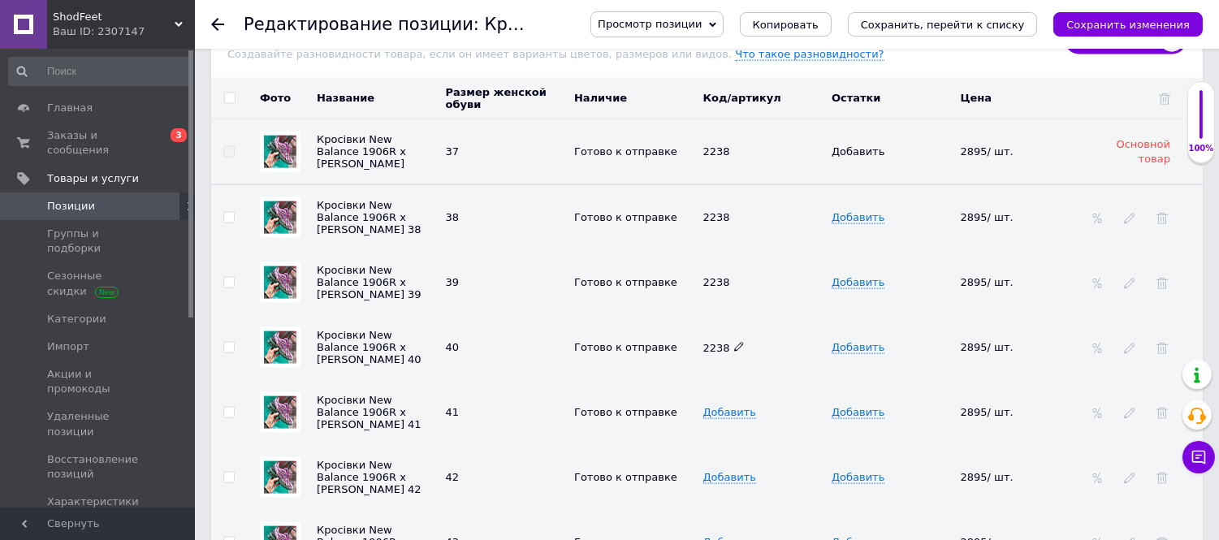
scroll to position [3789, 0]
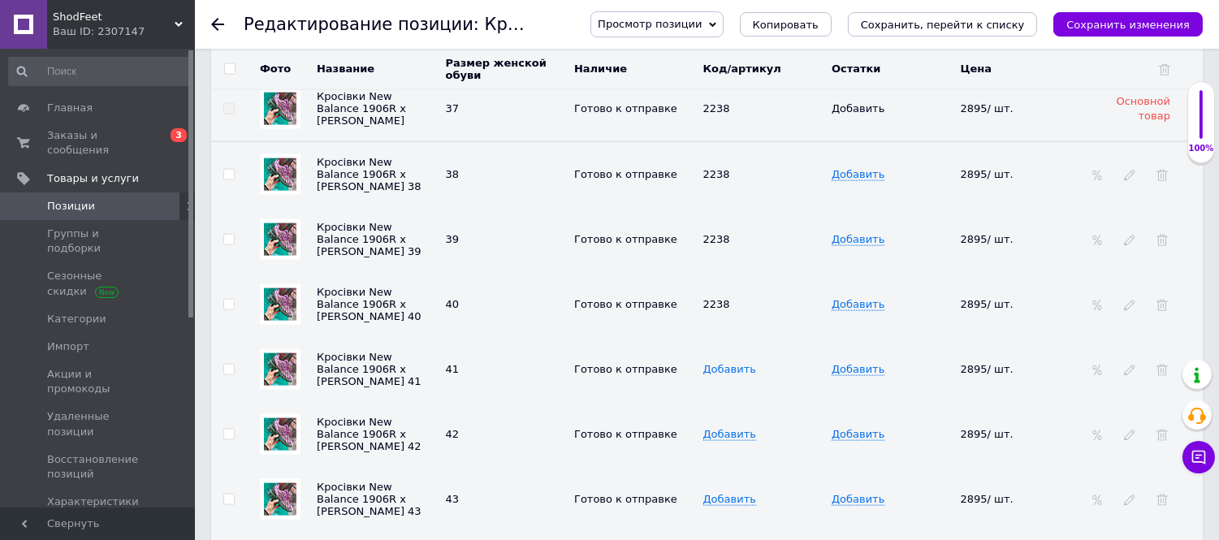
click at [734, 376] on span "Добавить" at bounding box center [729, 369] width 53 height 13
type input "2238"
click at [716, 441] on span "Добавить" at bounding box center [729, 434] width 53 height 13
click at [717, 441] on span "Добавить" at bounding box center [729, 434] width 53 height 13
click at [719, 441] on span "Добавить" at bounding box center [729, 434] width 53 height 13
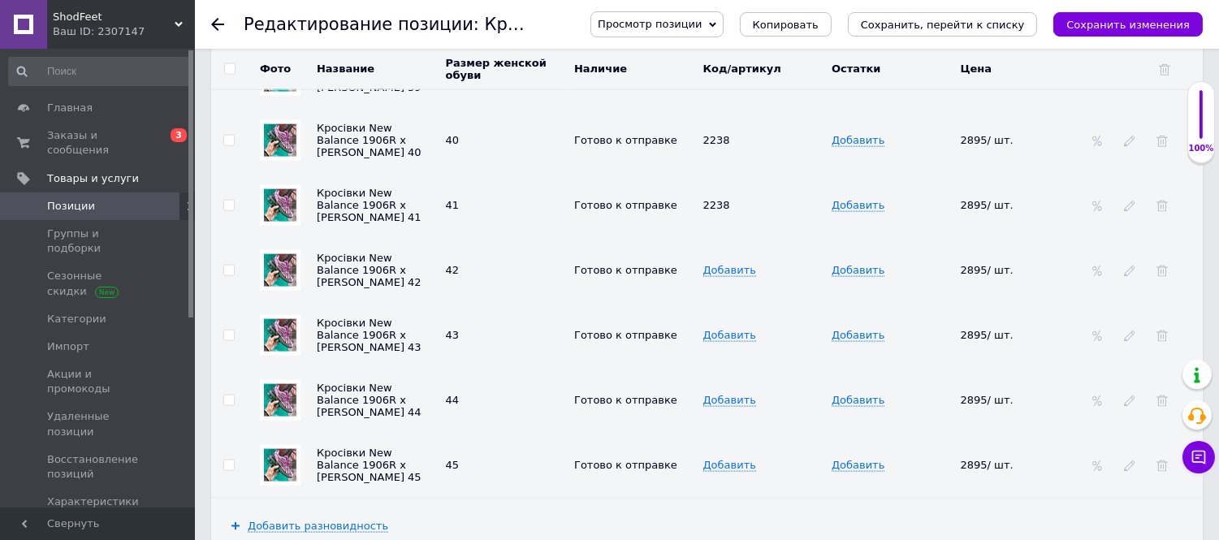
scroll to position [3969, 0]
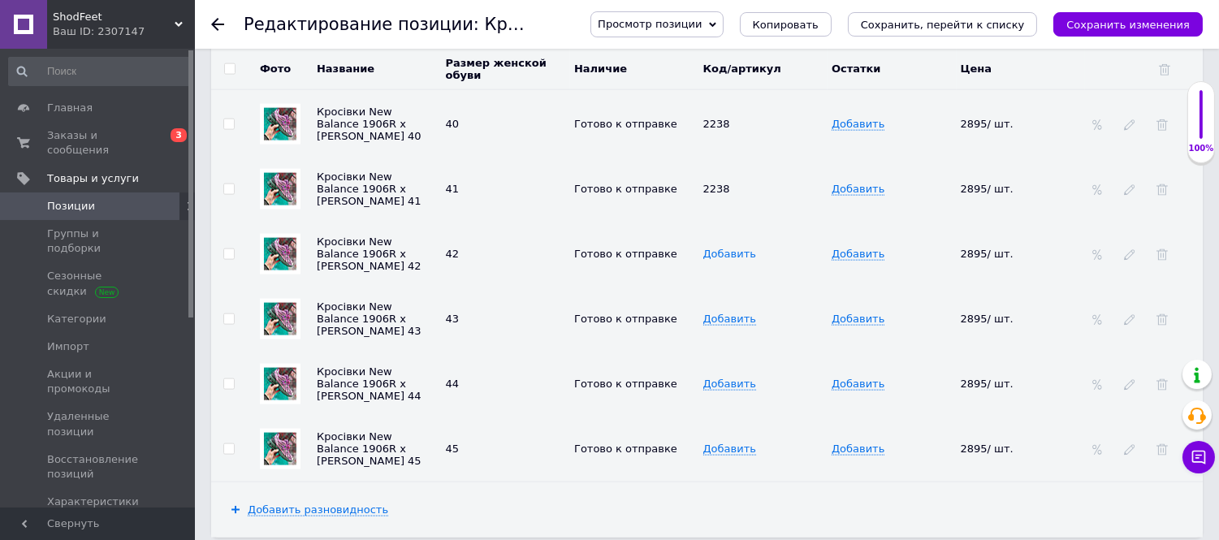
click at [727, 261] on span "Добавить" at bounding box center [729, 254] width 53 height 13
click at [715, 261] on span "Добавить" at bounding box center [729, 254] width 53 height 13
click at [717, 261] on span "Добавить" at bounding box center [729, 254] width 53 height 13
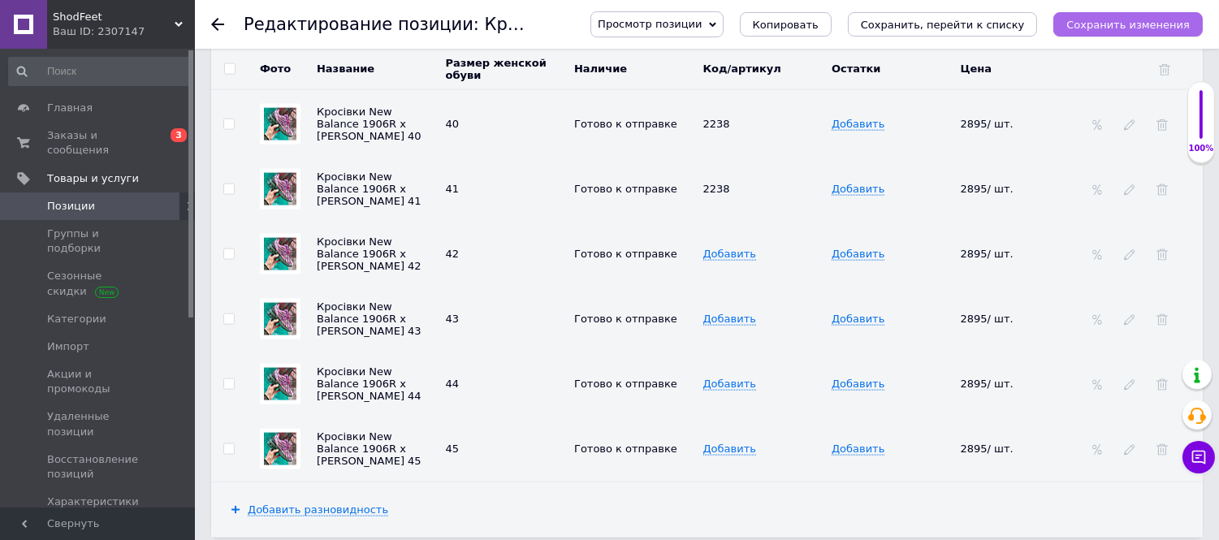
click at [1110, 29] on icon "Сохранить изменения" at bounding box center [1127, 25] width 123 height 12
click at [1113, 12] on button "Сохранить изменения" at bounding box center [1127, 24] width 149 height 24
click at [1110, 19] on icon "Сохранить изменения" at bounding box center [1127, 25] width 123 height 12
click at [1092, 20] on icon "Сохранить изменения" at bounding box center [1127, 25] width 123 height 12
click at [1097, 20] on icon "Сохранить изменения" at bounding box center [1127, 25] width 123 height 12
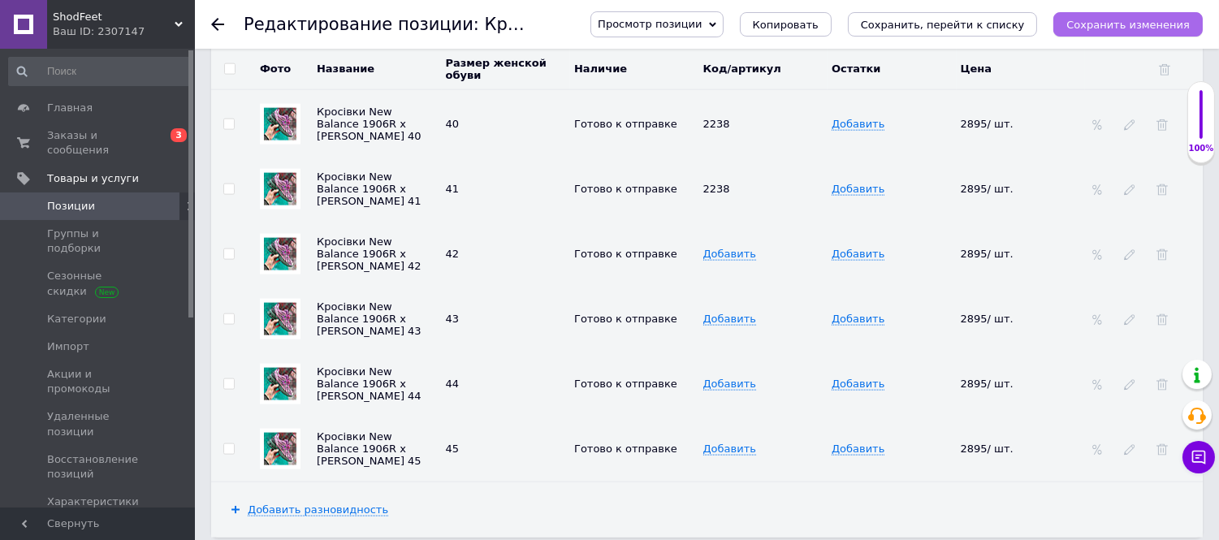
click at [1097, 20] on icon "Сохранить изменения" at bounding box center [1127, 25] width 123 height 12
click at [1095, 22] on icon "Сохранить изменения" at bounding box center [1127, 25] width 123 height 12
click at [1091, 30] on icon "Сохранить изменения" at bounding box center [1127, 25] width 123 height 12
click at [1090, 31] on button "Сохранить изменения" at bounding box center [1127, 24] width 149 height 24
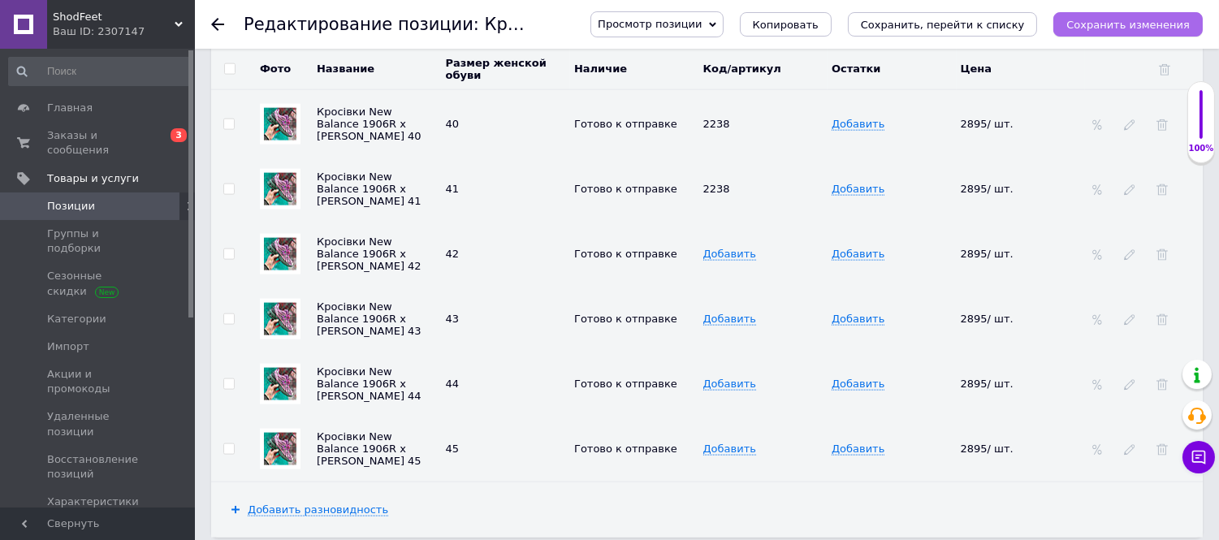
click at [1092, 29] on button "Сохранить изменения" at bounding box center [1127, 24] width 149 height 24
click at [1097, 25] on icon "Сохранить изменения" at bounding box center [1127, 25] width 123 height 12
click at [1095, 29] on icon "Сохранить изменения" at bounding box center [1127, 25] width 123 height 12
click at [1099, 27] on icon "Сохранить изменения" at bounding box center [1127, 25] width 123 height 12
click at [727, 260] on span "Добавить" at bounding box center [729, 254] width 53 height 13
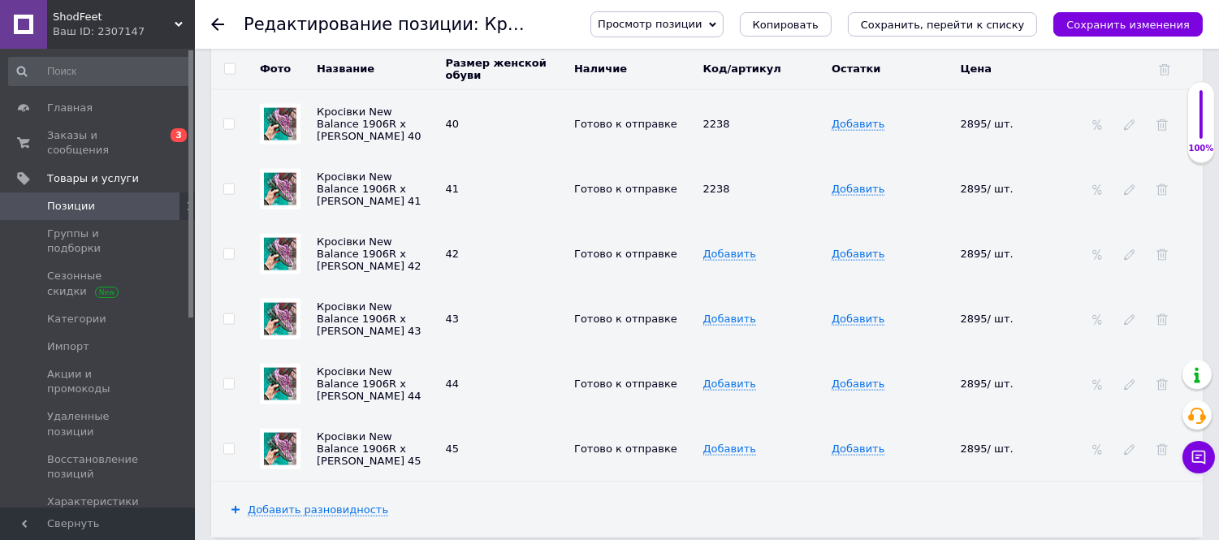
click at [727, 261] on span "Добавить" at bounding box center [729, 254] width 53 height 13
click at [734, 261] on span "Добавить" at bounding box center [729, 254] width 53 height 13
click at [1106, 51] on td at bounding box center [1144, 69] width 118 height 41
click at [1116, 28] on icon "Сохранить изменения" at bounding box center [1127, 25] width 123 height 12
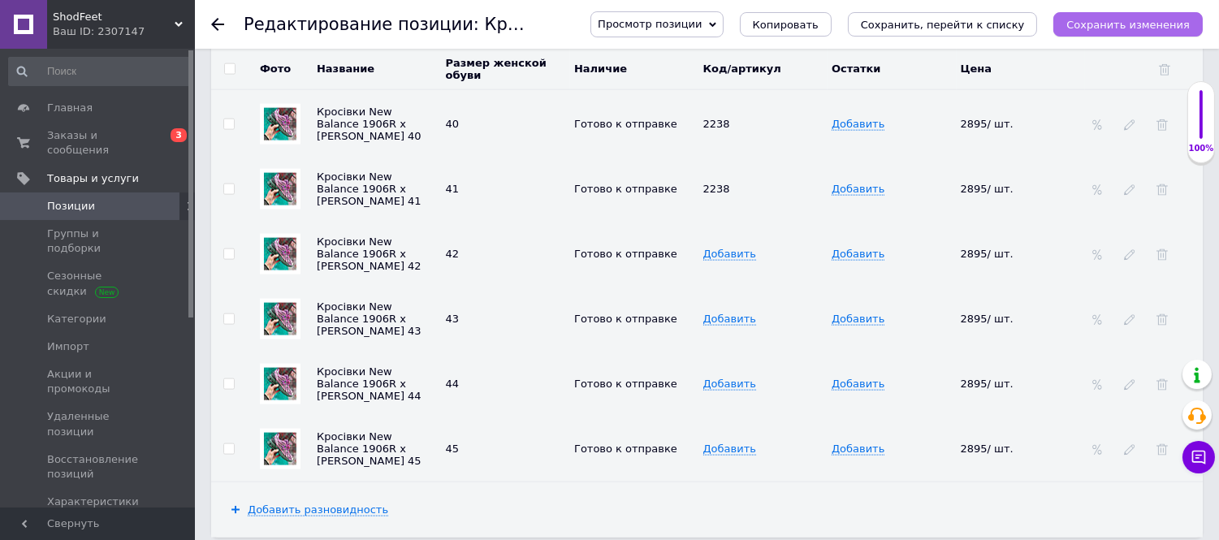
click at [1116, 28] on icon "Сохранить изменения" at bounding box center [1127, 25] width 123 height 12
click at [727, 261] on span "Добавить" at bounding box center [729, 254] width 53 height 13
click at [727, 257] on td "Добавить" at bounding box center [763, 254] width 129 height 65
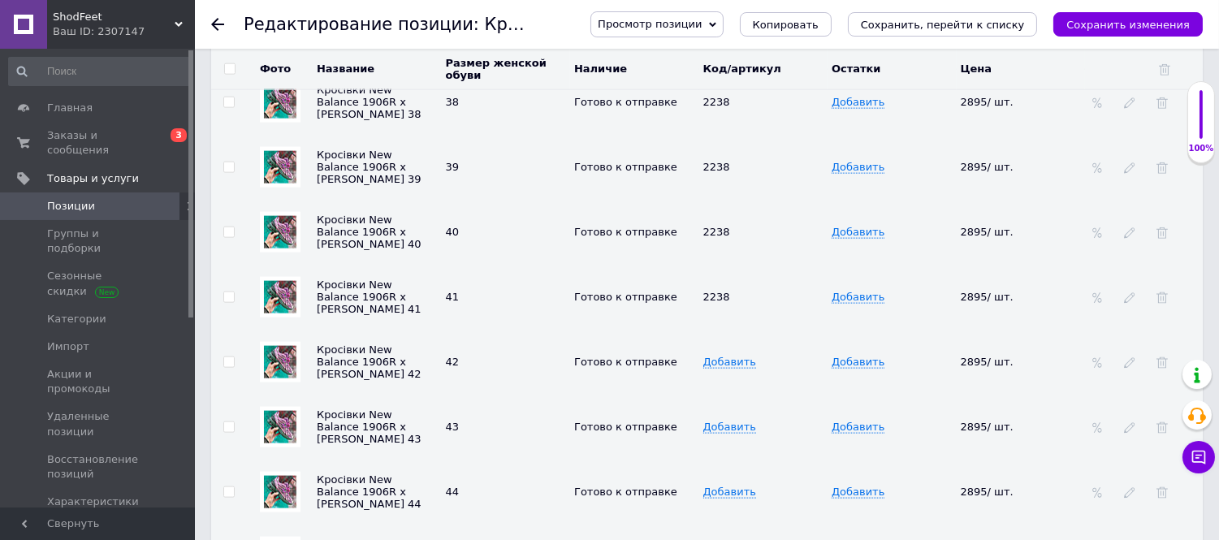
scroll to position [3699, 0]
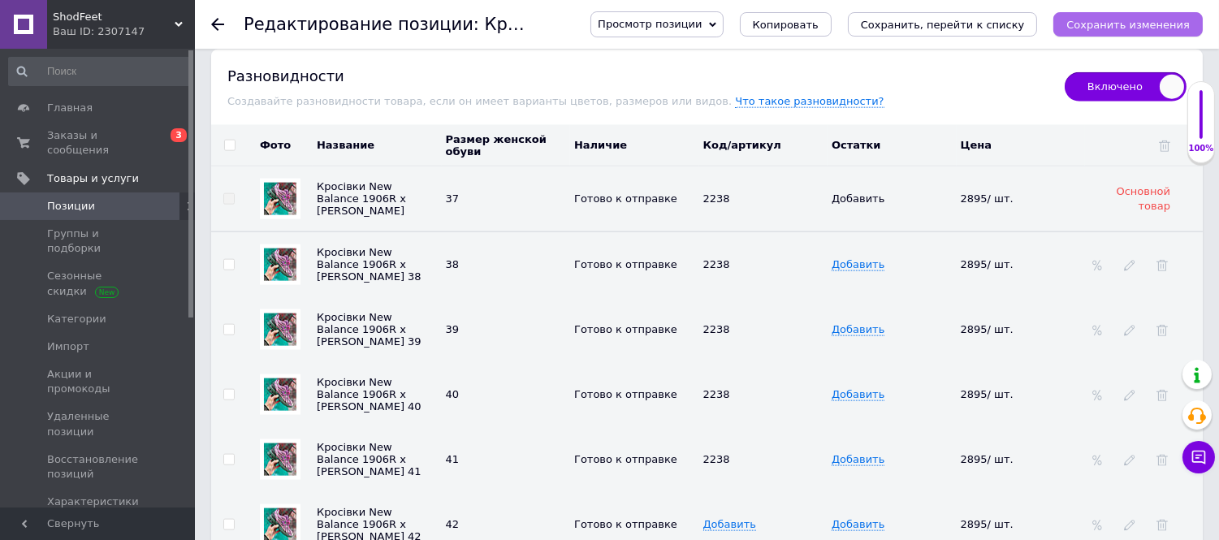
click at [1117, 30] on icon "Сохранить изменения" at bounding box center [1127, 25] width 123 height 12
click at [1118, 28] on icon "Сохранить изменения" at bounding box center [1127, 25] width 123 height 12
click at [967, 24] on icon "Сохранить, перейти к списку" at bounding box center [943, 25] width 164 height 12
